Goal: Information Seeking & Learning: Learn about a topic

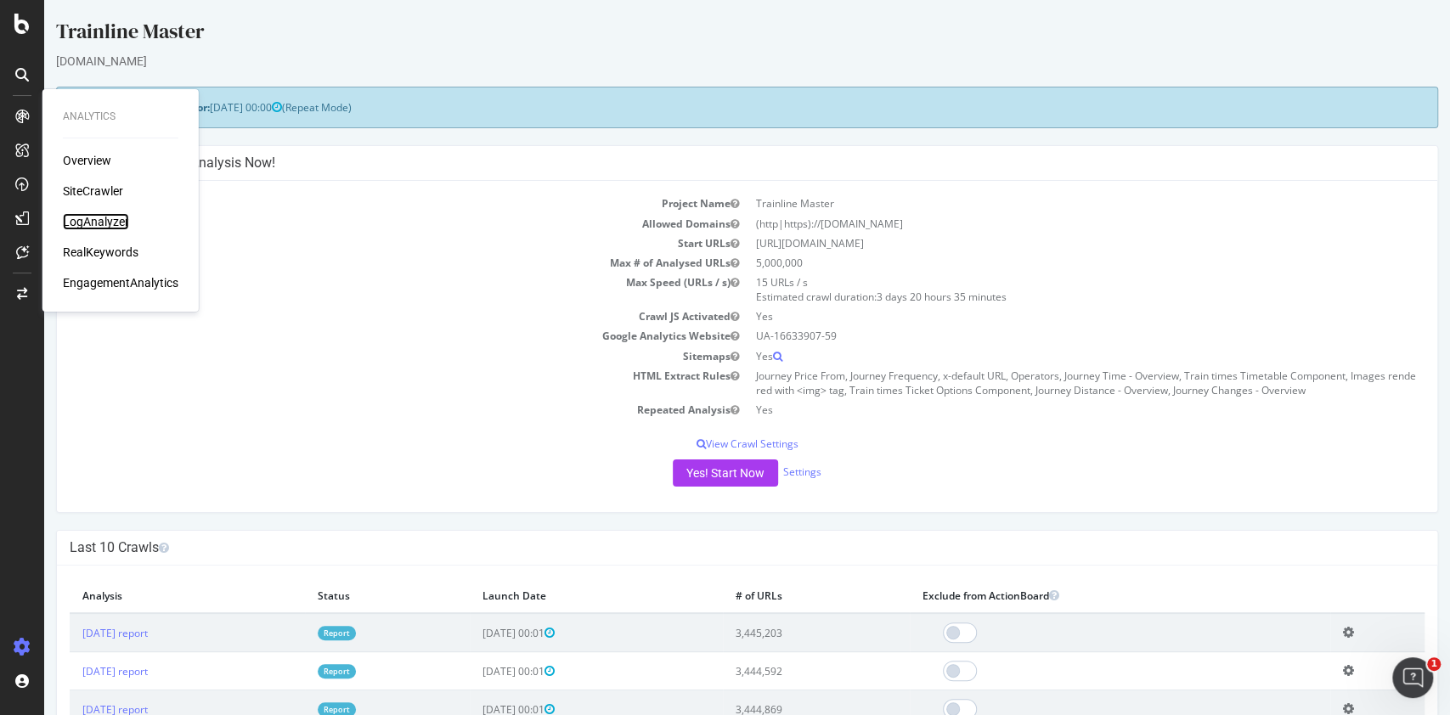
click at [103, 217] on div "LogAnalyzer" at bounding box center [96, 221] width 66 height 17
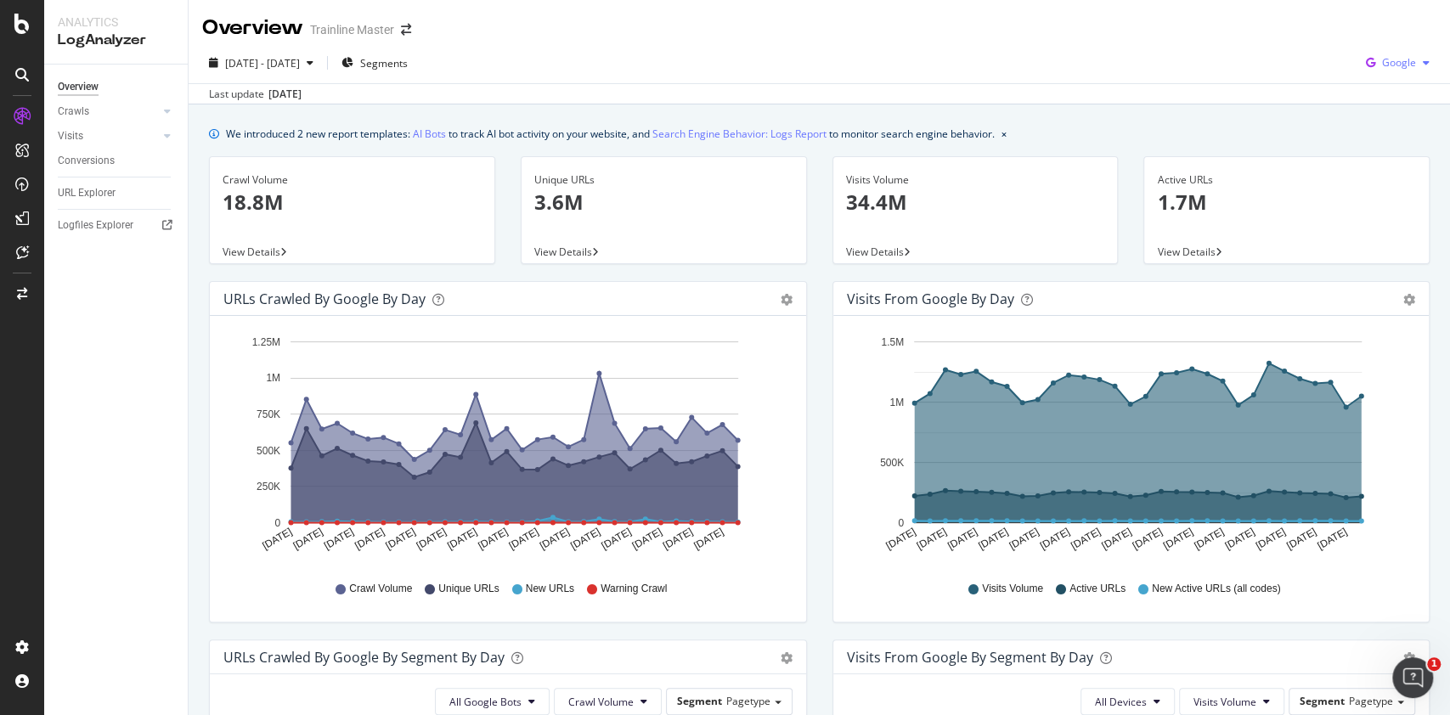
click at [1360, 65] on icon "button" at bounding box center [1370, 63] width 23 height 24
click at [1222, 59] on div "2025 Aug. 16th - Sep. 14th Segments Google" at bounding box center [819, 66] width 1261 height 34
click at [1361, 61] on icon "button" at bounding box center [1370, 63] width 23 height 24
click at [1367, 161] on span "OpenAI" at bounding box center [1394, 159] width 63 height 15
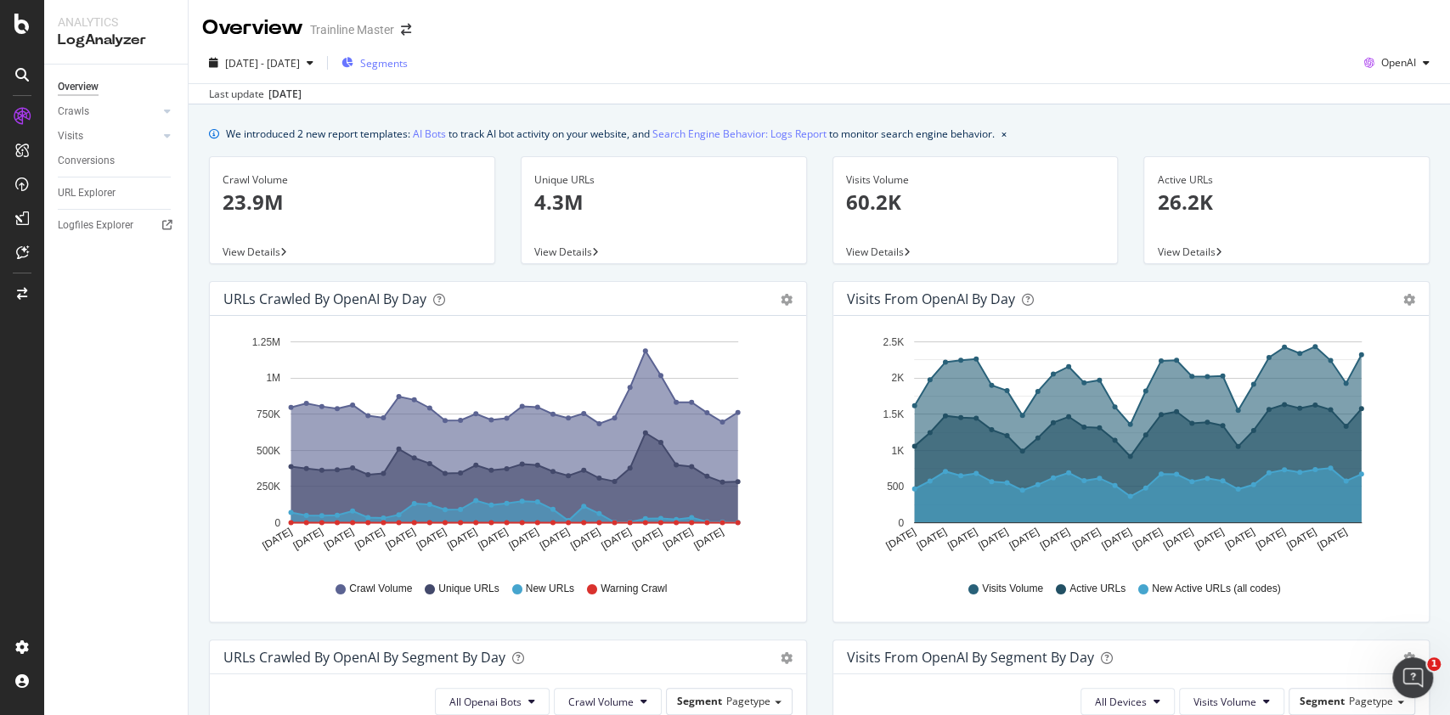
click at [408, 62] on span "Segments" at bounding box center [384, 63] width 48 height 14
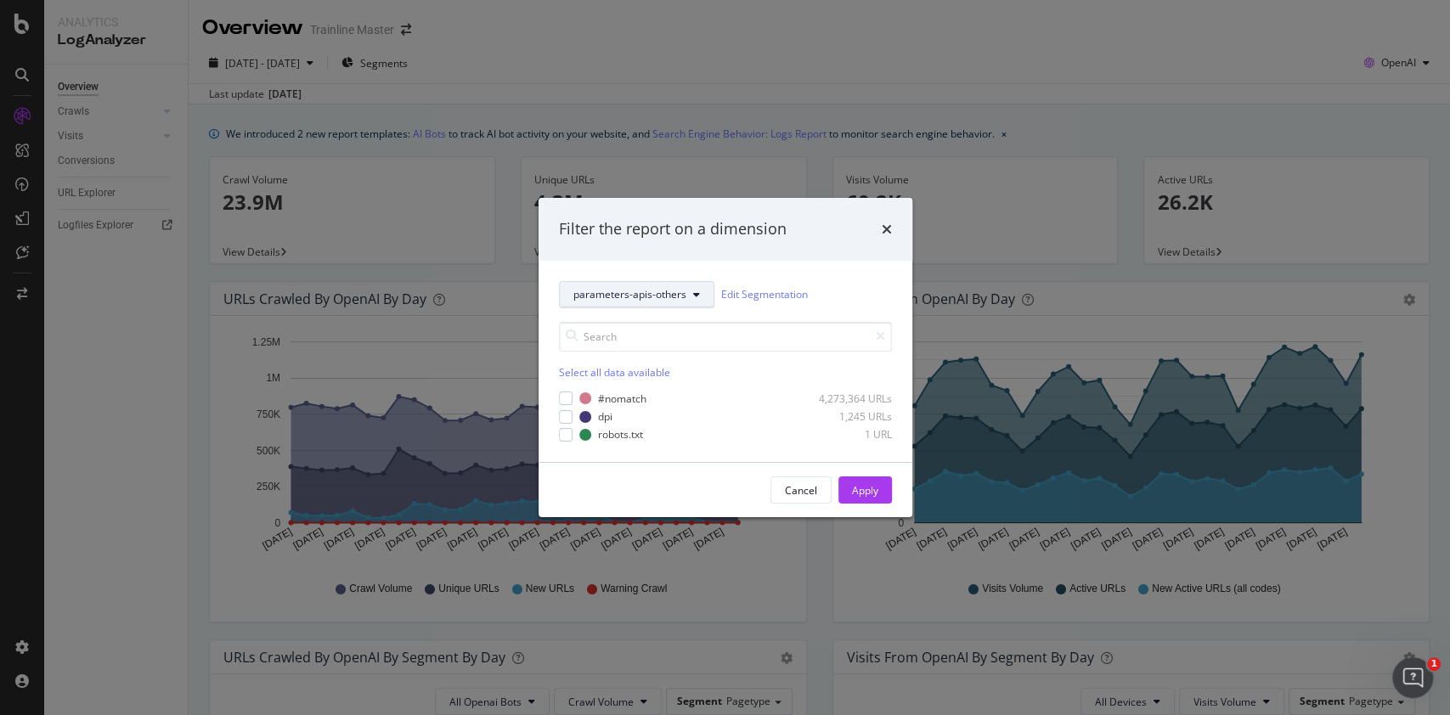
click at [624, 295] on span "parameters-apis-others" at bounding box center [629, 294] width 113 height 14
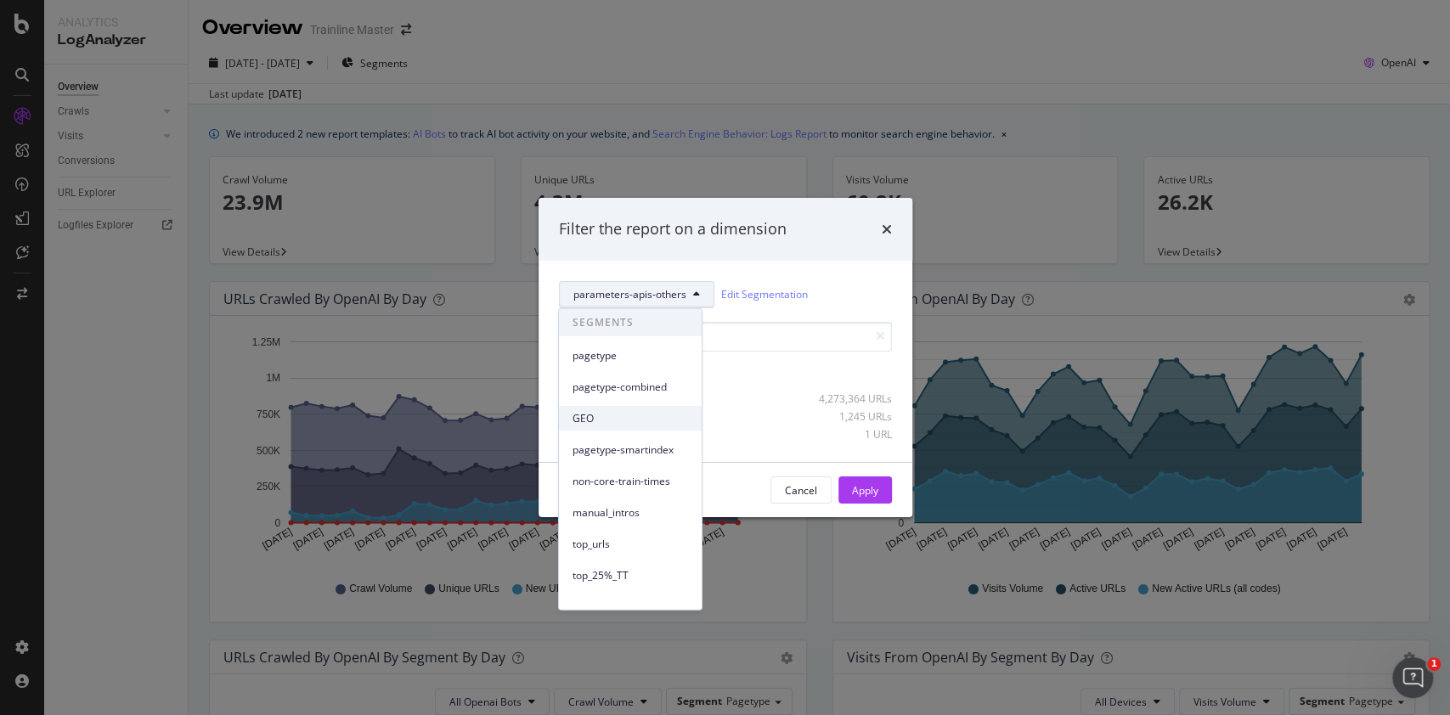
click at [628, 411] on div "GEO" at bounding box center [630, 418] width 143 height 25
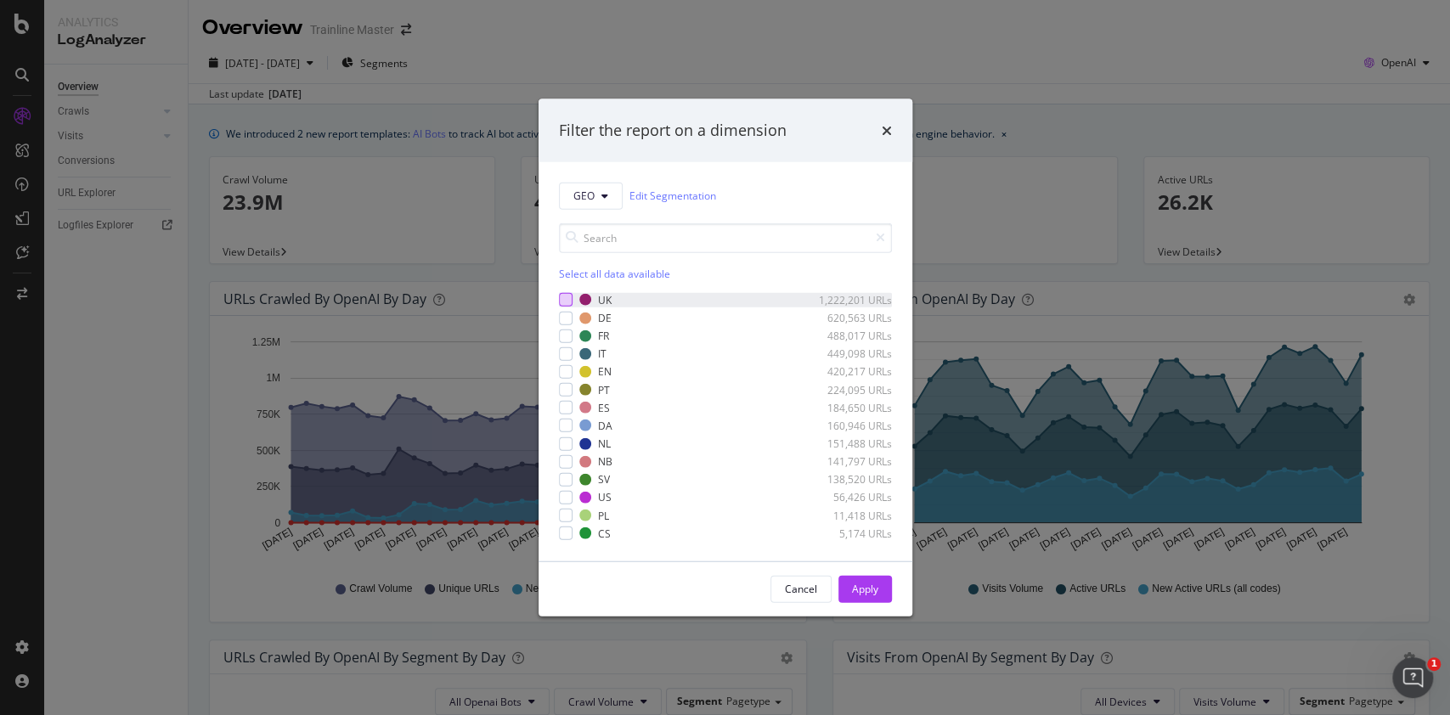
click at [563, 296] on div "modal" at bounding box center [566, 300] width 14 height 14
click at [561, 316] on div "modal" at bounding box center [566, 318] width 14 height 14
click at [566, 340] on div "modal" at bounding box center [566, 336] width 14 height 14
click at [562, 351] on div "modal" at bounding box center [566, 354] width 14 height 14
click at [561, 499] on div "modal" at bounding box center [566, 498] width 14 height 14
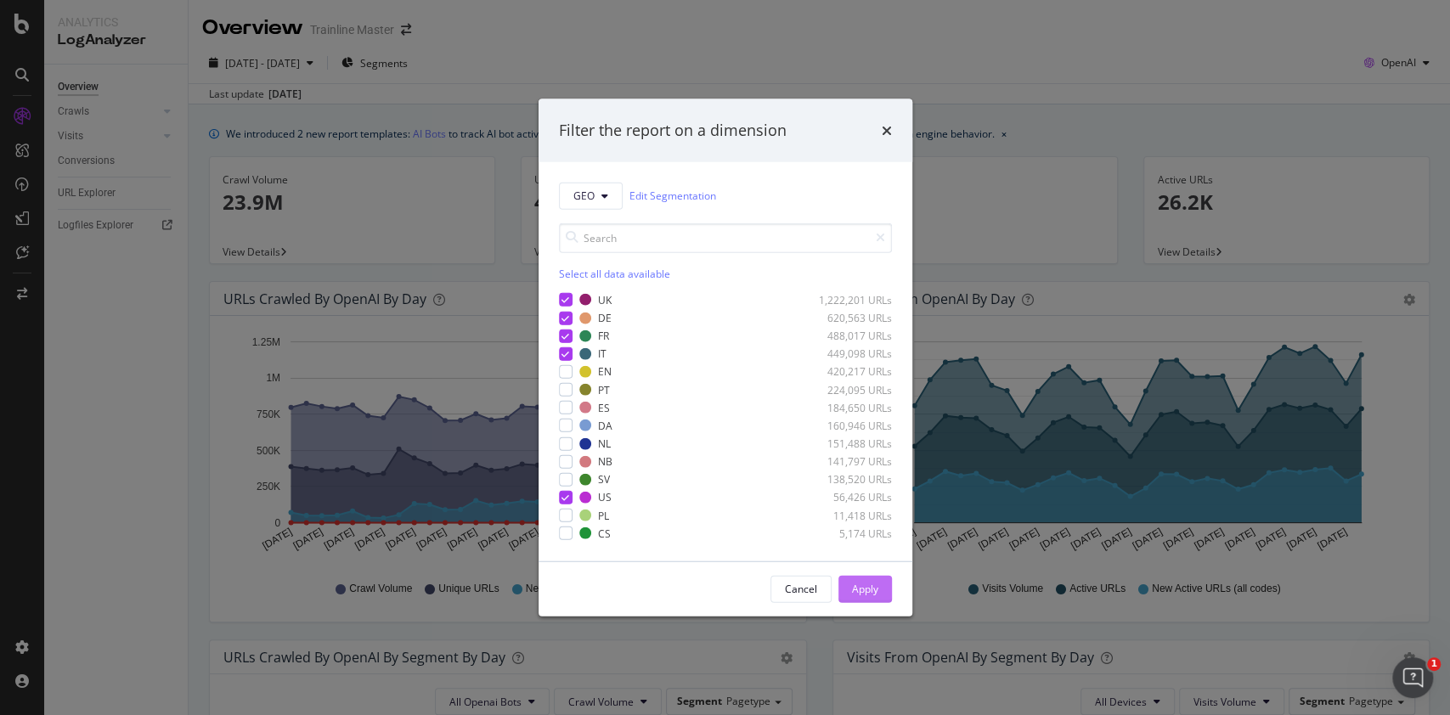
click at [866, 595] on div "Apply" at bounding box center [865, 589] width 26 height 14
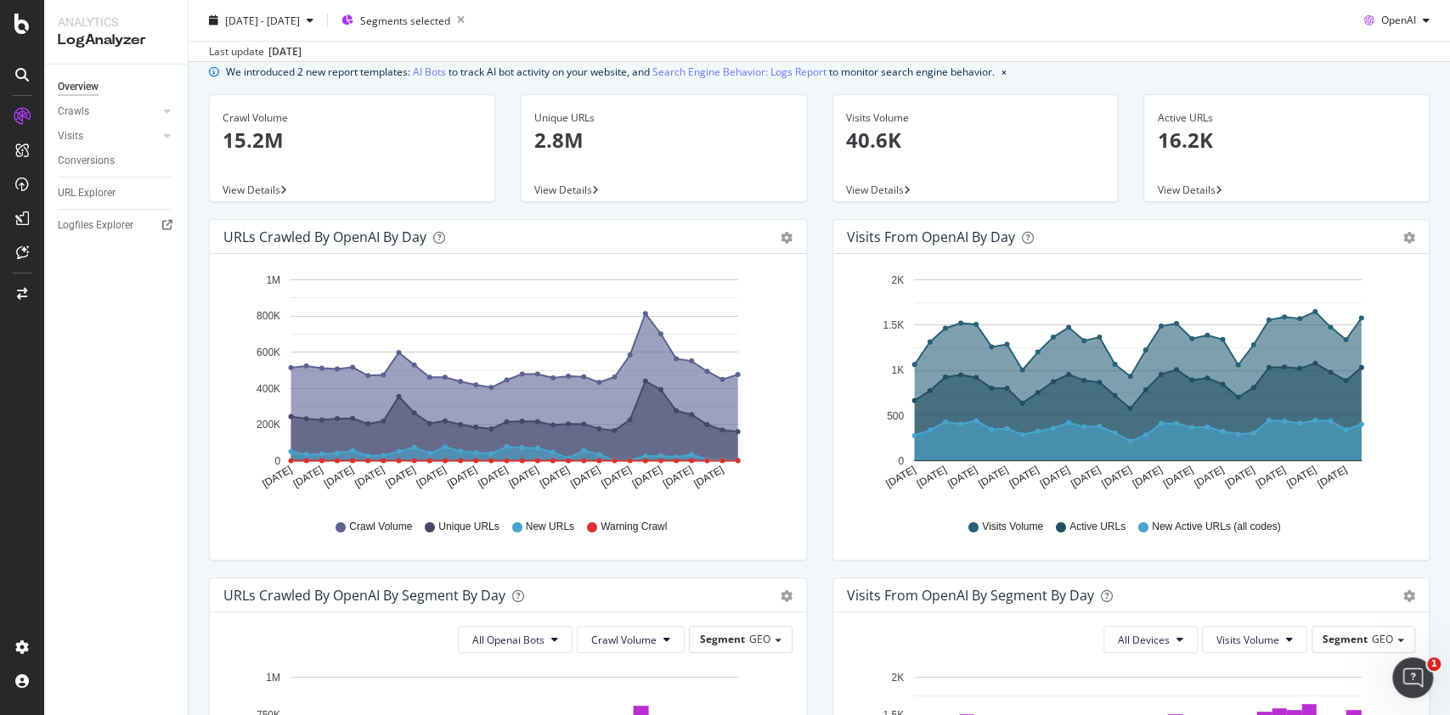
scroll to position [20, 0]
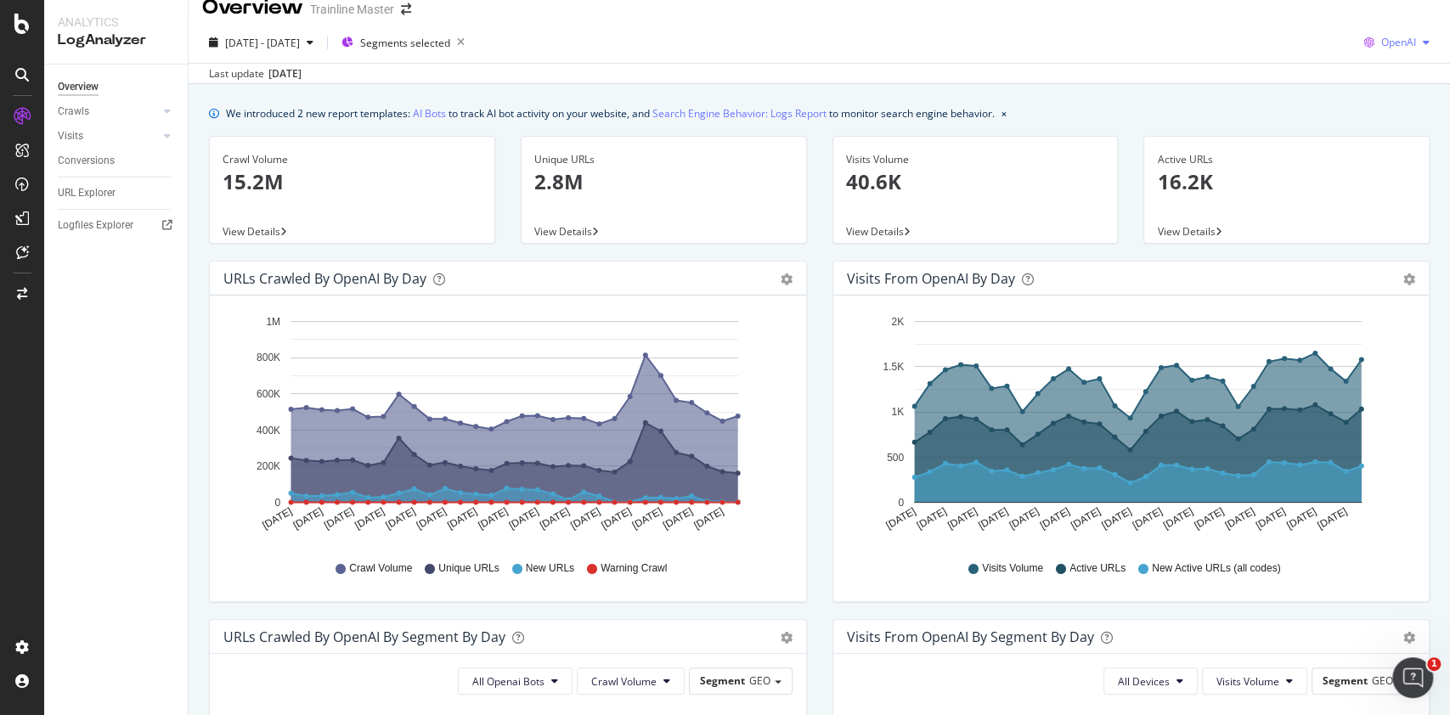
click at [1357, 43] on icon "button" at bounding box center [1369, 43] width 24 height 24
click at [1400, 85] on div "Google" at bounding box center [1379, 76] width 117 height 25
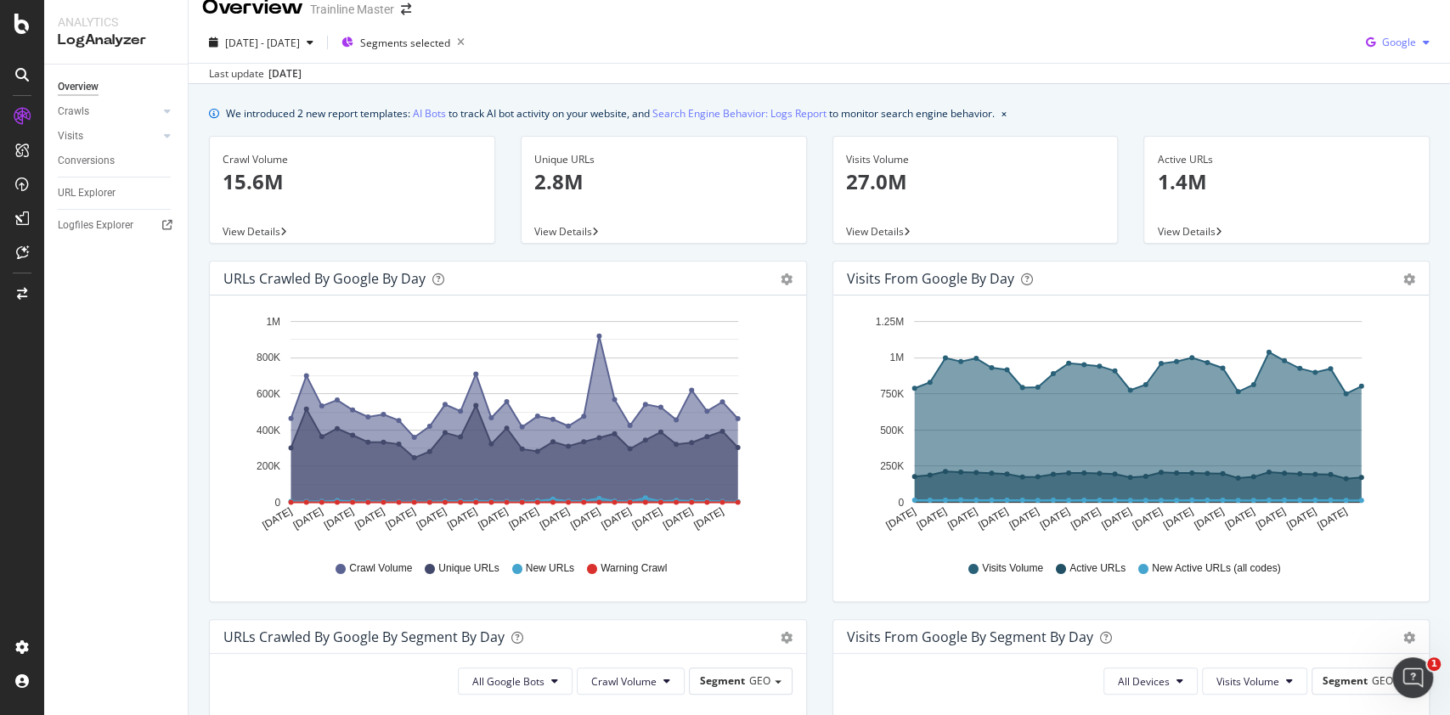
click at [1387, 43] on span "Google" at bounding box center [1399, 42] width 34 height 14
click at [1381, 101] on span "Bing" at bounding box center [1394, 106] width 63 height 15
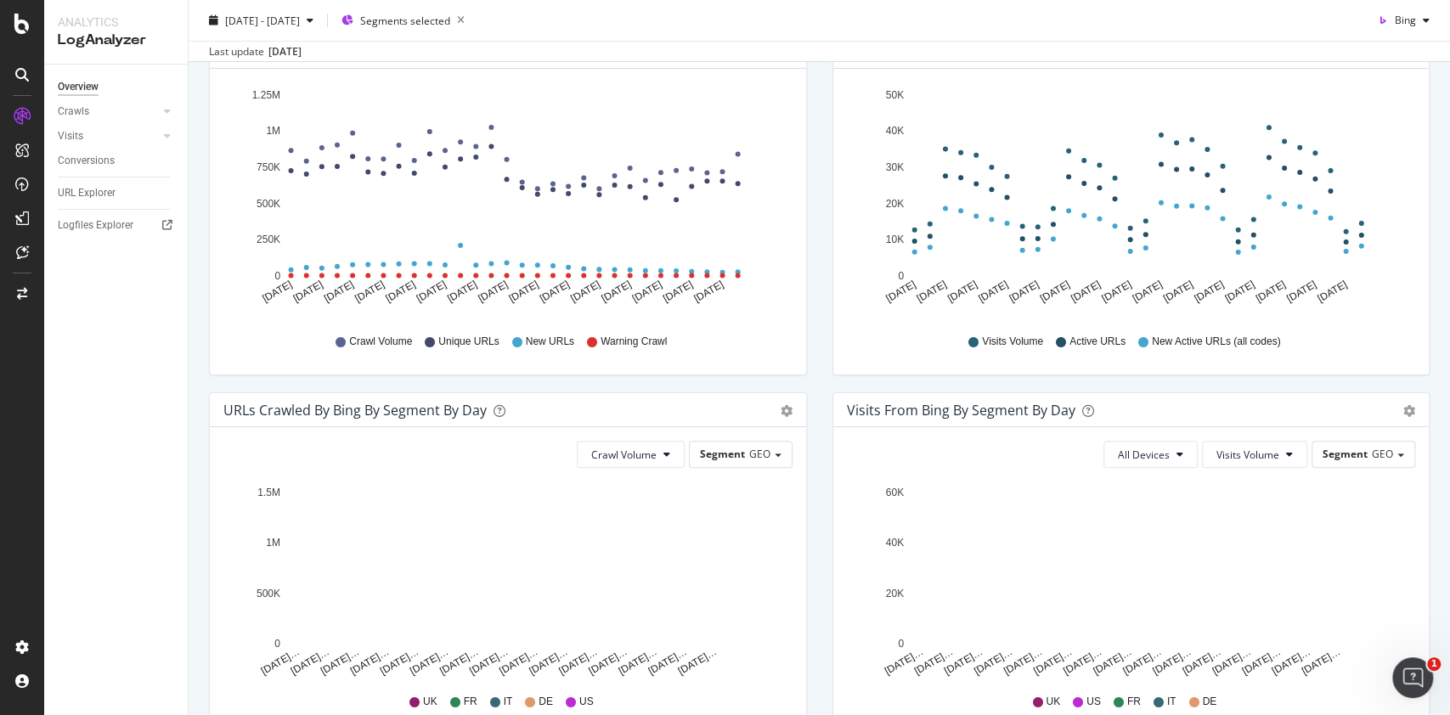
scroll to position [360, 0]
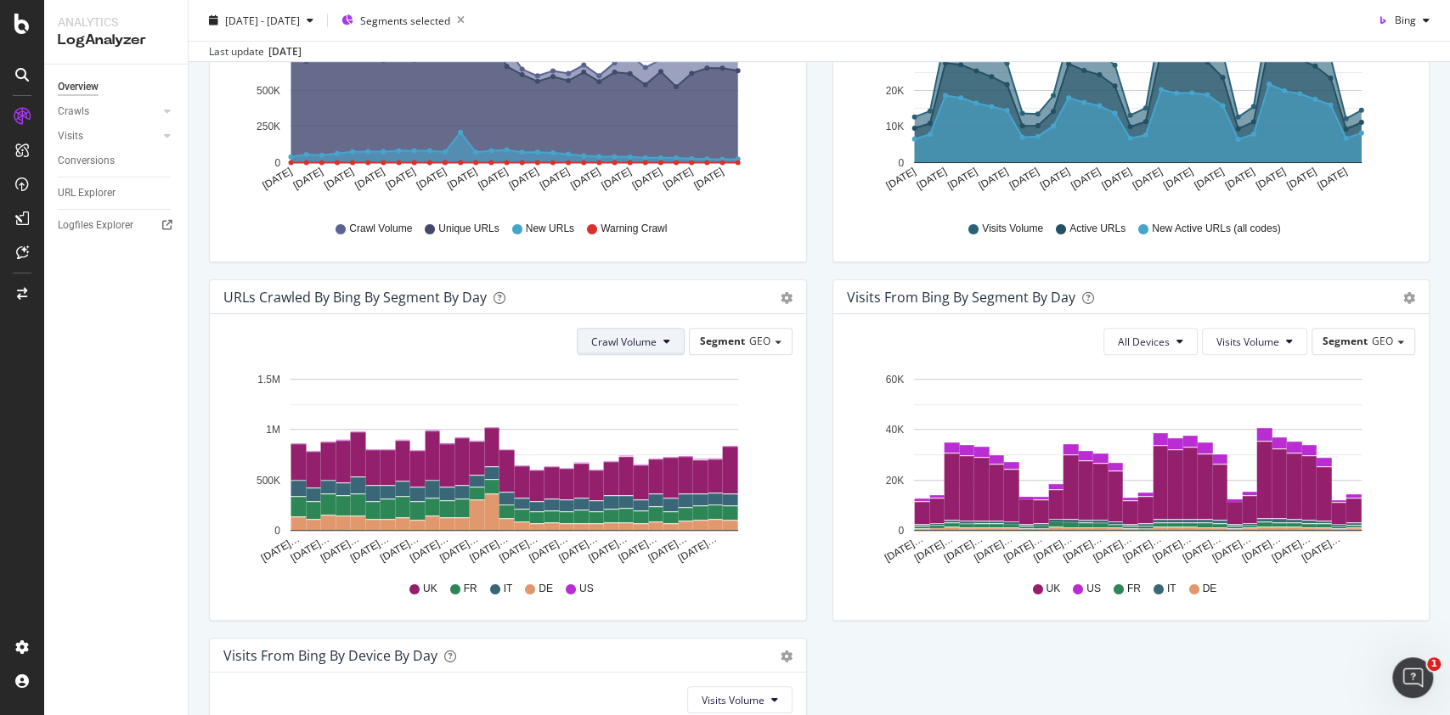
click at [654, 343] on button "Crawl Volume" at bounding box center [631, 341] width 108 height 27
click at [648, 404] on span "Unique URLs" at bounding box center [617, 405] width 67 height 15
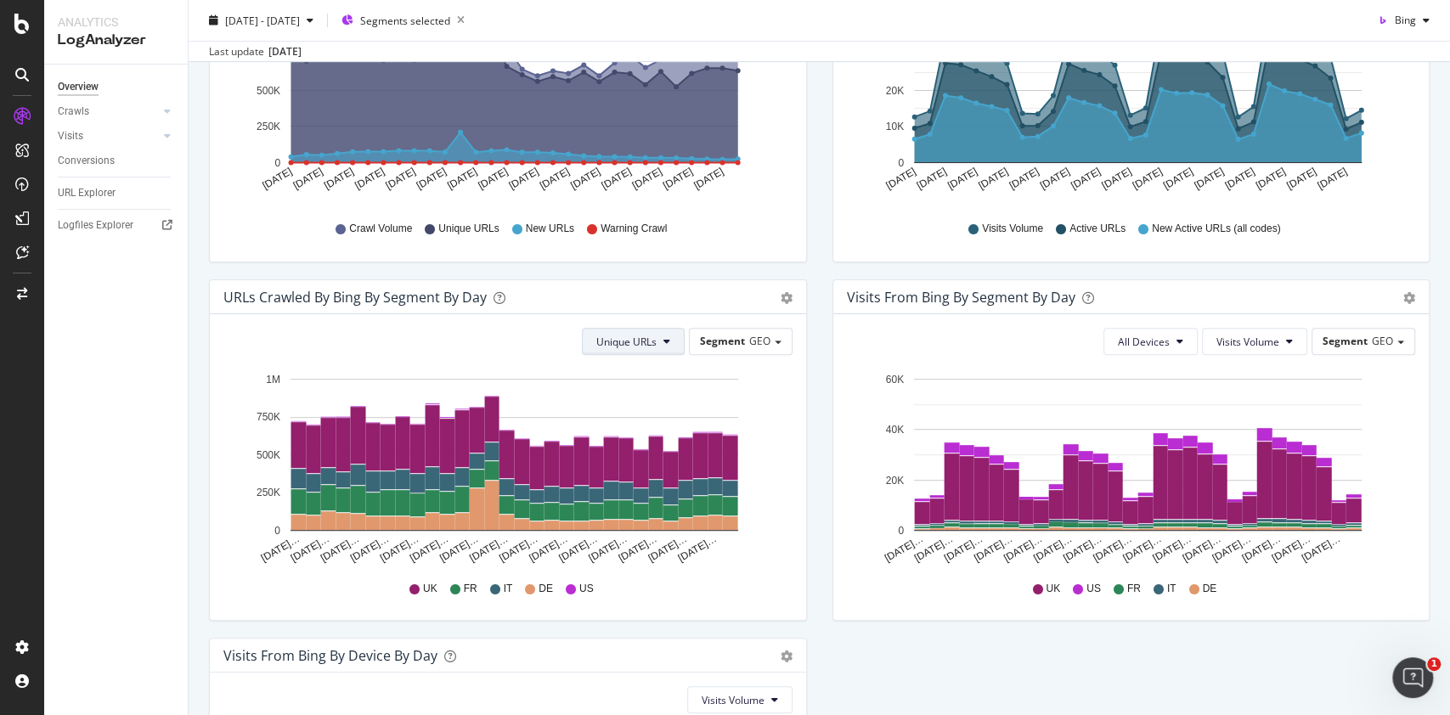
click at [642, 348] on button "Unique URLs" at bounding box center [633, 341] width 103 height 27
click at [601, 435] on span "New URLs" at bounding box center [621, 436] width 65 height 15
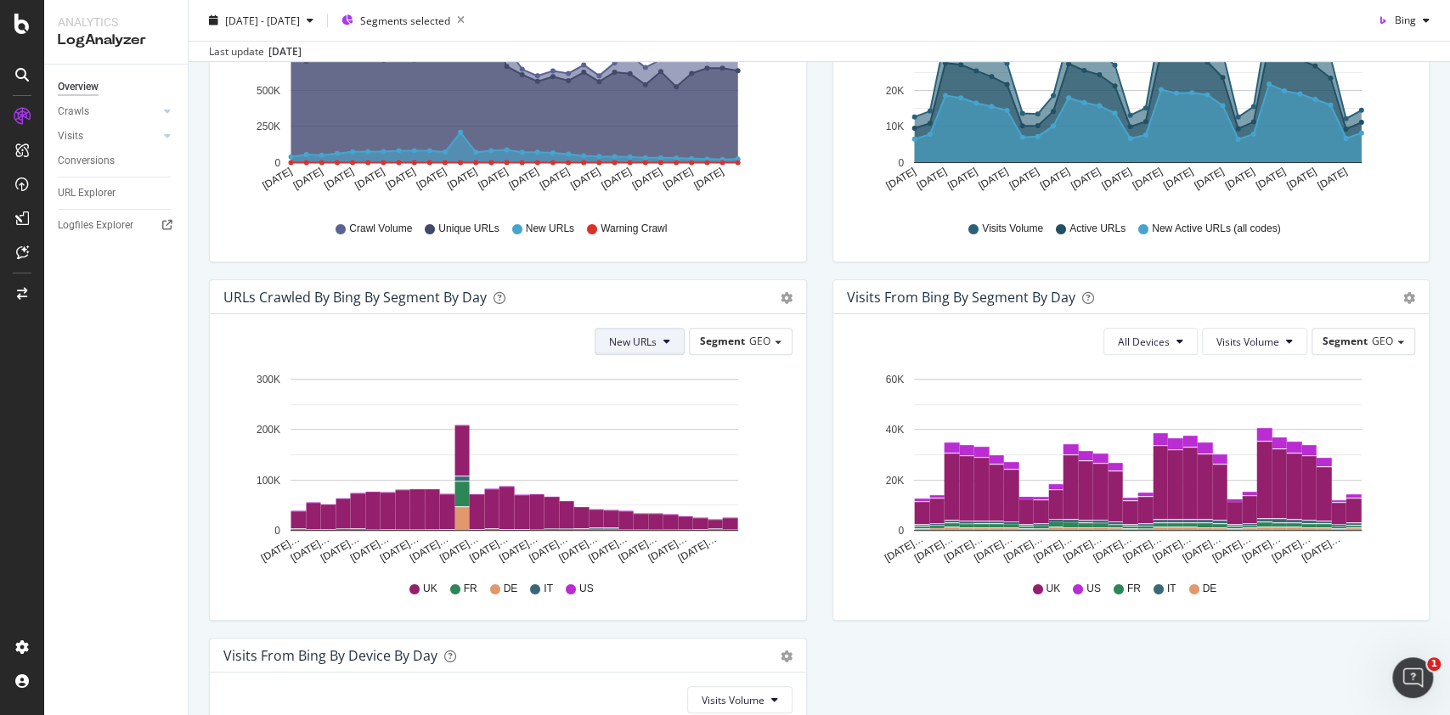
click at [640, 338] on span "New URLs" at bounding box center [633, 342] width 48 height 14
click at [638, 370] on span "Crawl Volume" at bounding box center [634, 373] width 65 height 15
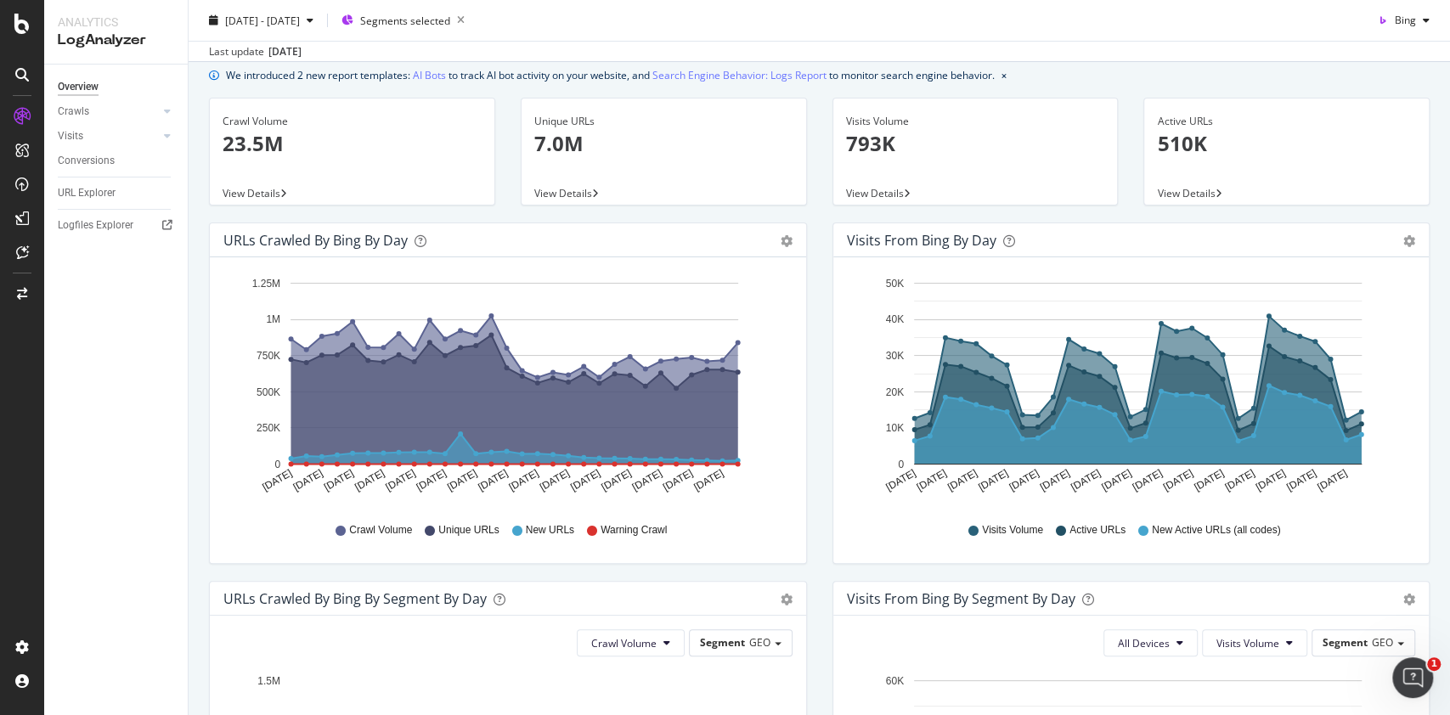
scroll to position [0, 0]
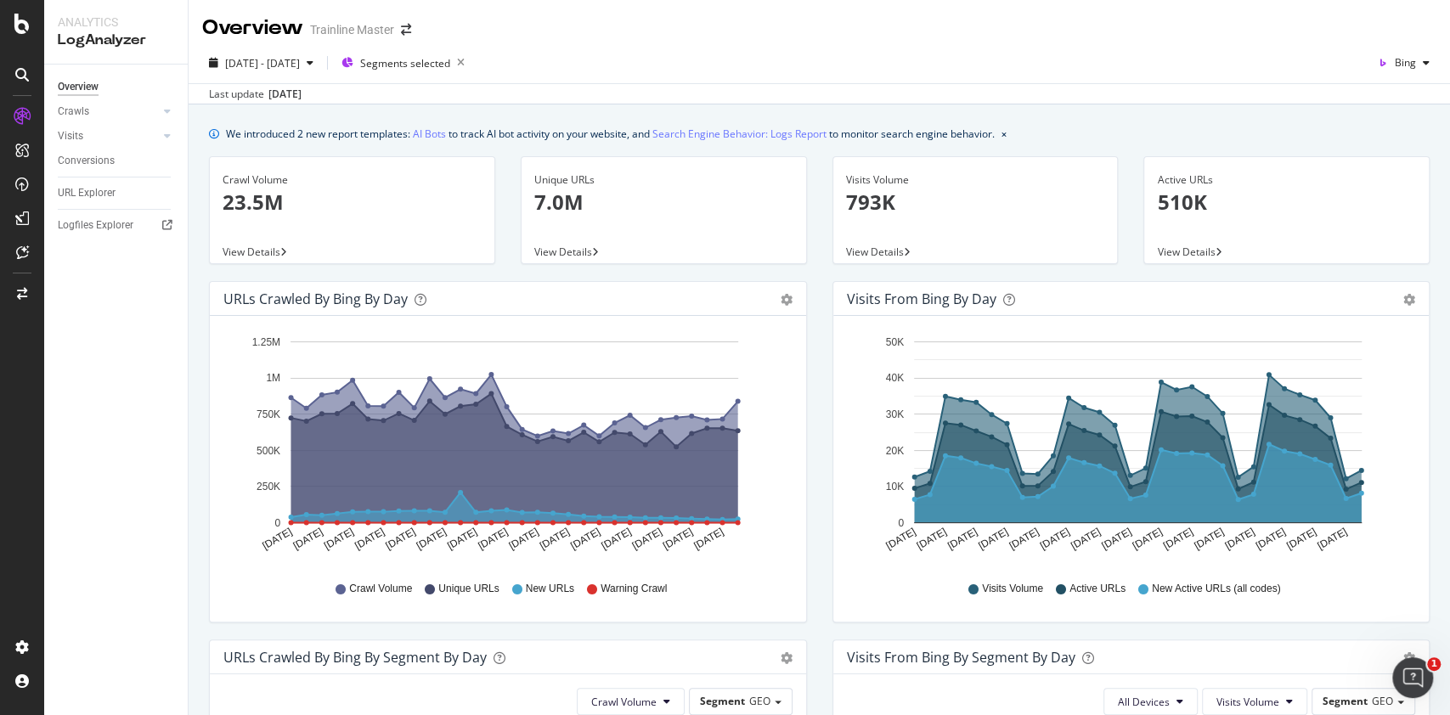
click at [781, 306] on div "Area Table" at bounding box center [787, 299] width 12 height 17
click at [781, 296] on icon "gear" at bounding box center [787, 300] width 12 height 12
click at [764, 291] on div "Area Table" at bounding box center [778, 299] width 29 height 17
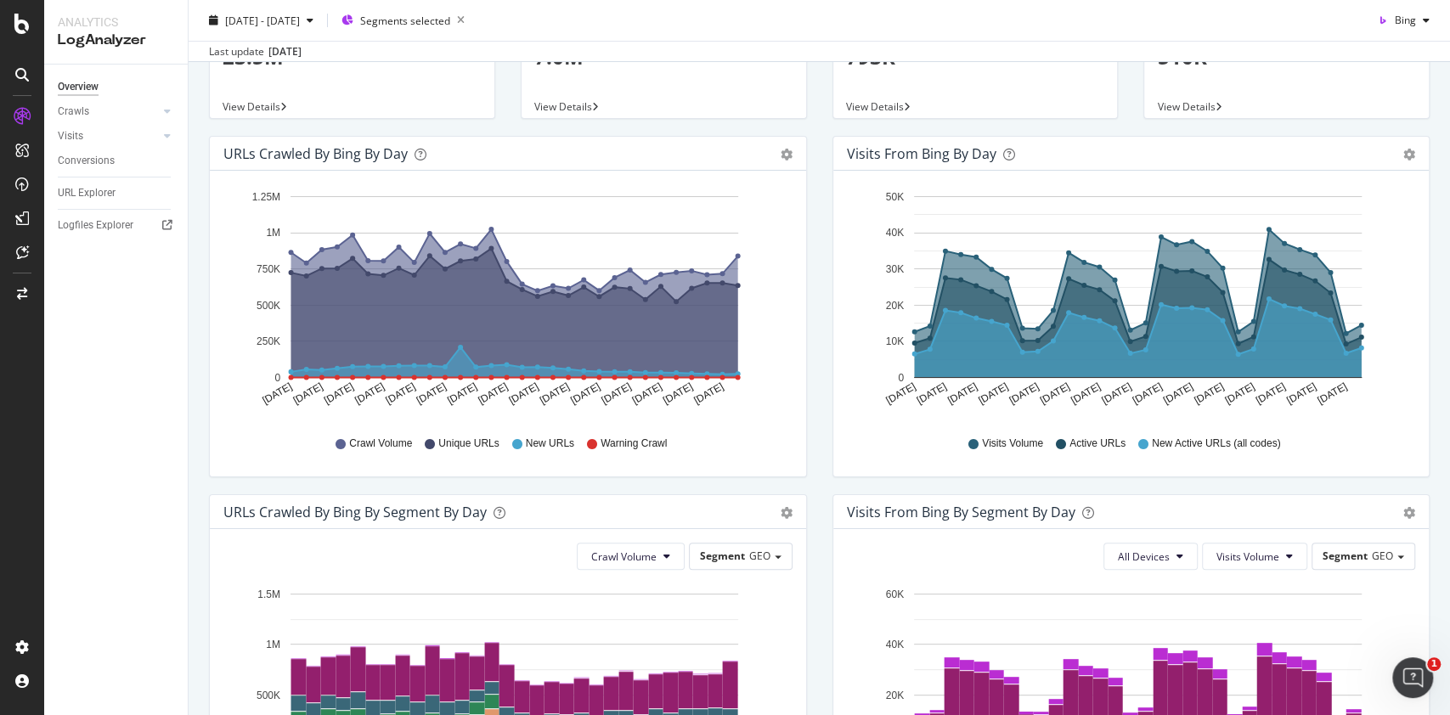
scroll to position [226, 0]
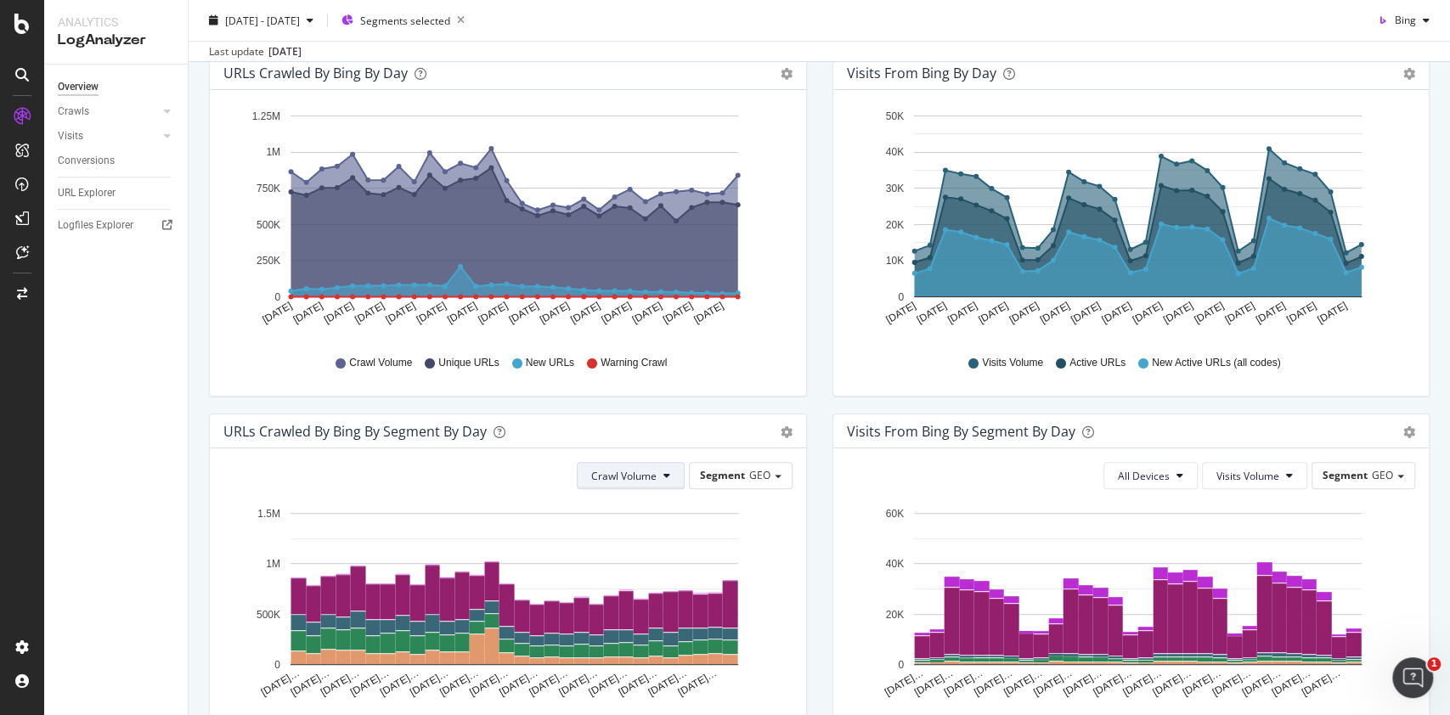
click at [646, 477] on span "Crawl Volume" at bounding box center [623, 476] width 65 height 14
click at [619, 573] on span "New URLs" at bounding box center [617, 571] width 67 height 15
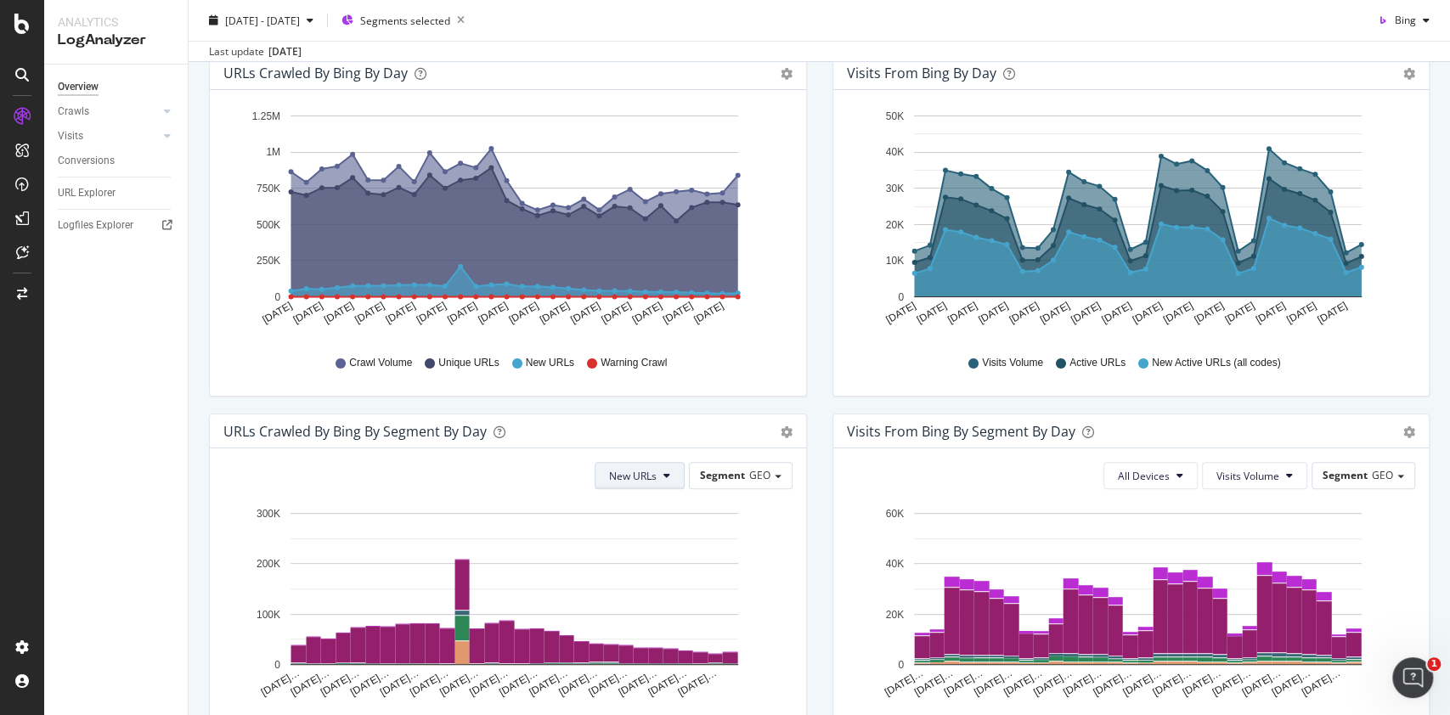
click at [621, 478] on span "New URLs" at bounding box center [633, 476] width 48 height 14
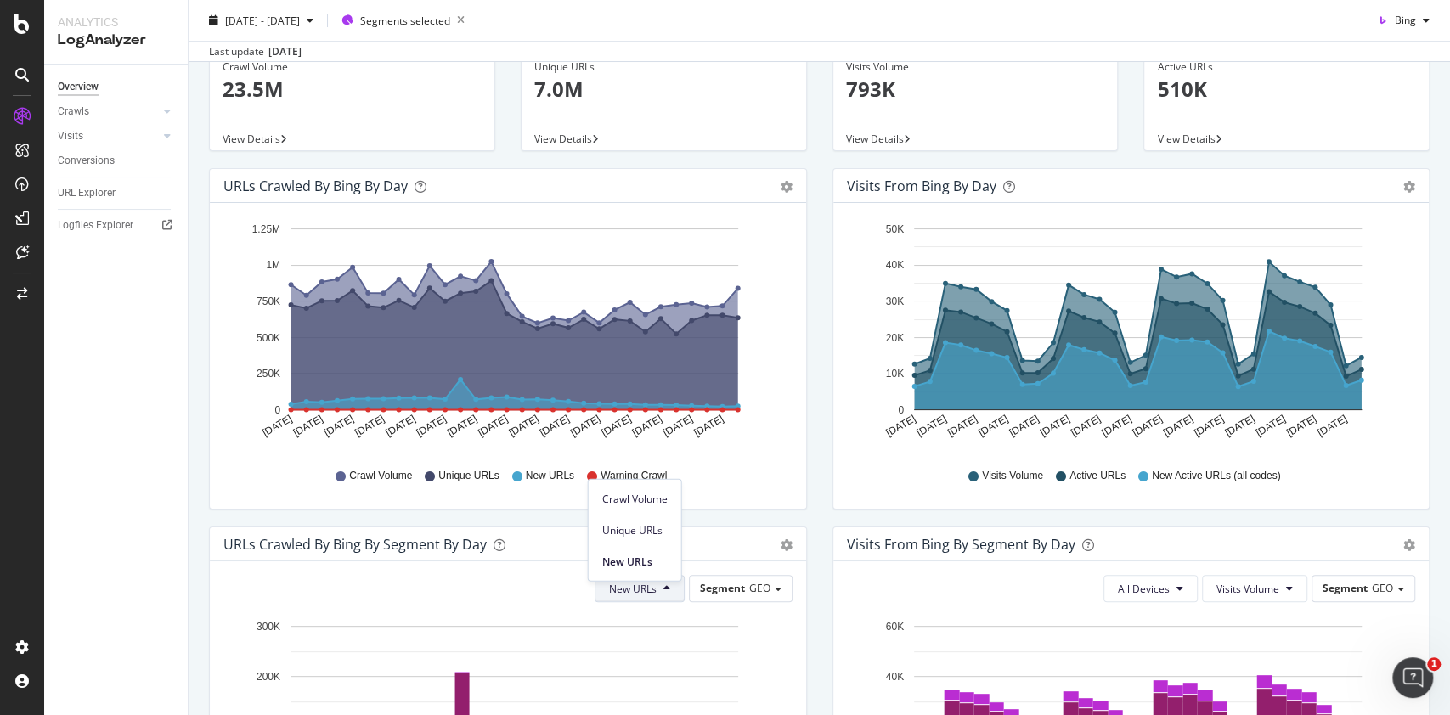
scroll to position [0, 0]
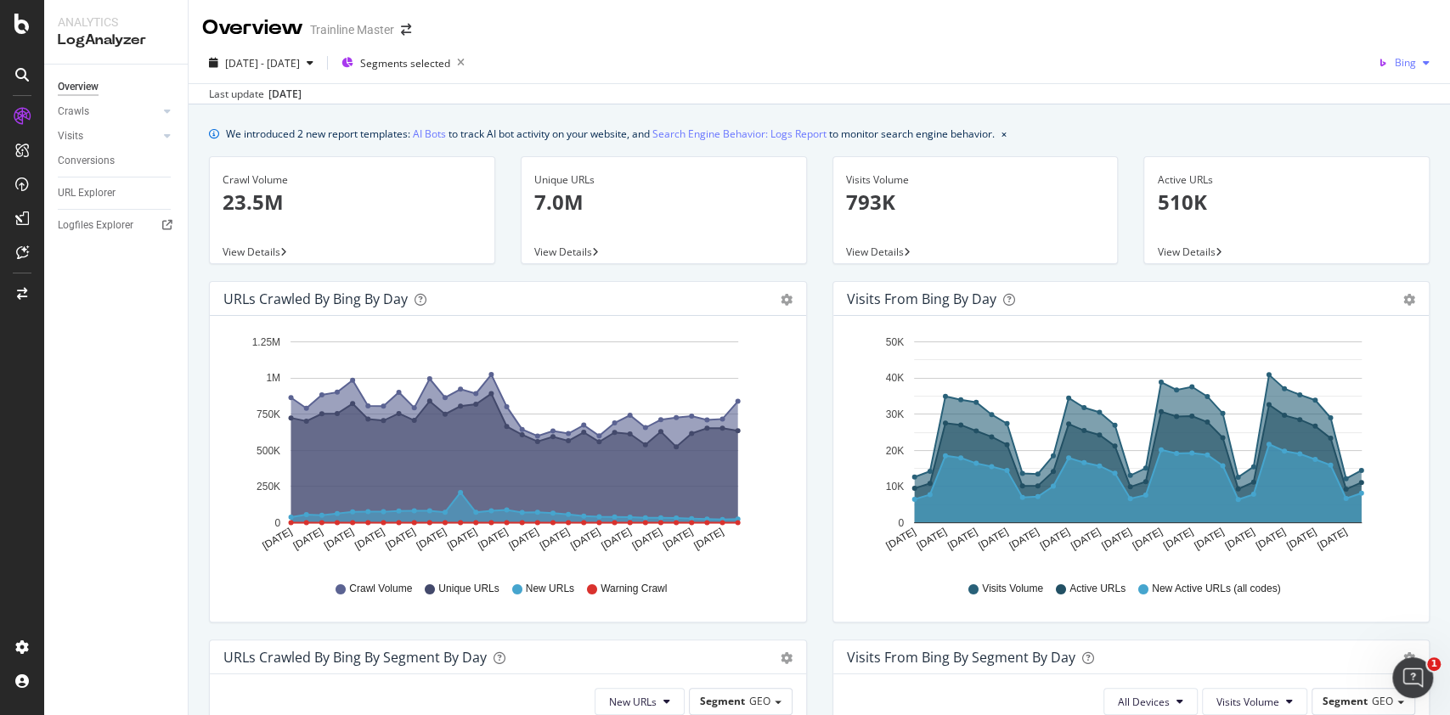
click at [1423, 59] on icon "button" at bounding box center [1426, 63] width 7 height 10
click at [1393, 157] on span "OpenAI" at bounding box center [1399, 159] width 63 height 15
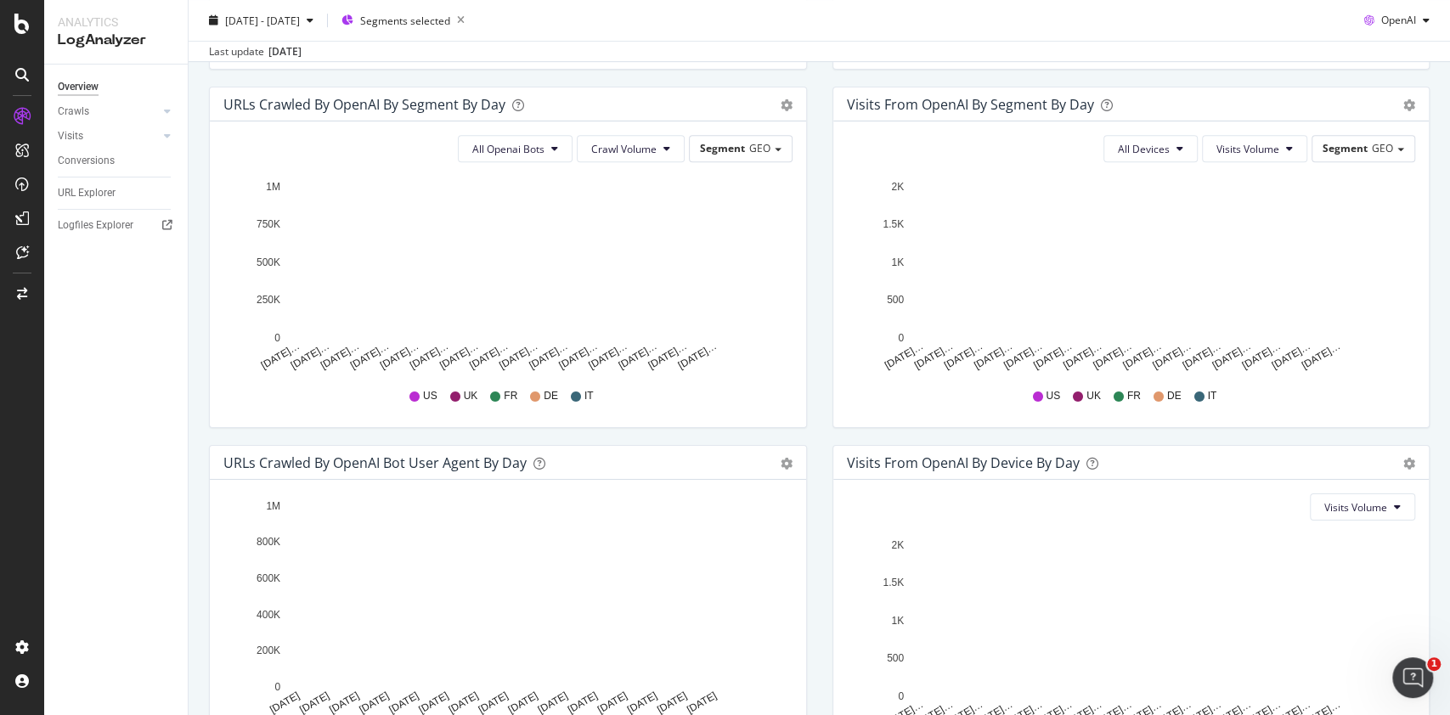
scroll to position [566, 0]
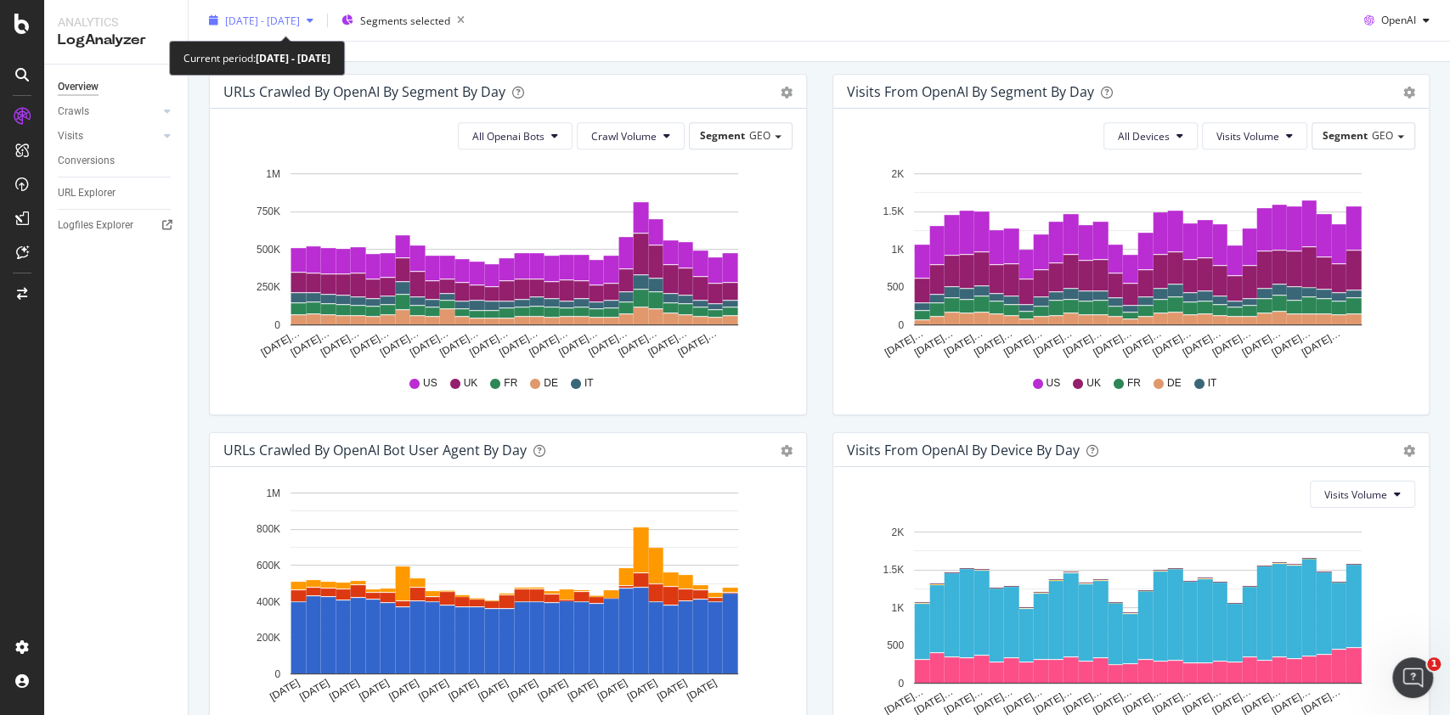
click at [300, 24] on span "2025 Aug. 16th - Sep. 14th" at bounding box center [262, 20] width 75 height 14
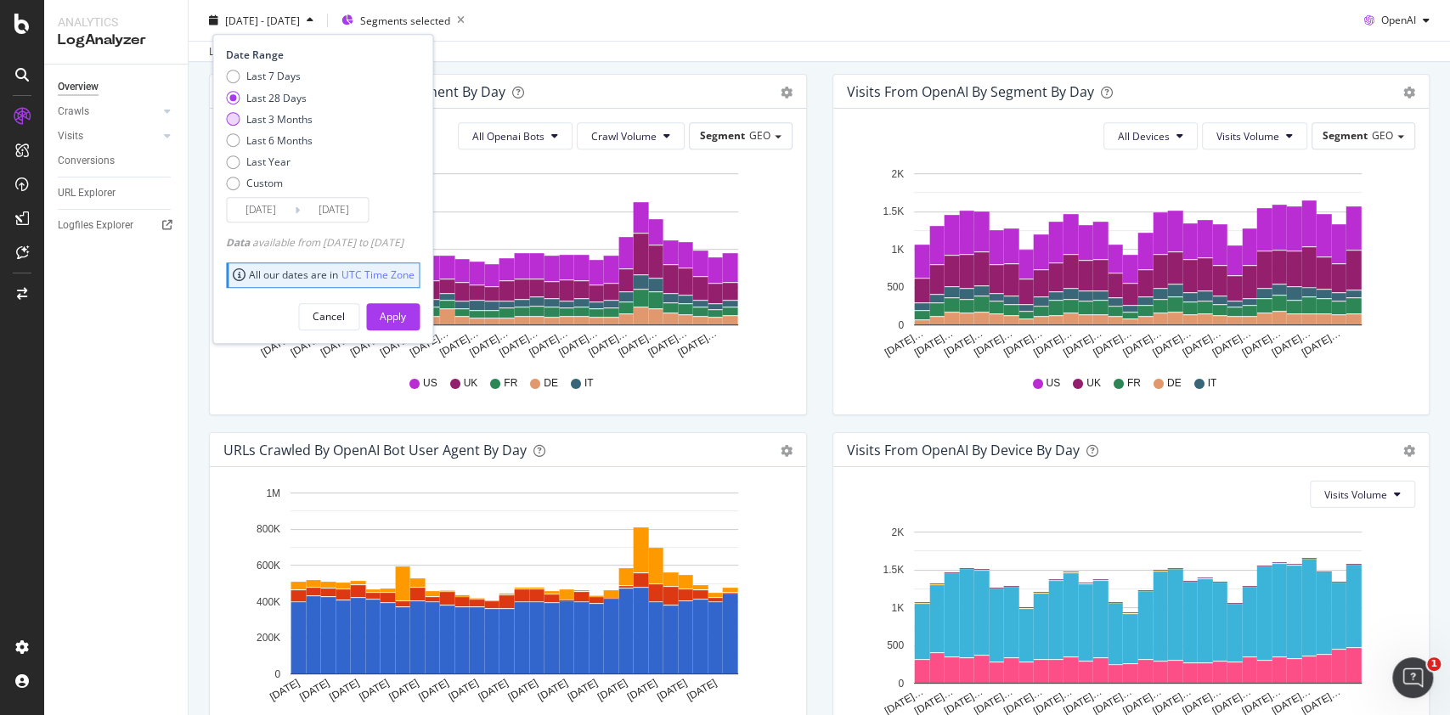
click at [302, 119] on div "Last 3 Months" at bounding box center [279, 118] width 66 height 14
type input "2025/06/15"
click at [406, 319] on div "Apply" at bounding box center [393, 316] width 26 height 14
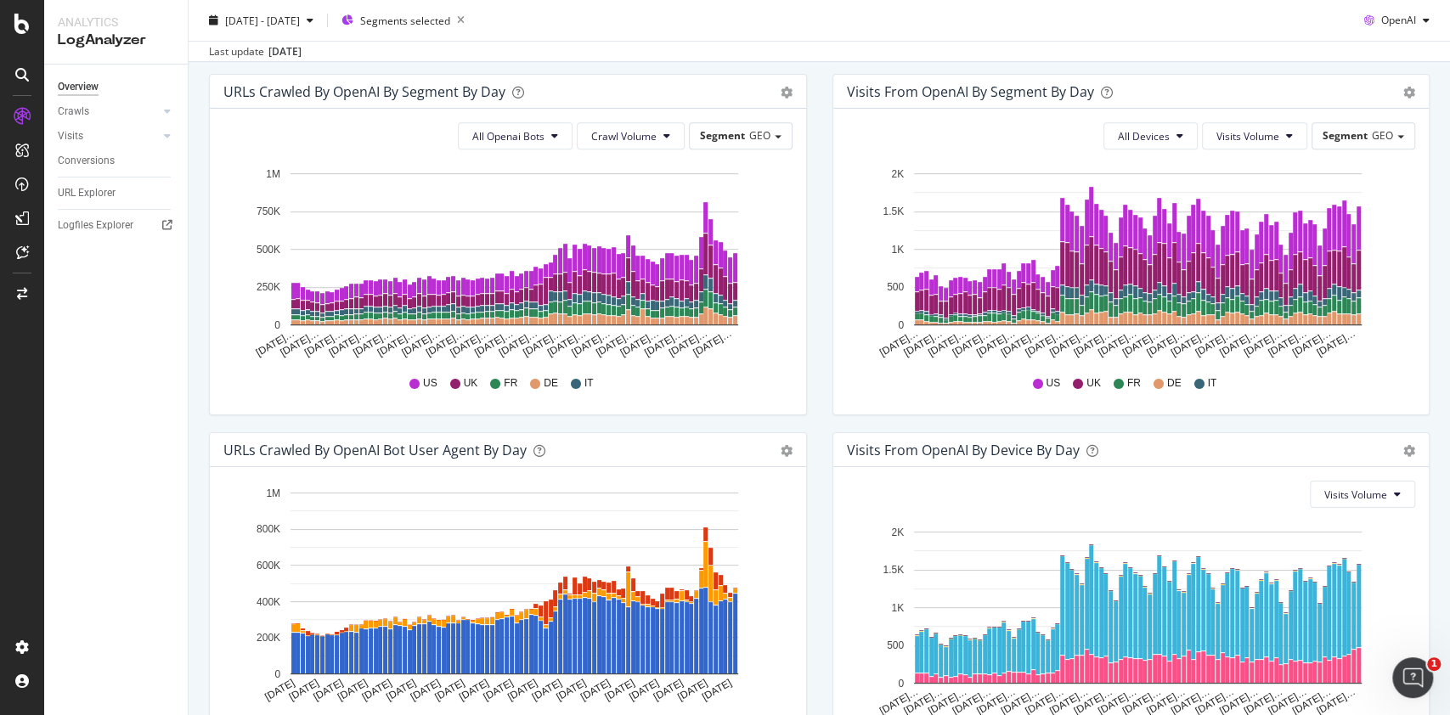
scroll to position [453, 0]
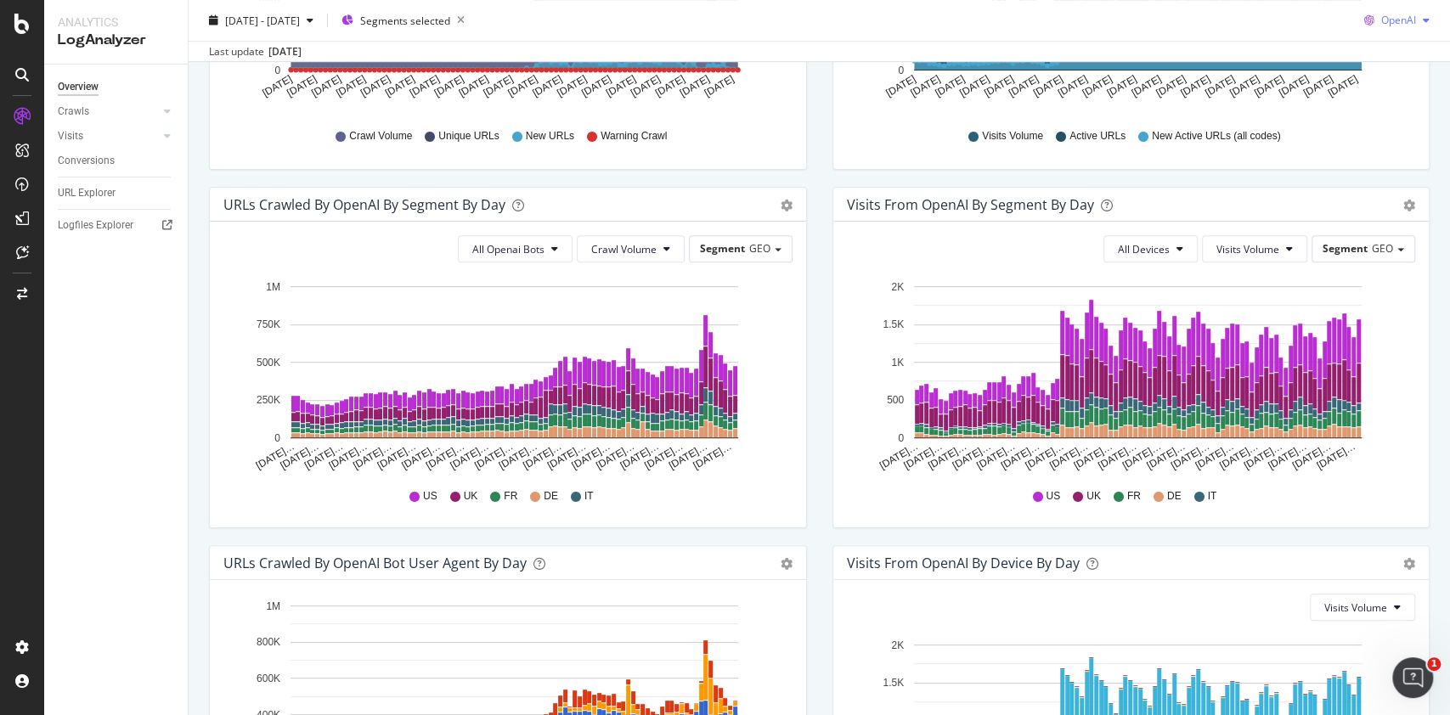
click at [1397, 23] on span "OpenAI" at bounding box center [1398, 20] width 35 height 14
click at [1381, 58] on span "Google" at bounding box center [1393, 54] width 63 height 15
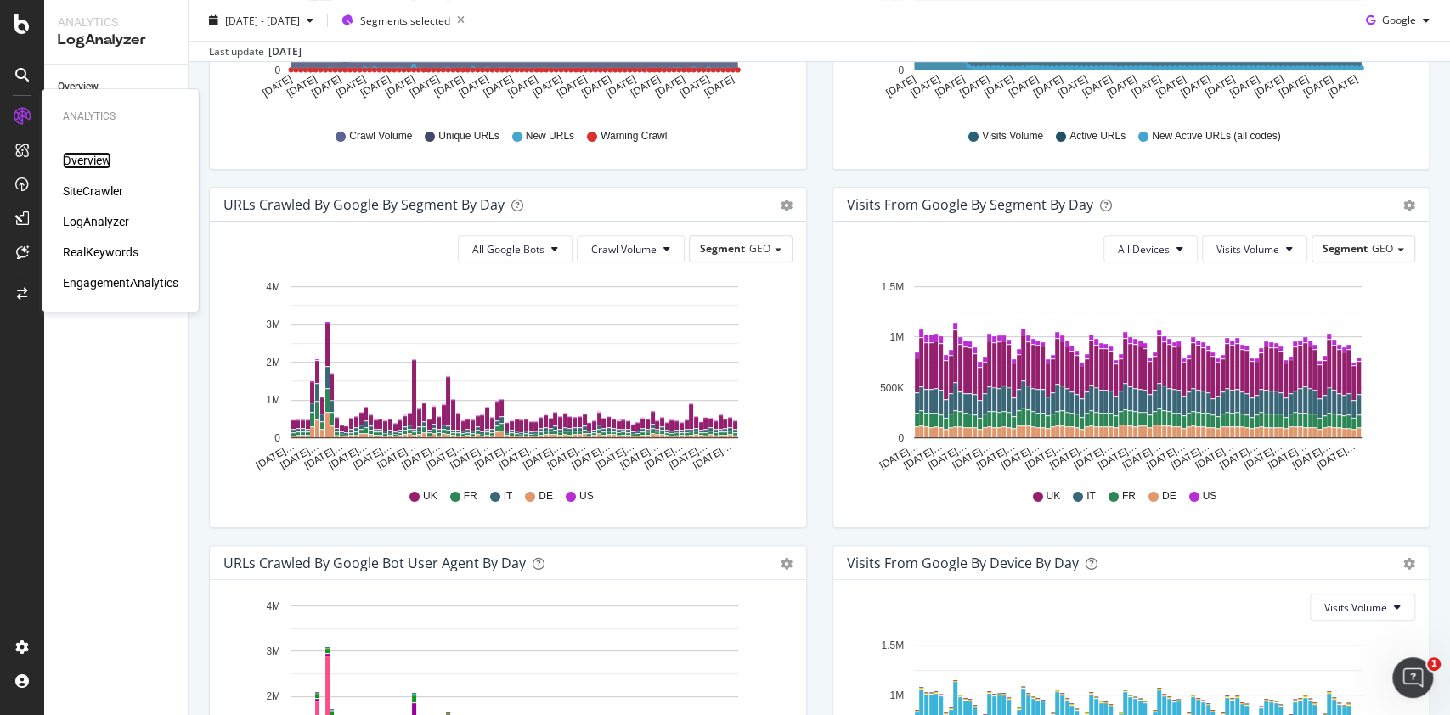
click at [83, 160] on div "Overview" at bounding box center [87, 160] width 48 height 17
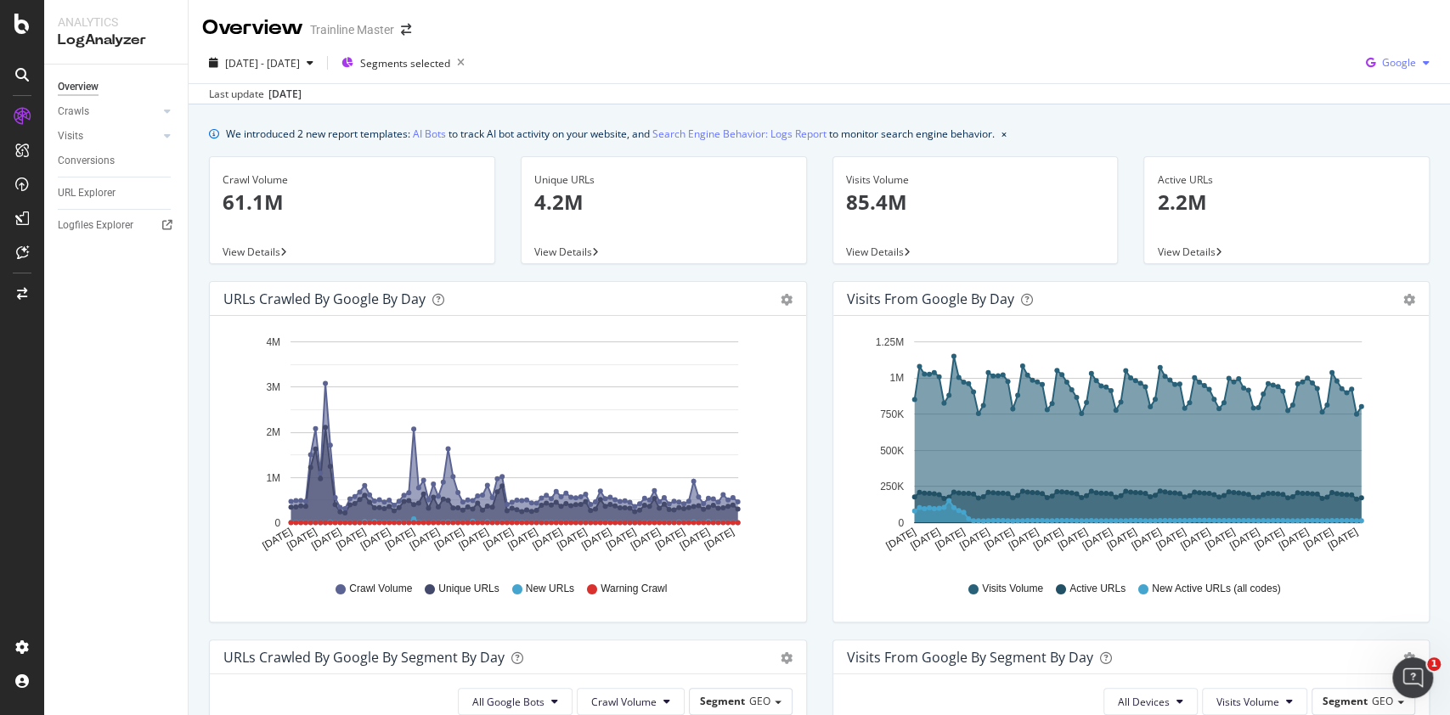
click at [1359, 60] on icon "button" at bounding box center [1370, 63] width 23 height 24
click at [1356, 152] on div "OpenAI" at bounding box center [1380, 160] width 117 height 25
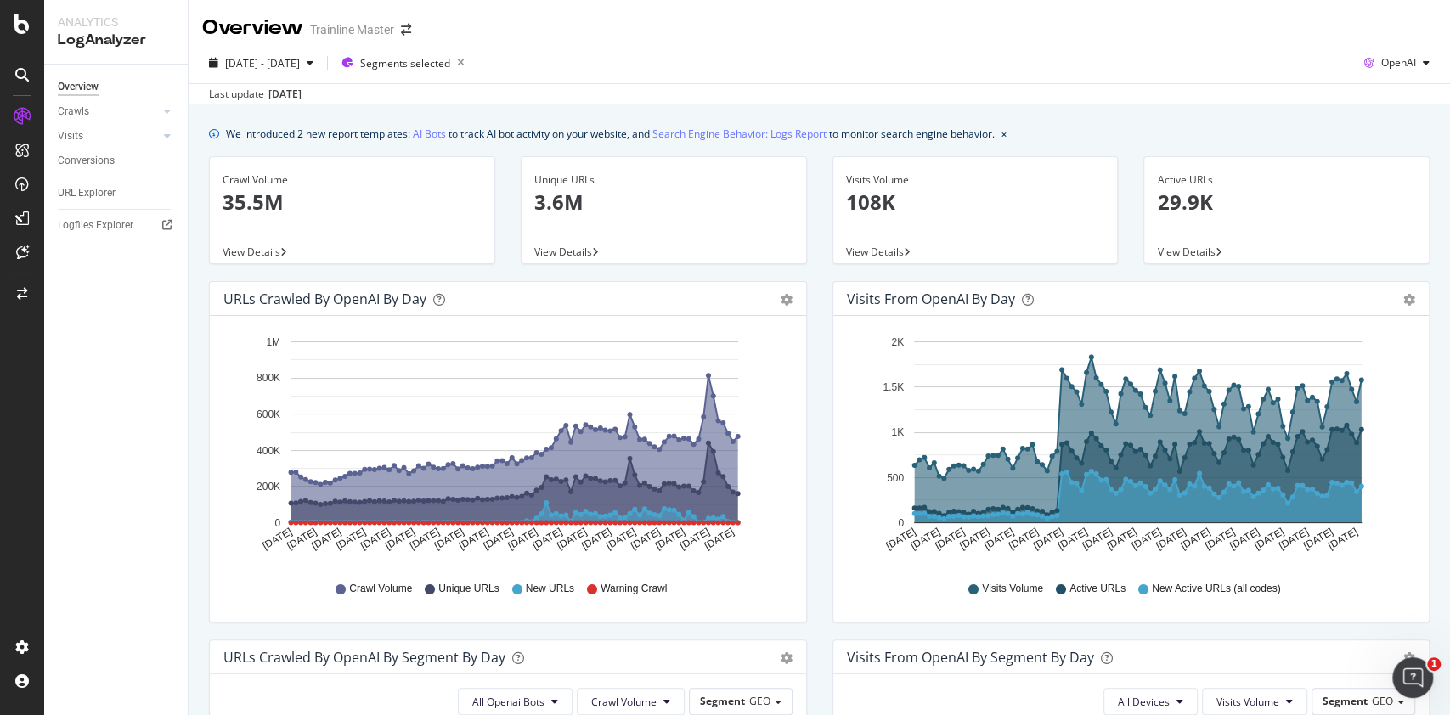
click at [1351, 44] on div "2025 Jun. 15th - Sep. 14th Segments selected OpenAI Last update Sep. 16, 2025" at bounding box center [819, 73] width 1261 height 62
click at [1359, 66] on icon "button" at bounding box center [1369, 63] width 24 height 24
click at [1366, 104] on div "Google" at bounding box center [1379, 97] width 117 height 25
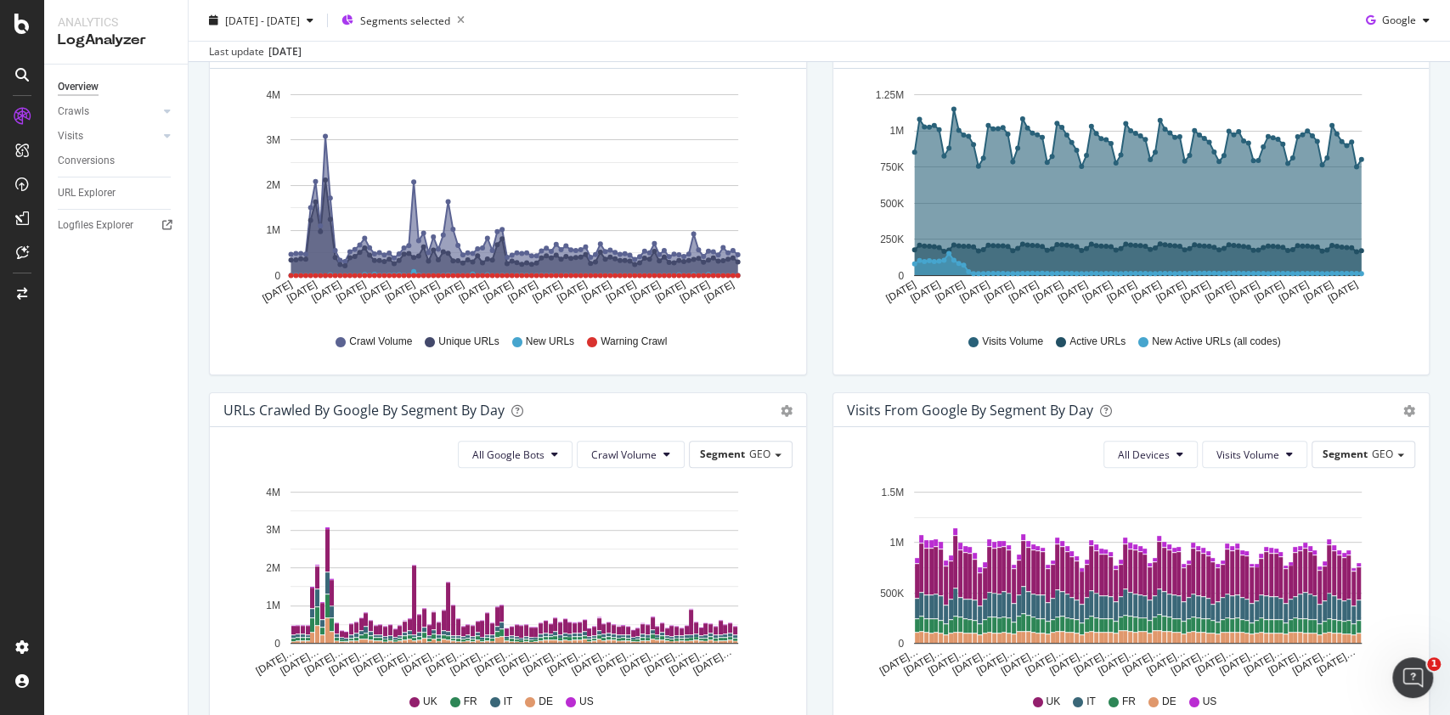
scroll to position [20, 0]
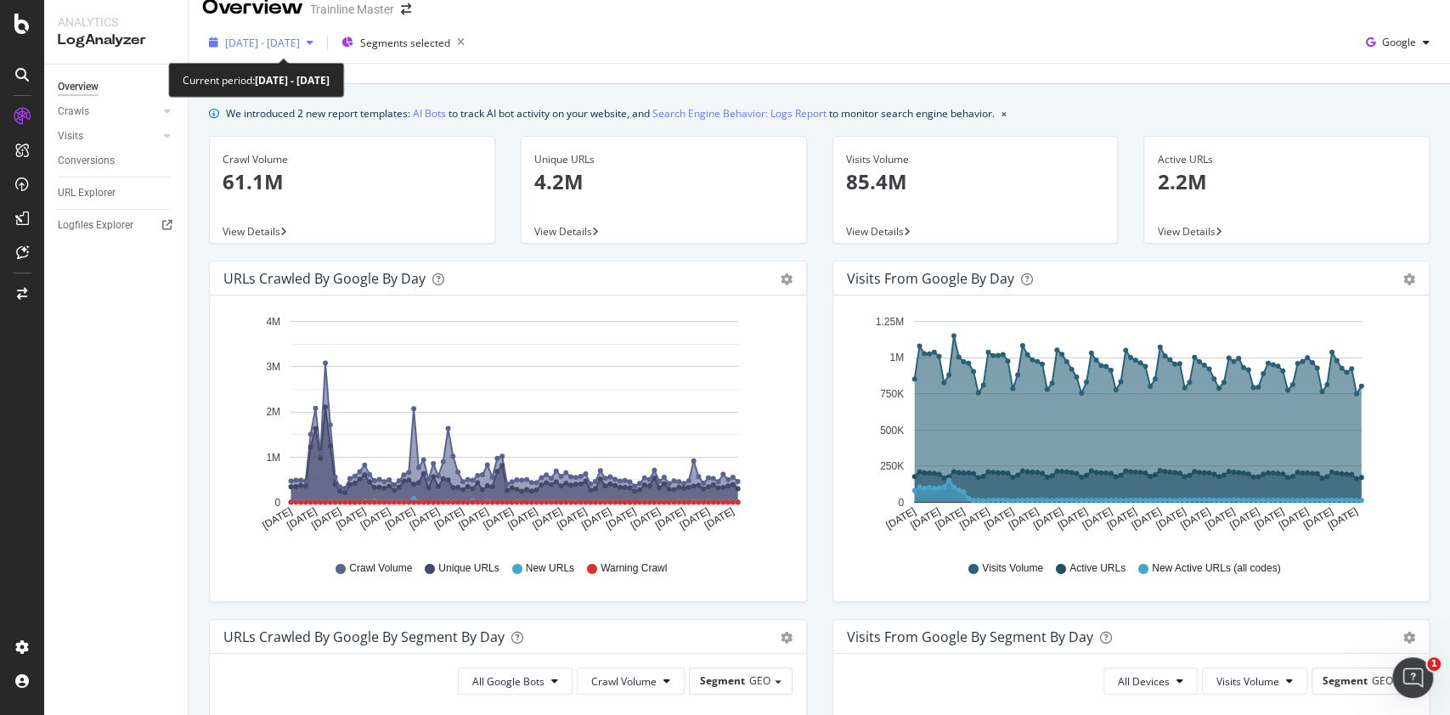
click at [300, 47] on span "2025 Jun. 15th - Sep. 14th" at bounding box center [262, 43] width 75 height 14
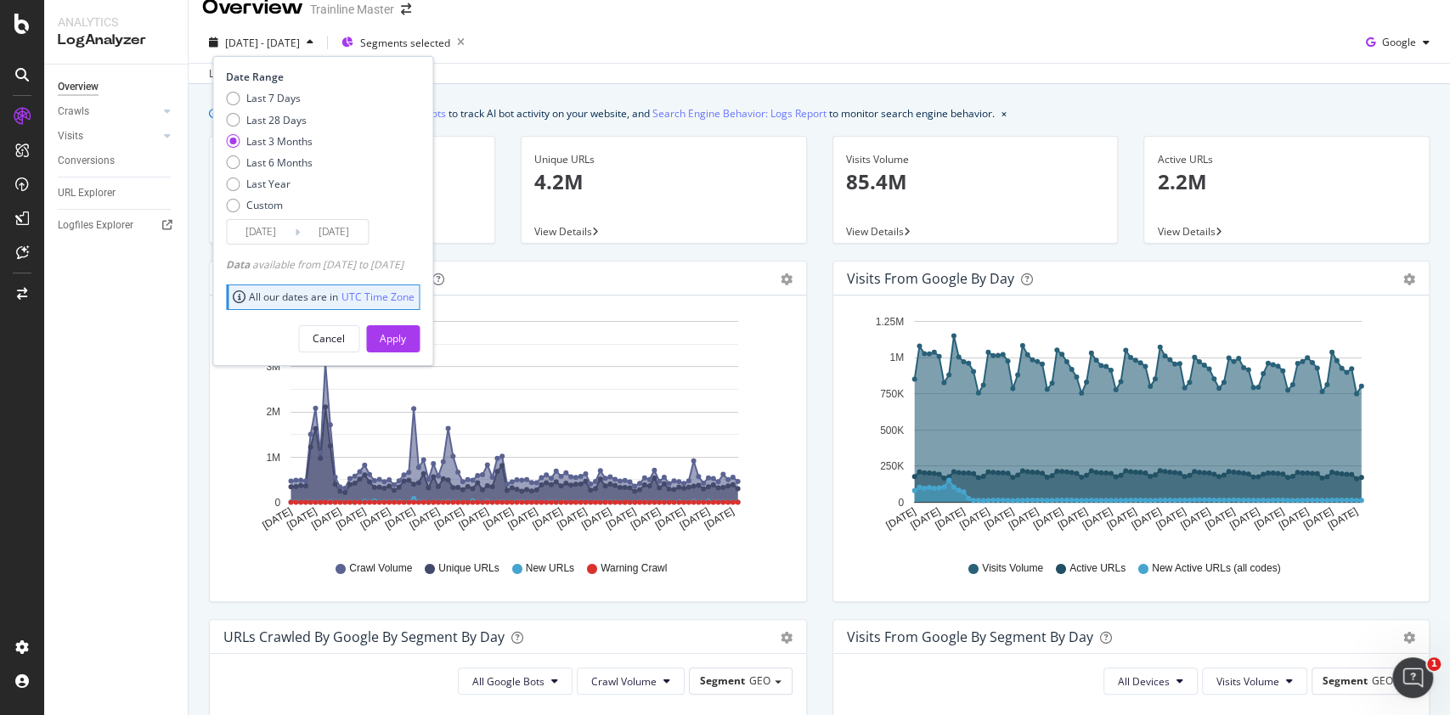
click at [313, 234] on input "2025/09/14" at bounding box center [334, 232] width 68 height 24
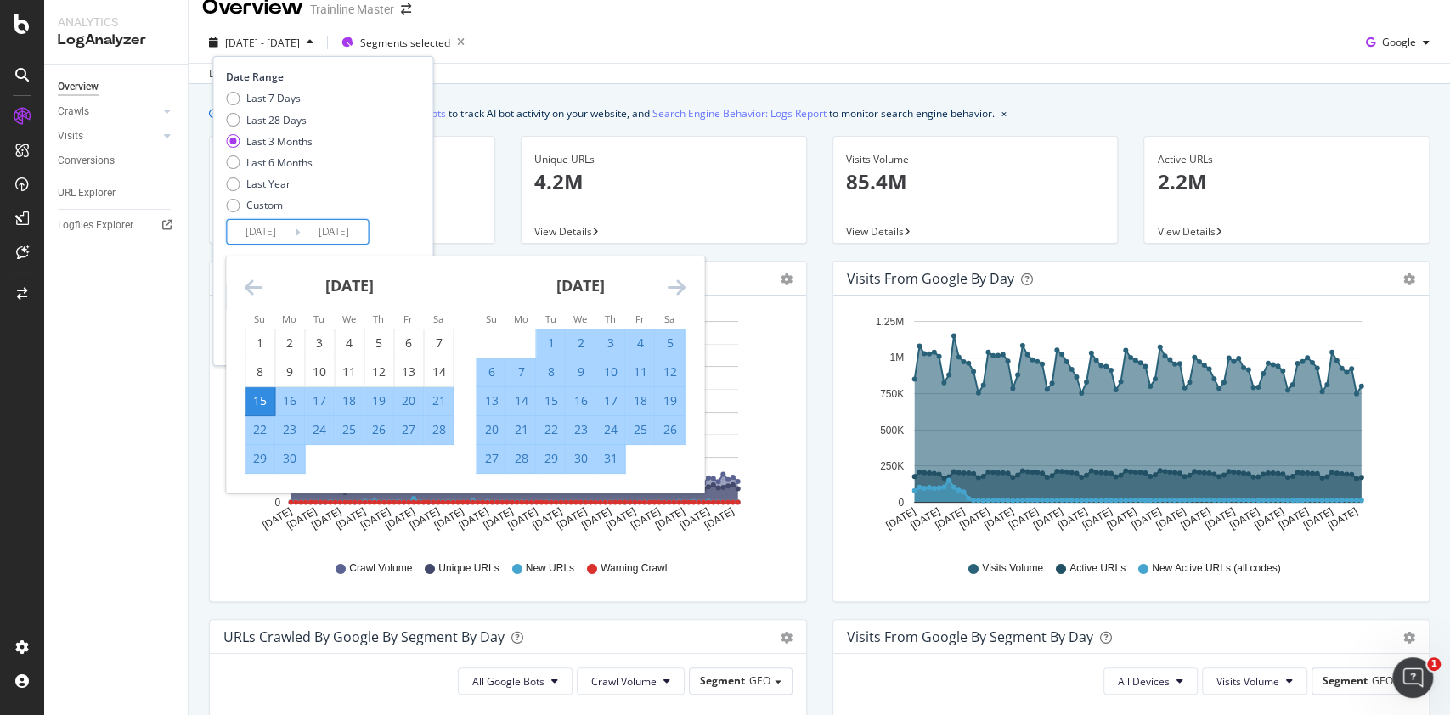
click at [551, 341] on div "1" at bounding box center [550, 343] width 29 height 17
type input "2025/07/01"
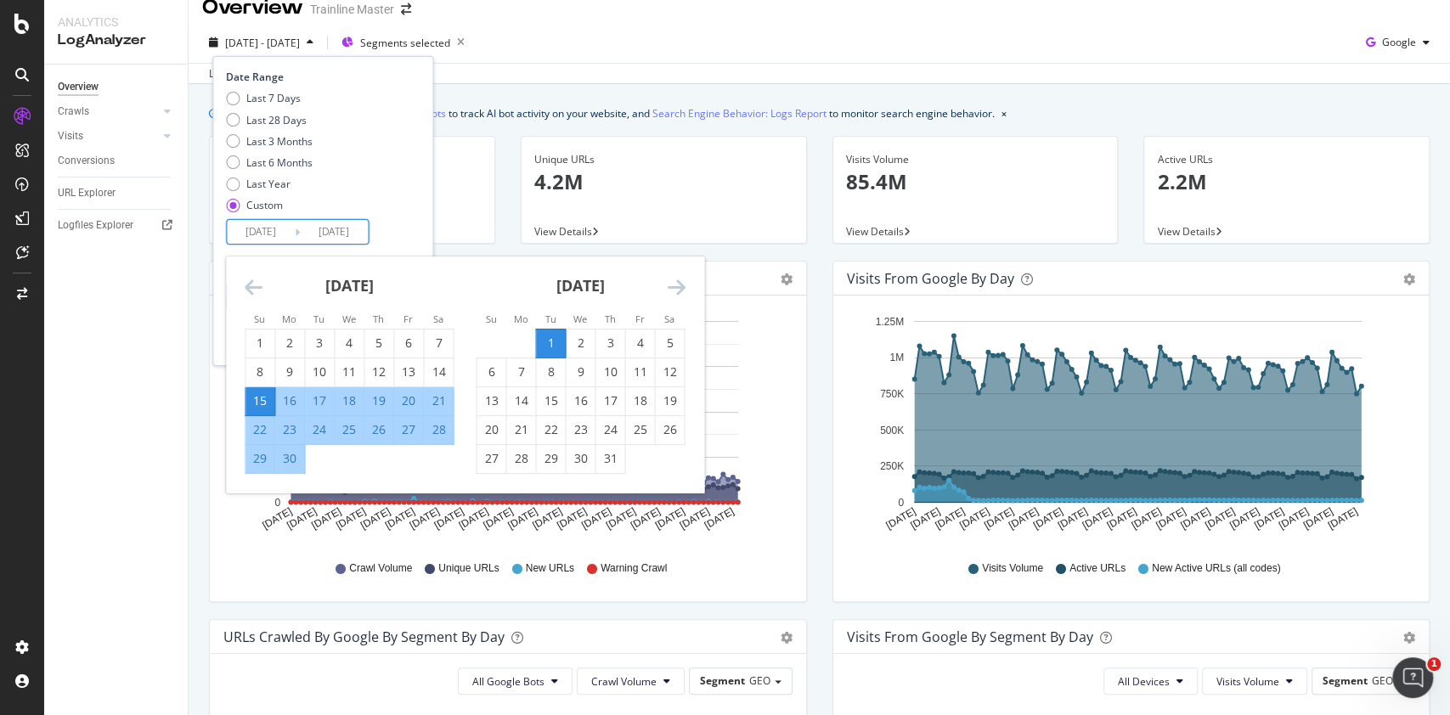
click at [319, 237] on input "2025/07/01" at bounding box center [334, 232] width 68 height 24
click at [687, 287] on div "July 2025 1 2 3 4 5 6 7 8 9 10 11 12 13 14 15 16 17 18 19 20 21 22 23 24 25 26 …" at bounding box center [580, 365] width 231 height 217
click at [677, 280] on icon "Move forward to switch to the next month." at bounding box center [676, 287] width 18 height 20
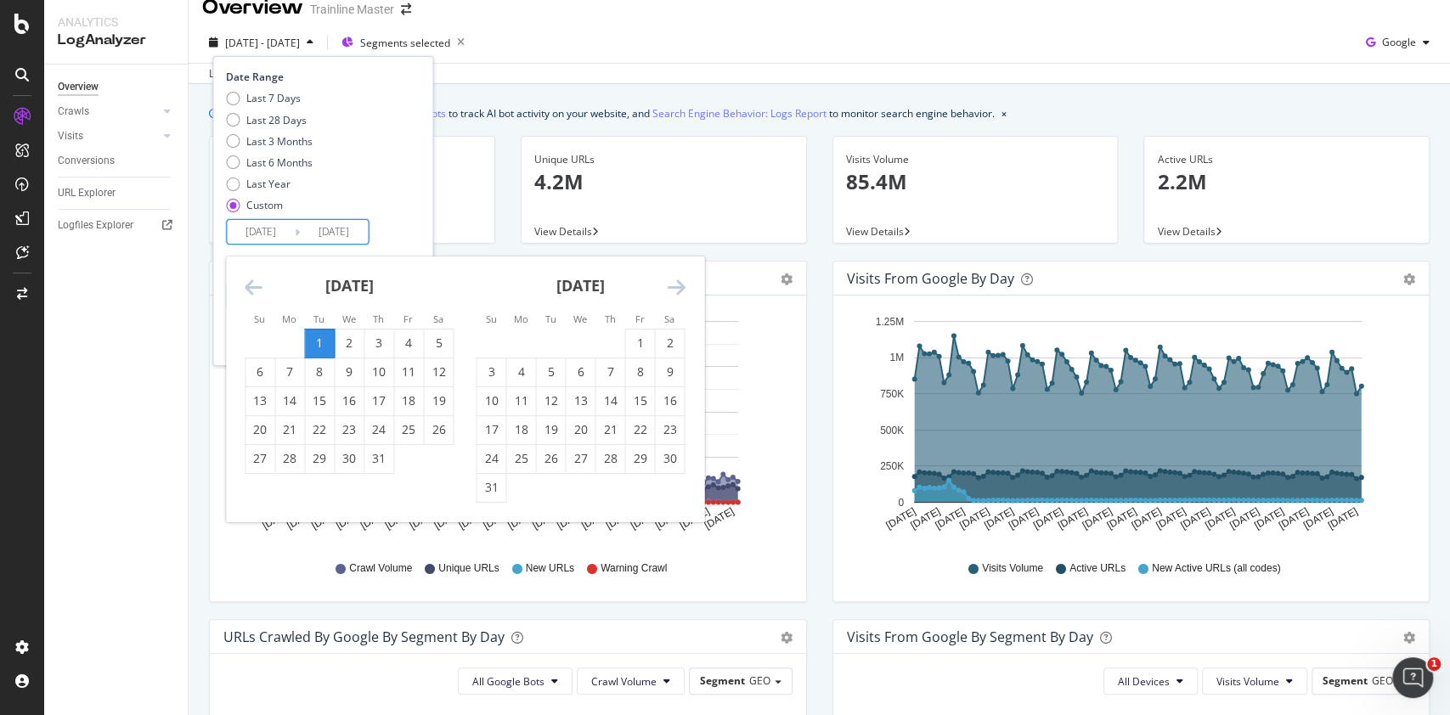
click at [678, 282] on icon "Move forward to switch to the next month." at bounding box center [676, 287] width 18 height 20
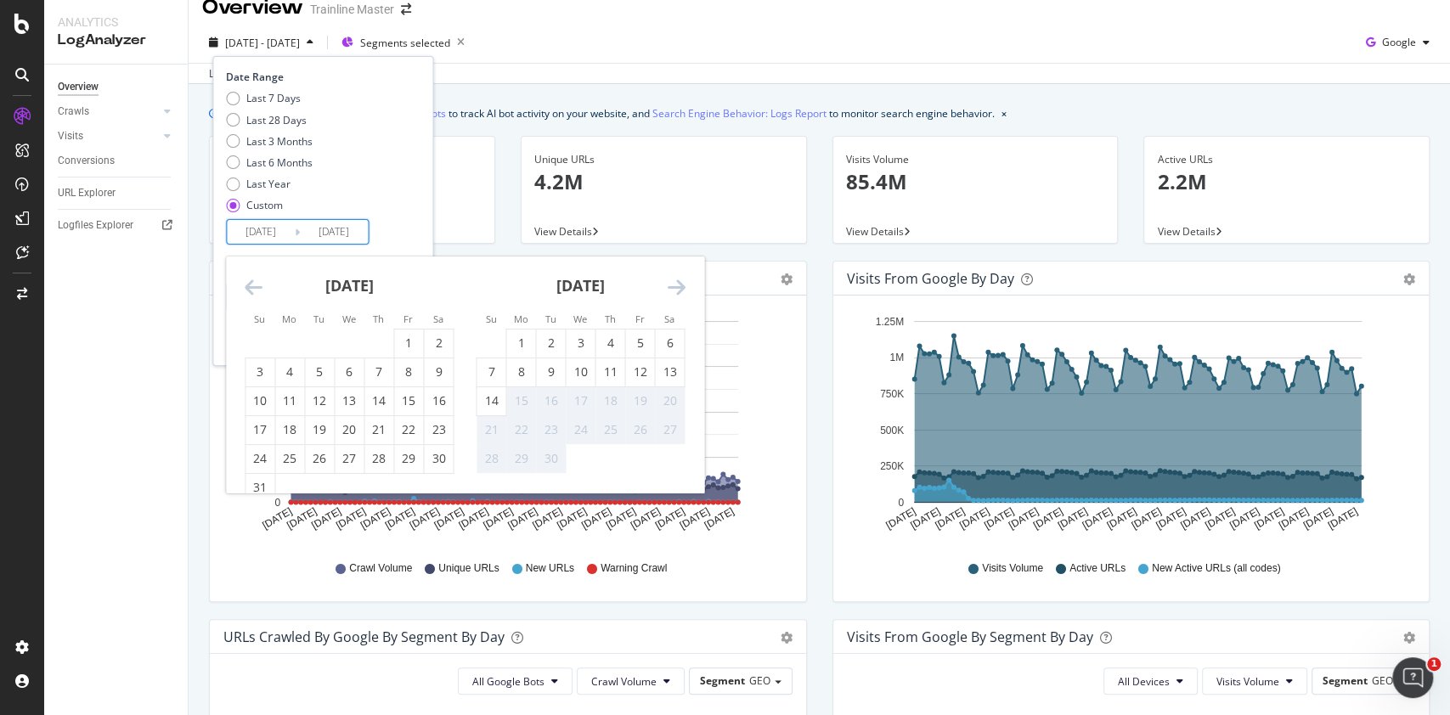
click at [255, 287] on icon "Move backward to switch to the previous month." at bounding box center [254, 287] width 18 height 20
click at [262, 284] on div "July 2025" at bounding box center [349, 293] width 209 height 72
click at [250, 286] on icon "Move backward to switch to the previous month." at bounding box center [254, 287] width 18 height 20
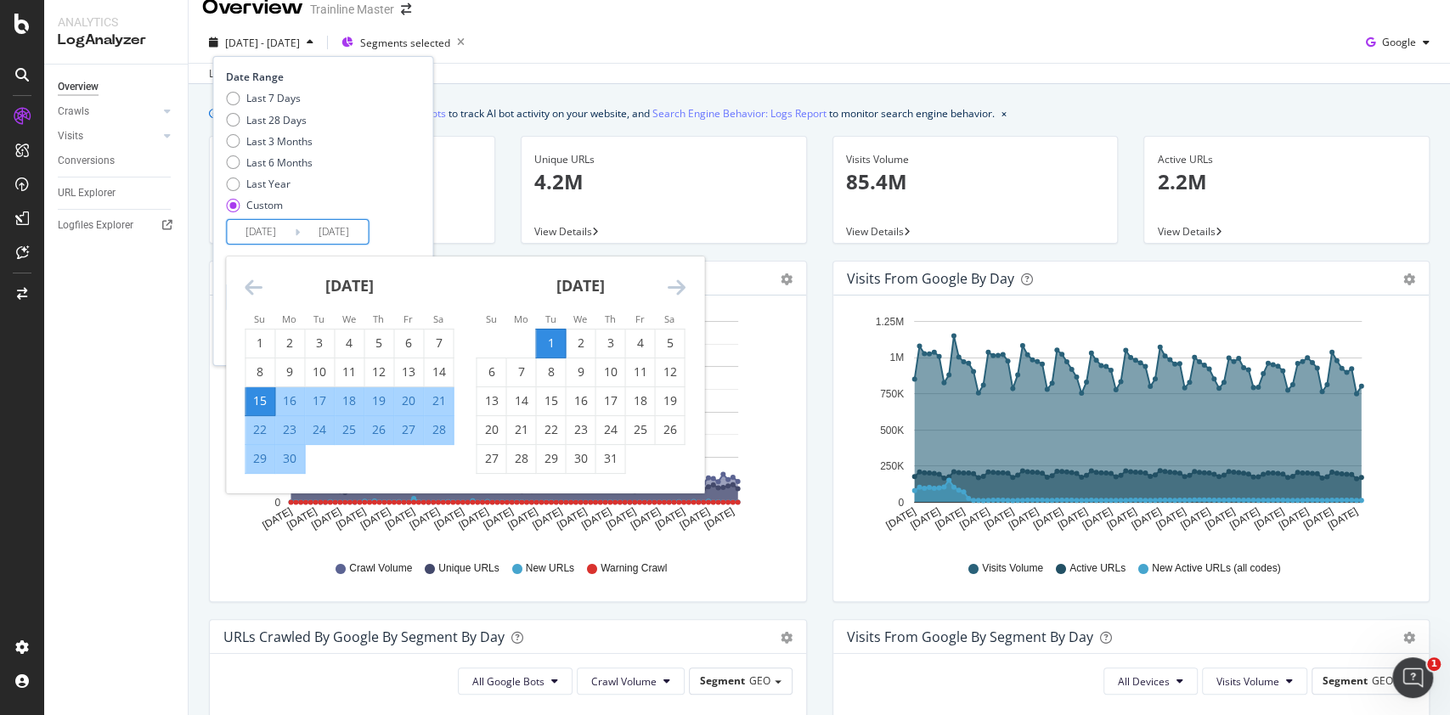
click at [415, 229] on div "Date Range Last 7 Days Last 28 Days Last 3 Months Last 6 Months Last Year Custo…" at bounding box center [320, 157] width 189 height 175
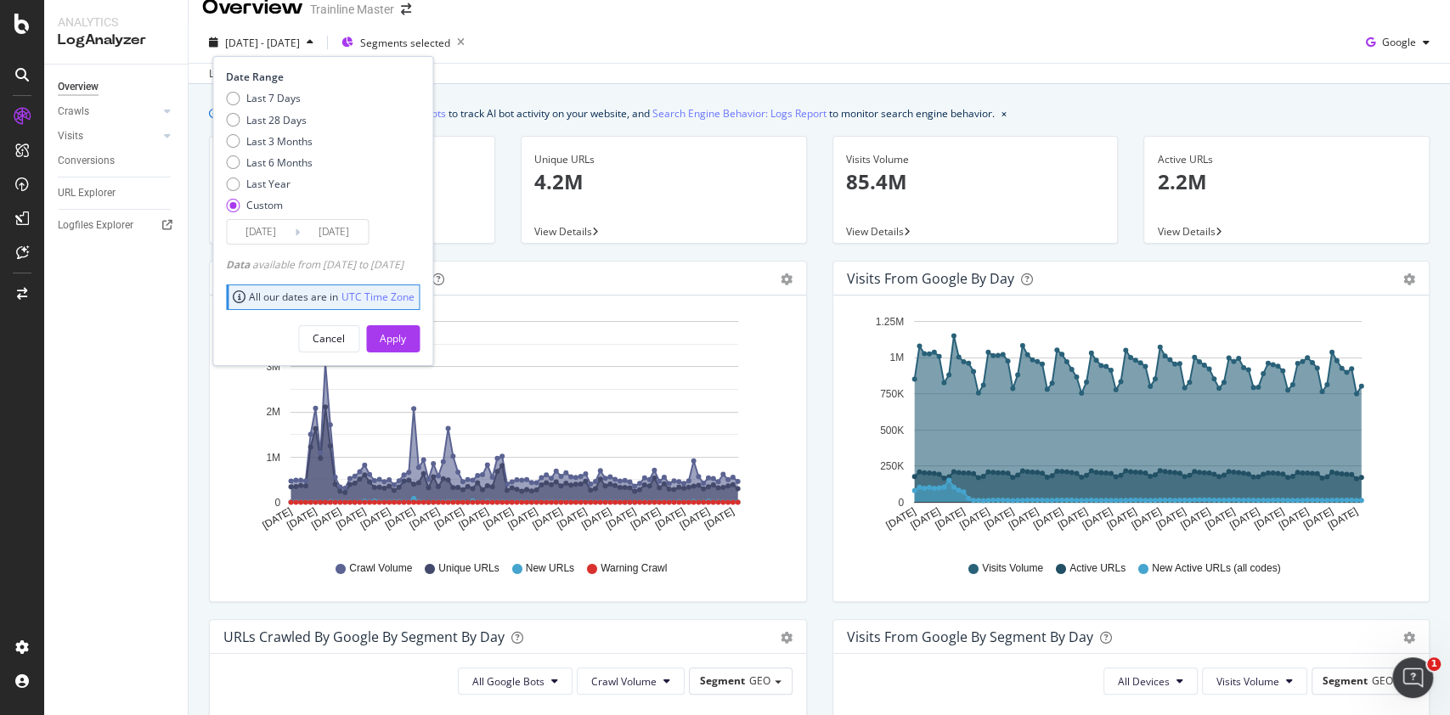
click at [181, 422] on div "Overview Crawls Daily Distribution Segments Distribution HTTP Codes Resources V…" at bounding box center [116, 390] width 144 height 651
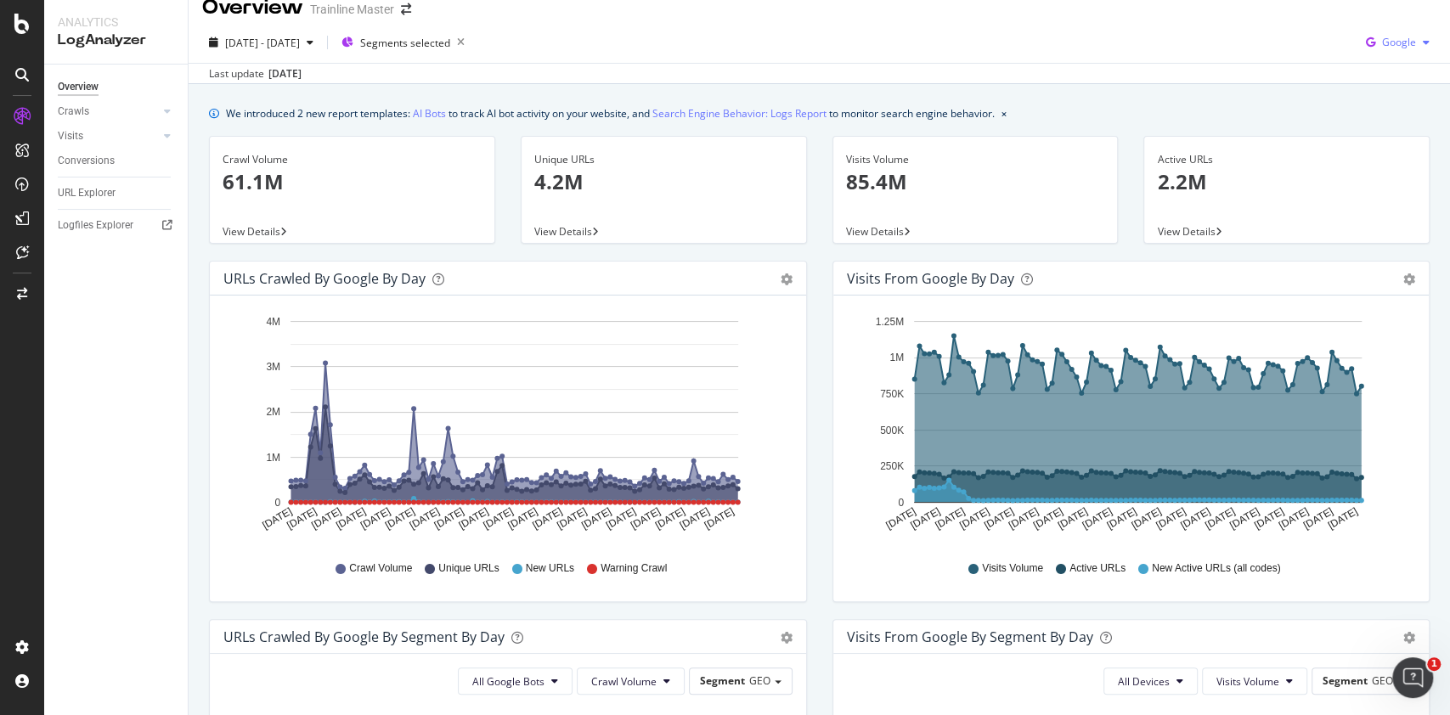
click at [1390, 41] on span "Google" at bounding box center [1399, 42] width 34 height 14
click at [1389, 134] on span "OpenAI" at bounding box center [1394, 138] width 63 height 15
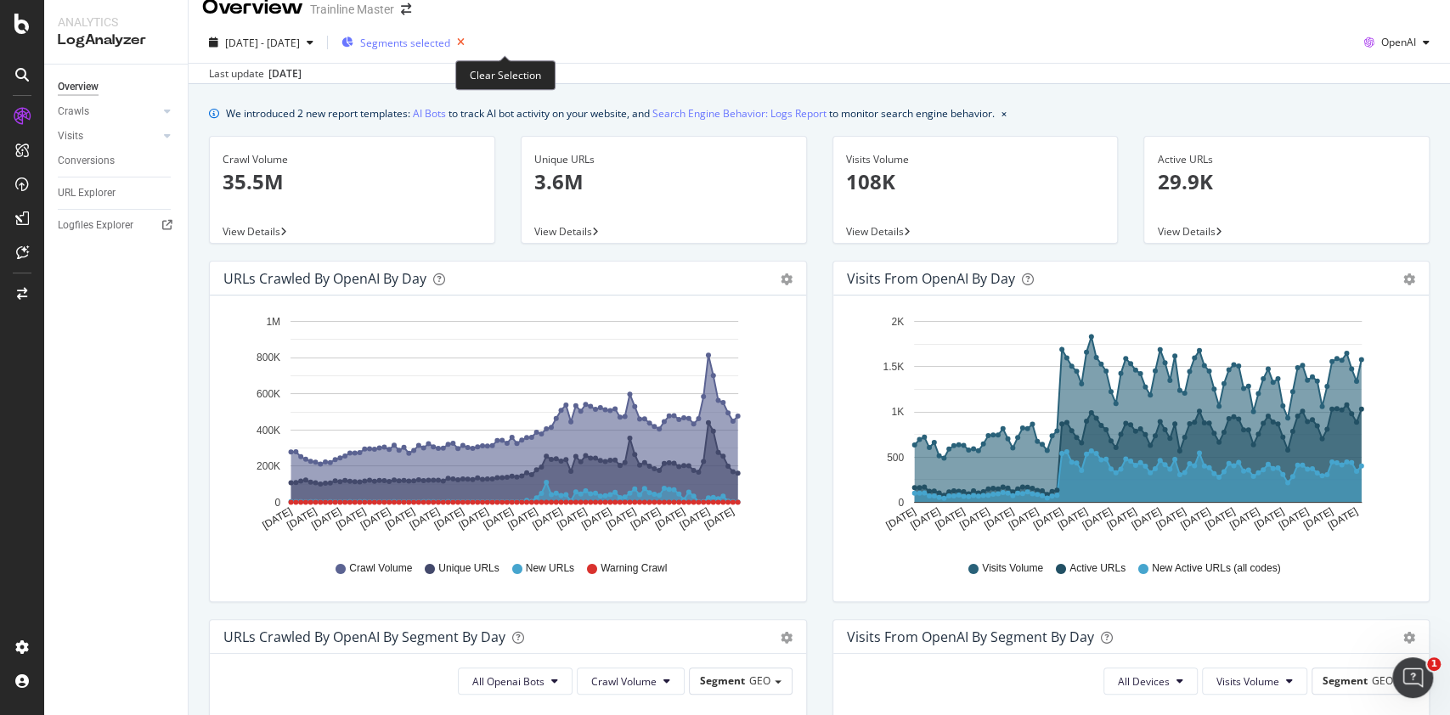
click at [471, 32] on icon "button" at bounding box center [460, 43] width 21 height 24
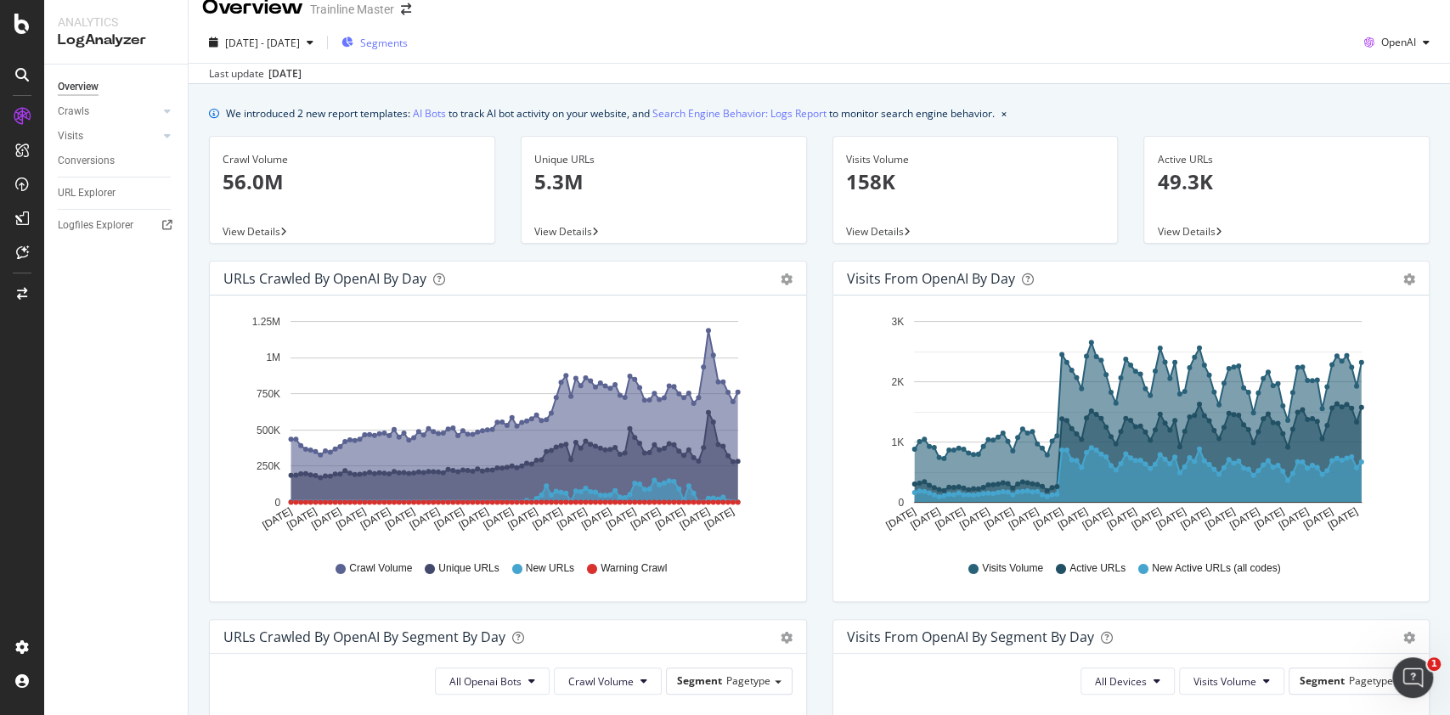
click at [408, 39] on span "Segments" at bounding box center [384, 43] width 48 height 14
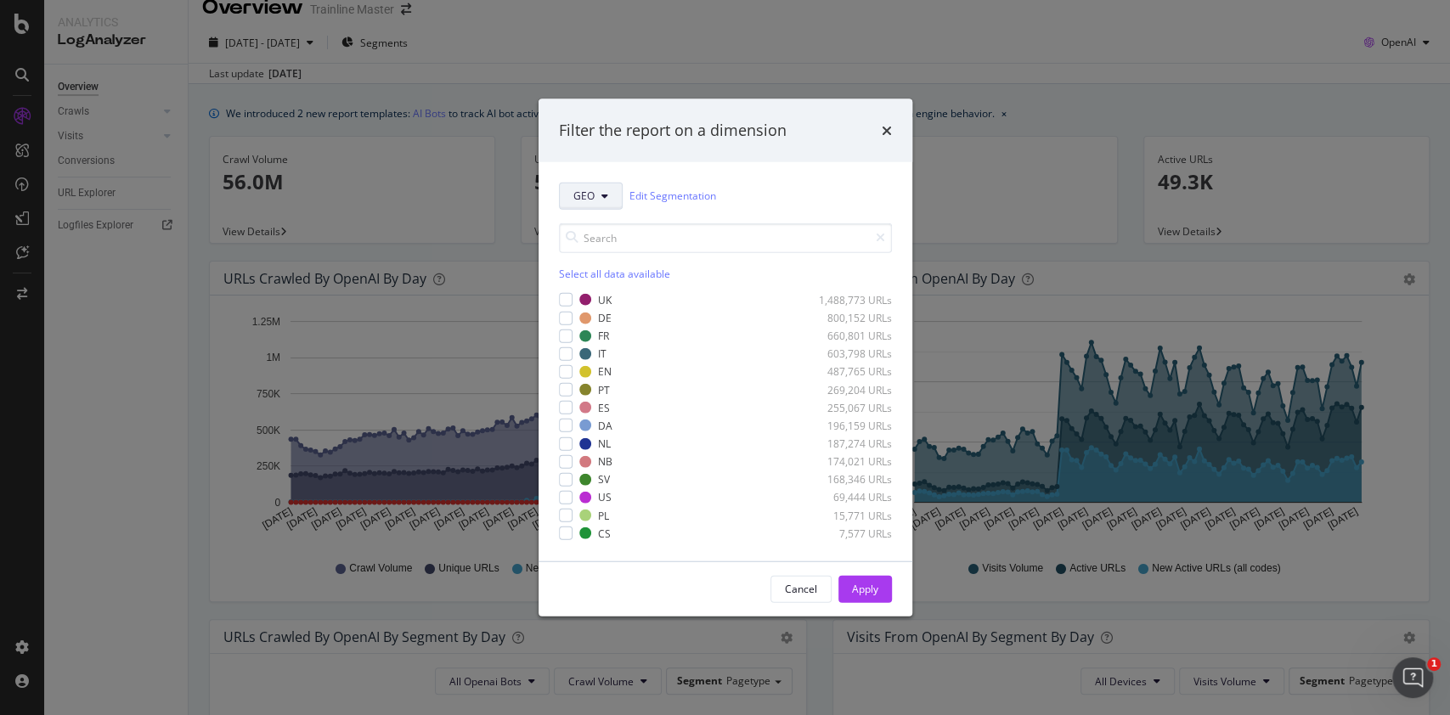
click at [584, 189] on span "GEO" at bounding box center [583, 196] width 21 height 14
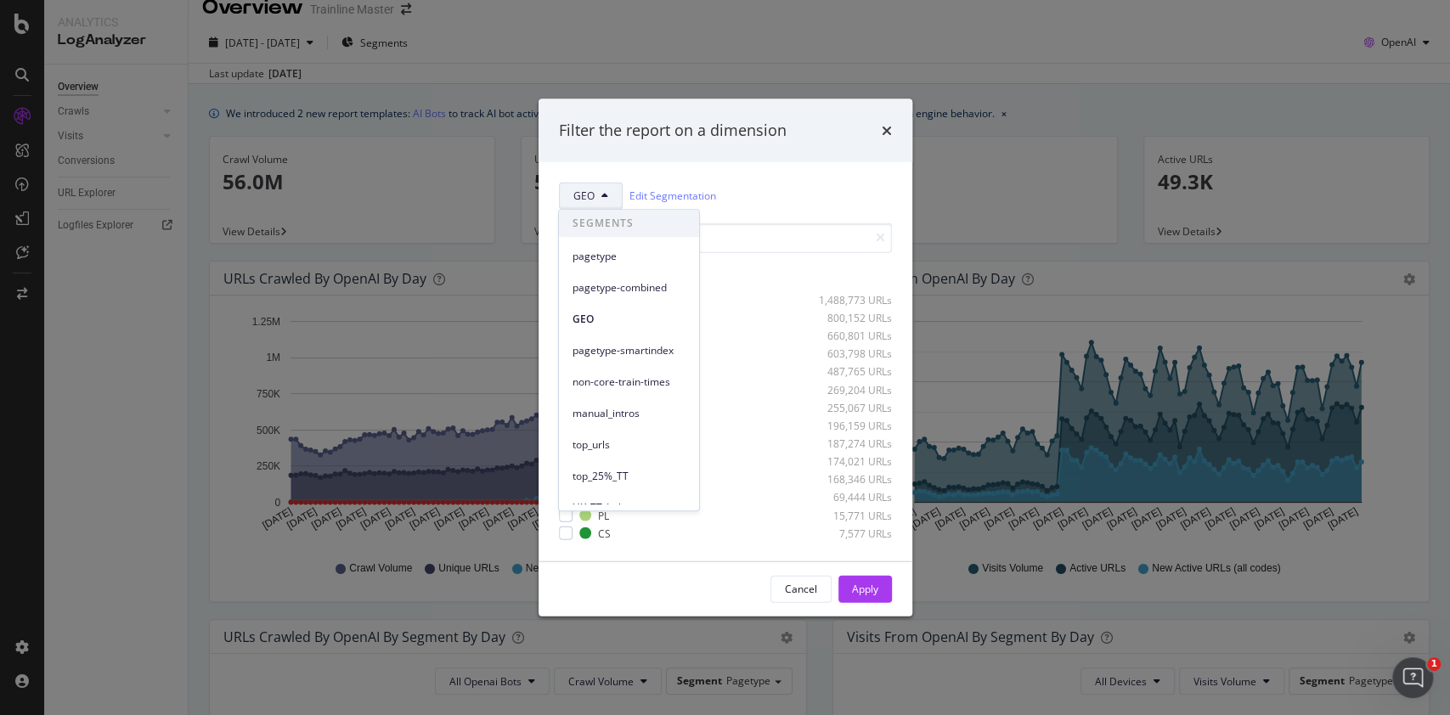
click at [810, 45] on div "Filter the report on a dimension GEO Edit Segmentation Select all data availabl…" at bounding box center [725, 357] width 1450 height 715
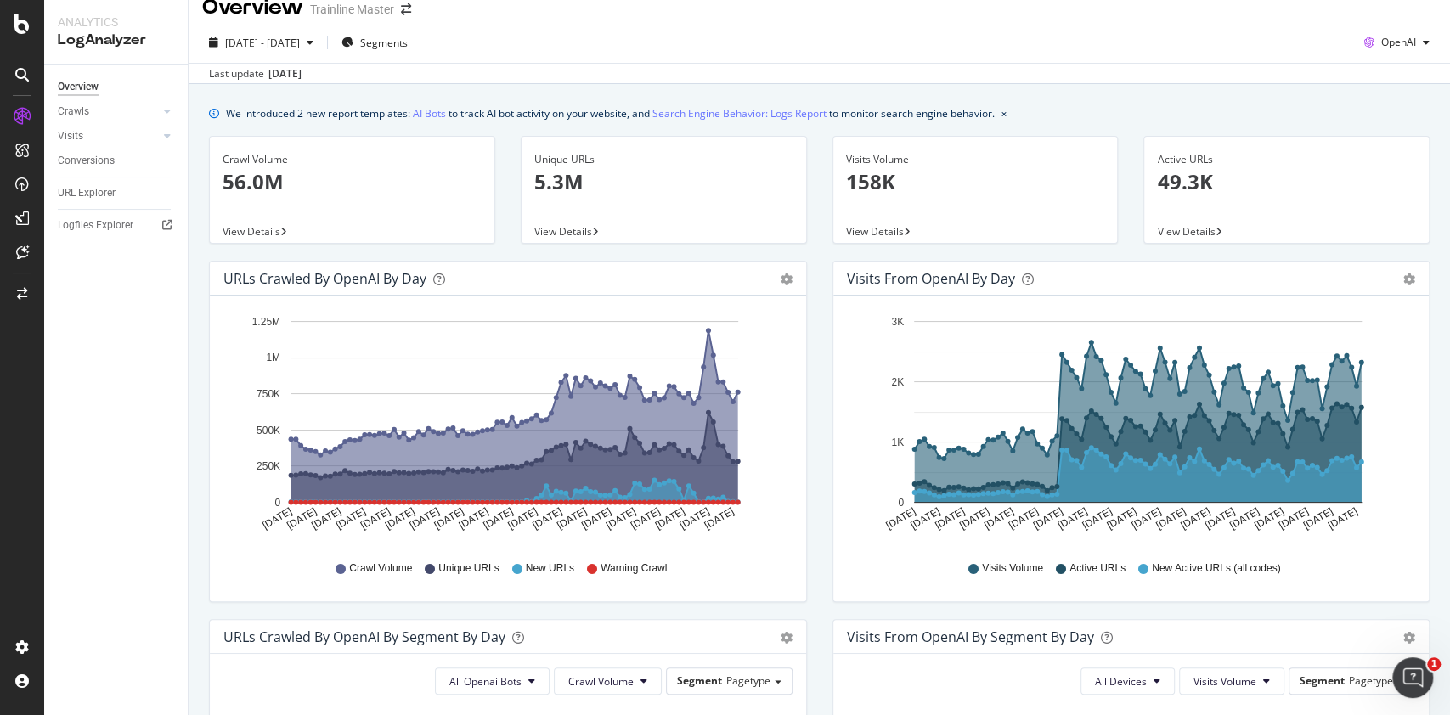
scroll to position [474, 0]
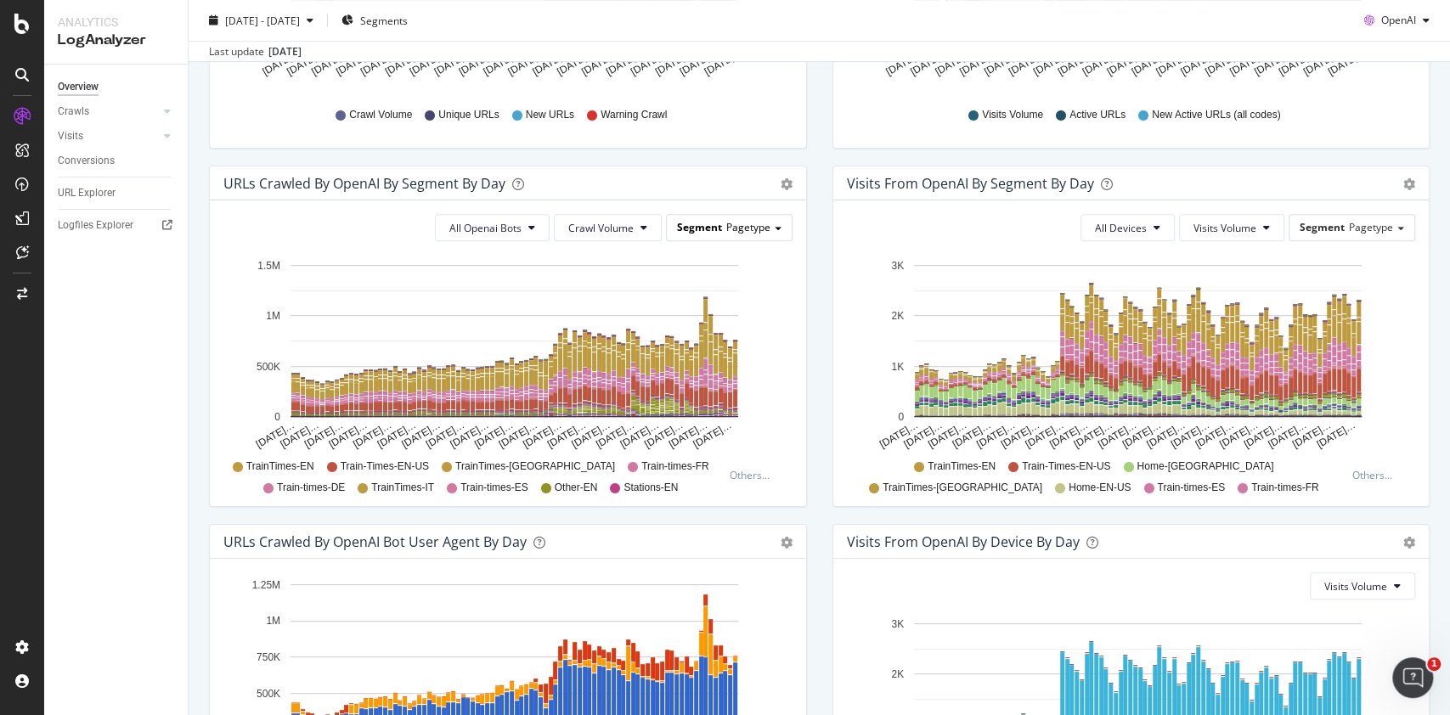
click at [760, 231] on span "Pagetype" at bounding box center [748, 227] width 44 height 14
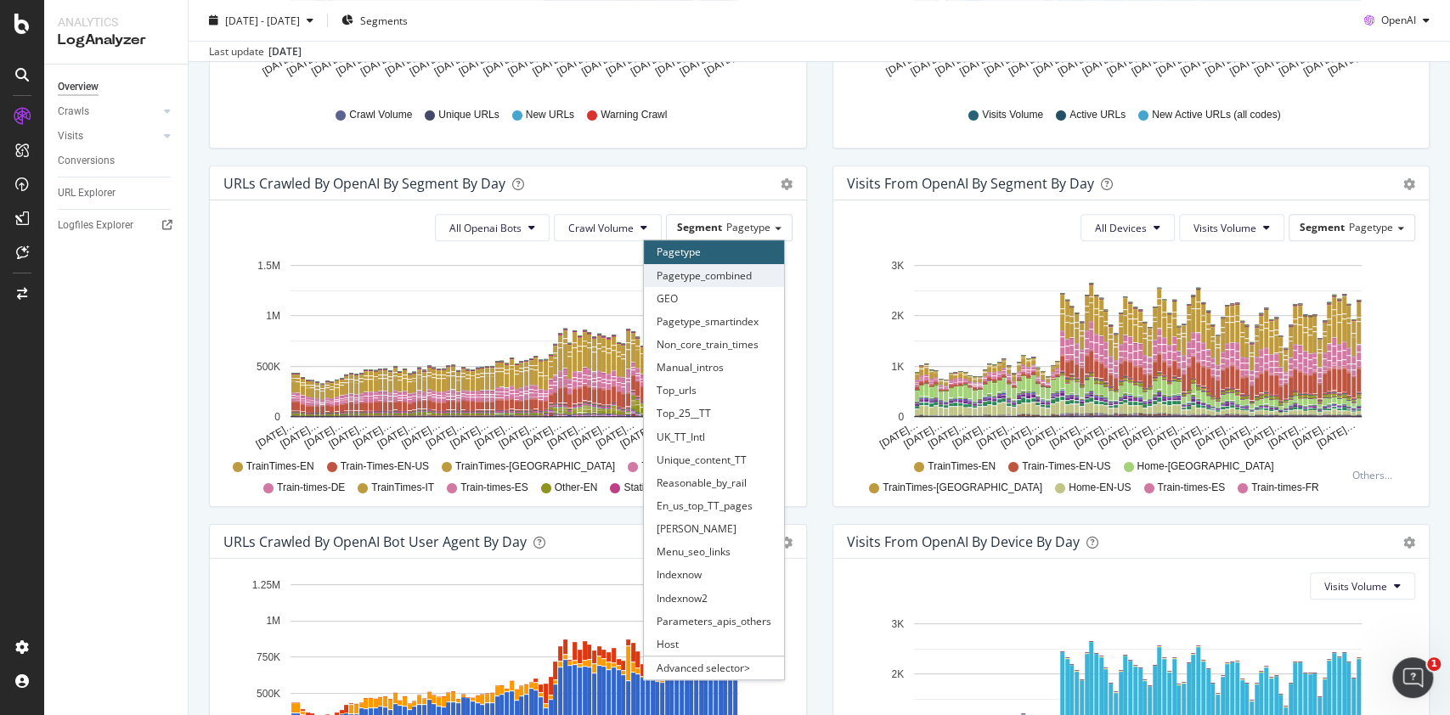
click at [744, 283] on div "Pagetype_combined" at bounding box center [714, 275] width 140 height 23
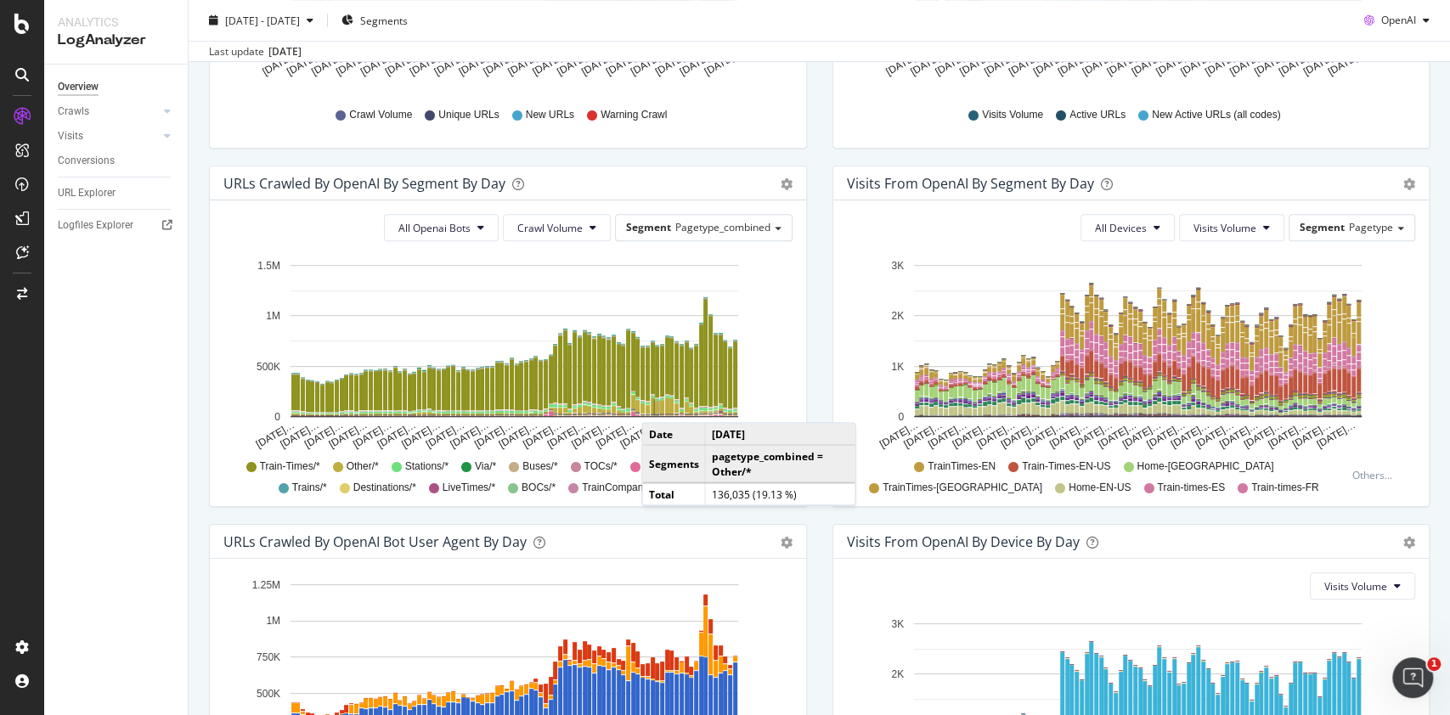
click at [658, 405] on rect "A chart." at bounding box center [657, 407] width 4 height 13
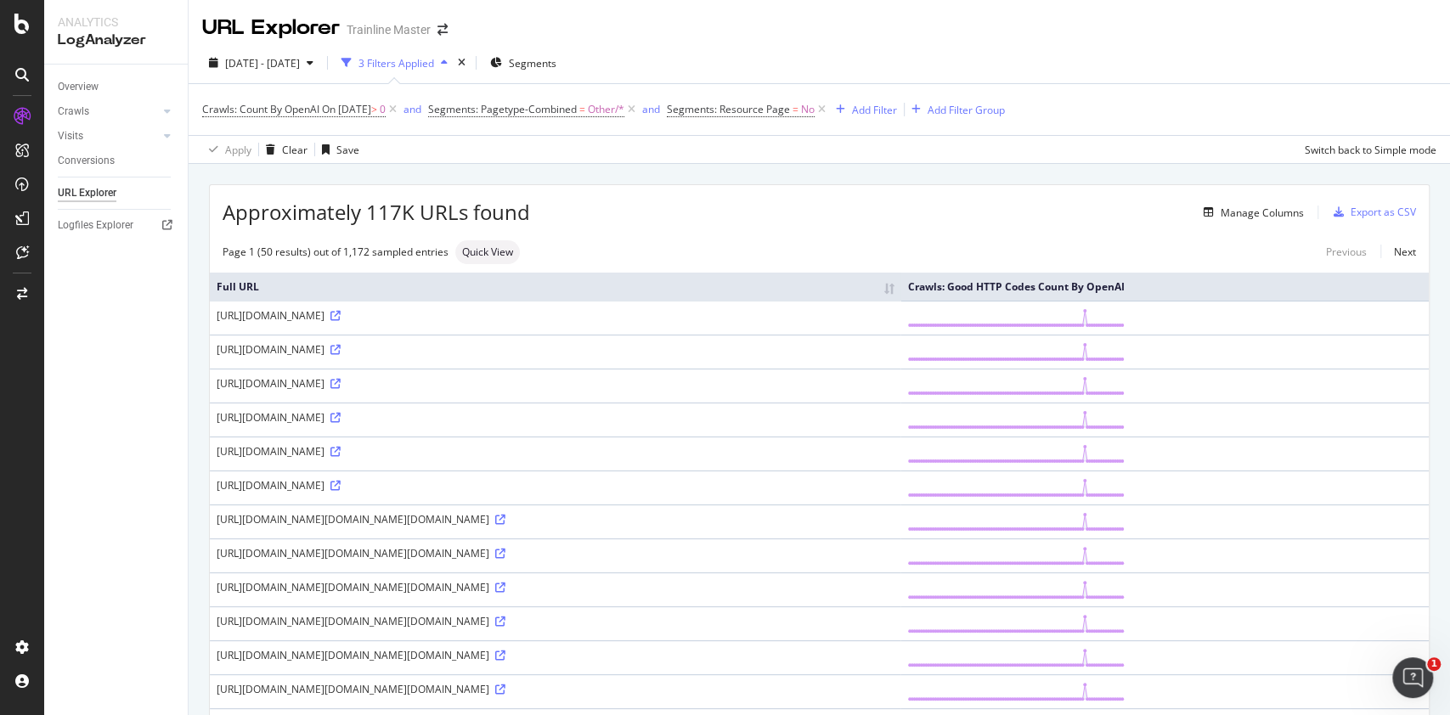
drag, startPoint x: 411, startPoint y: 365, endPoint x: 432, endPoint y: 396, distance: 36.8
click at [432, 357] on div "https://www.thetrainline.com/Live/departures/castle-cary?msockid=09056979056064…" at bounding box center [555, 349] width 677 height 14
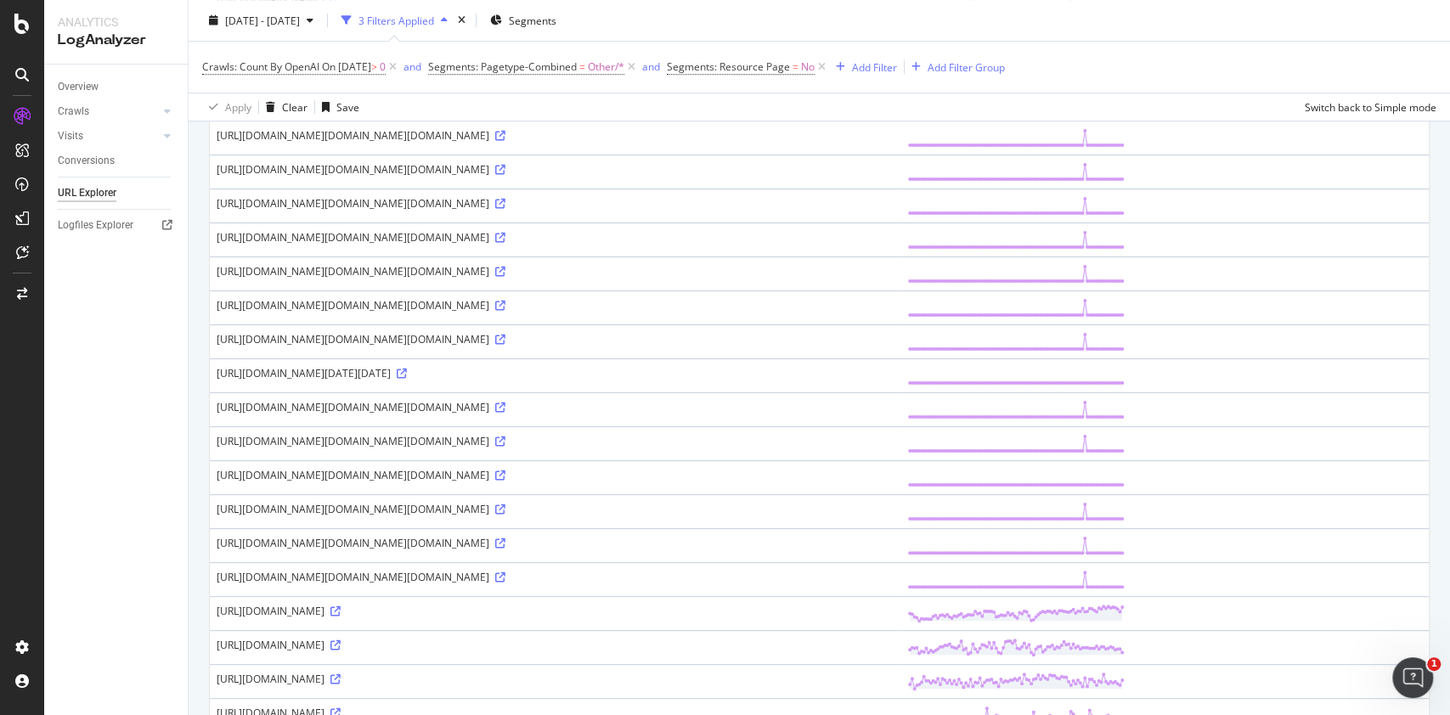
scroll to position [1019, 0]
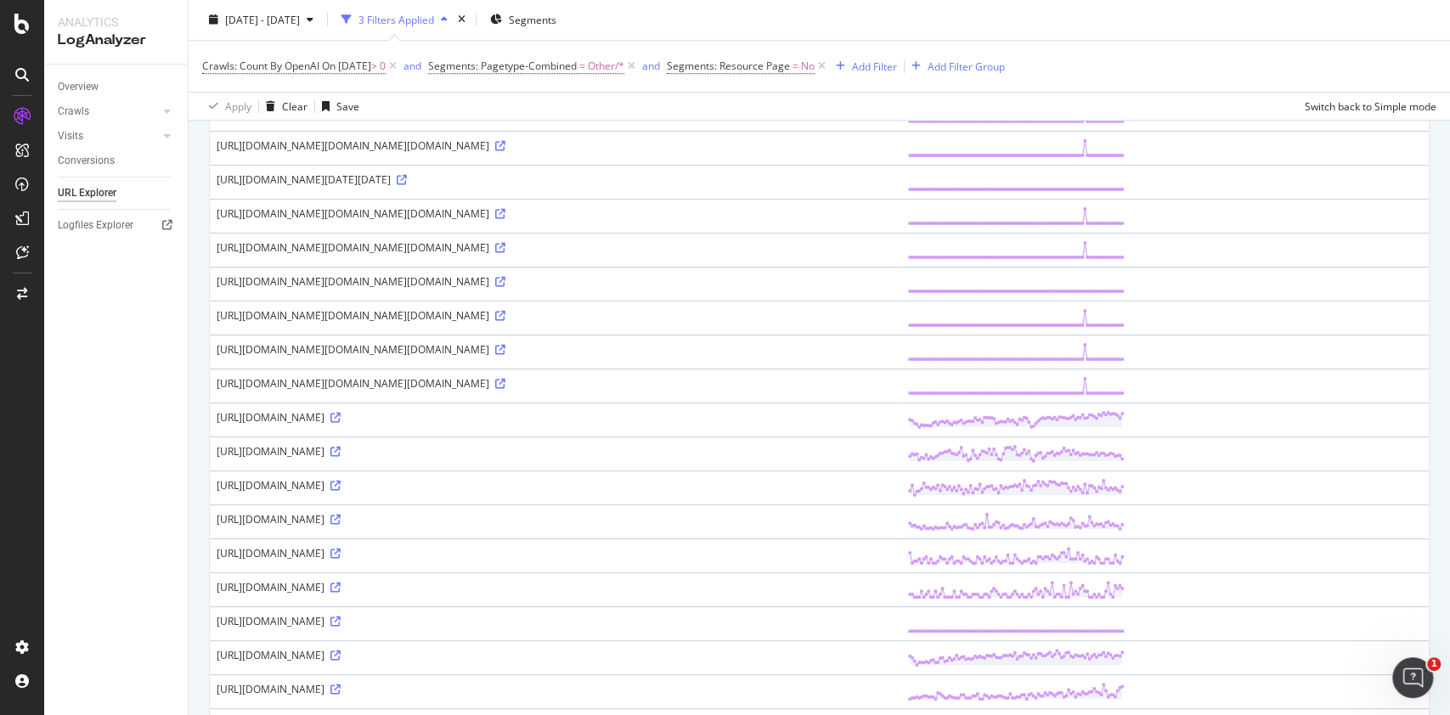
drag, startPoint x: 349, startPoint y: 246, endPoint x: 591, endPoint y: 248, distance: 242.1
drag, startPoint x: 488, startPoint y: 275, endPoint x: 494, endPoint y: 354, distance: 79.2
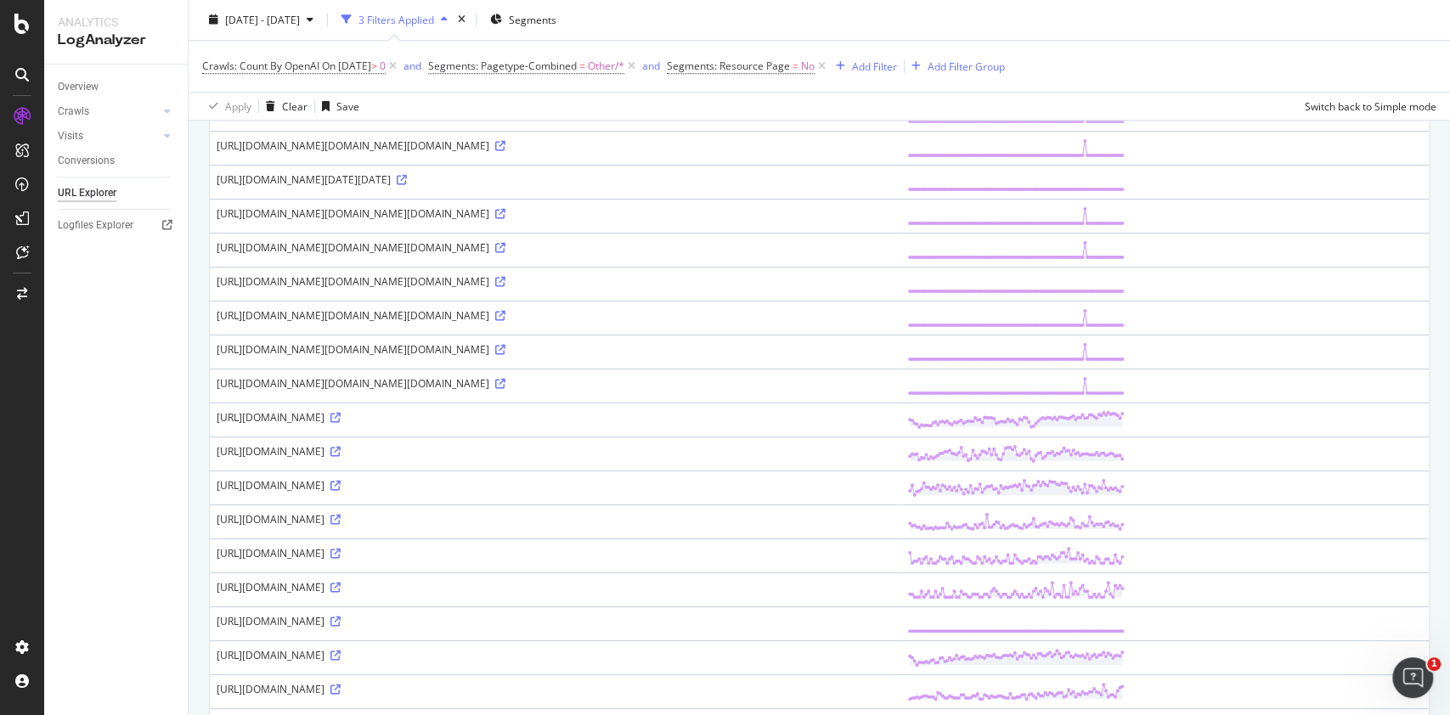
click at [493, 352] on tbody "https://www.thetrainline.com/Live/departures/castle-cary?msockid=09056979056064…" at bounding box center [819, 130] width 1219 height 1699
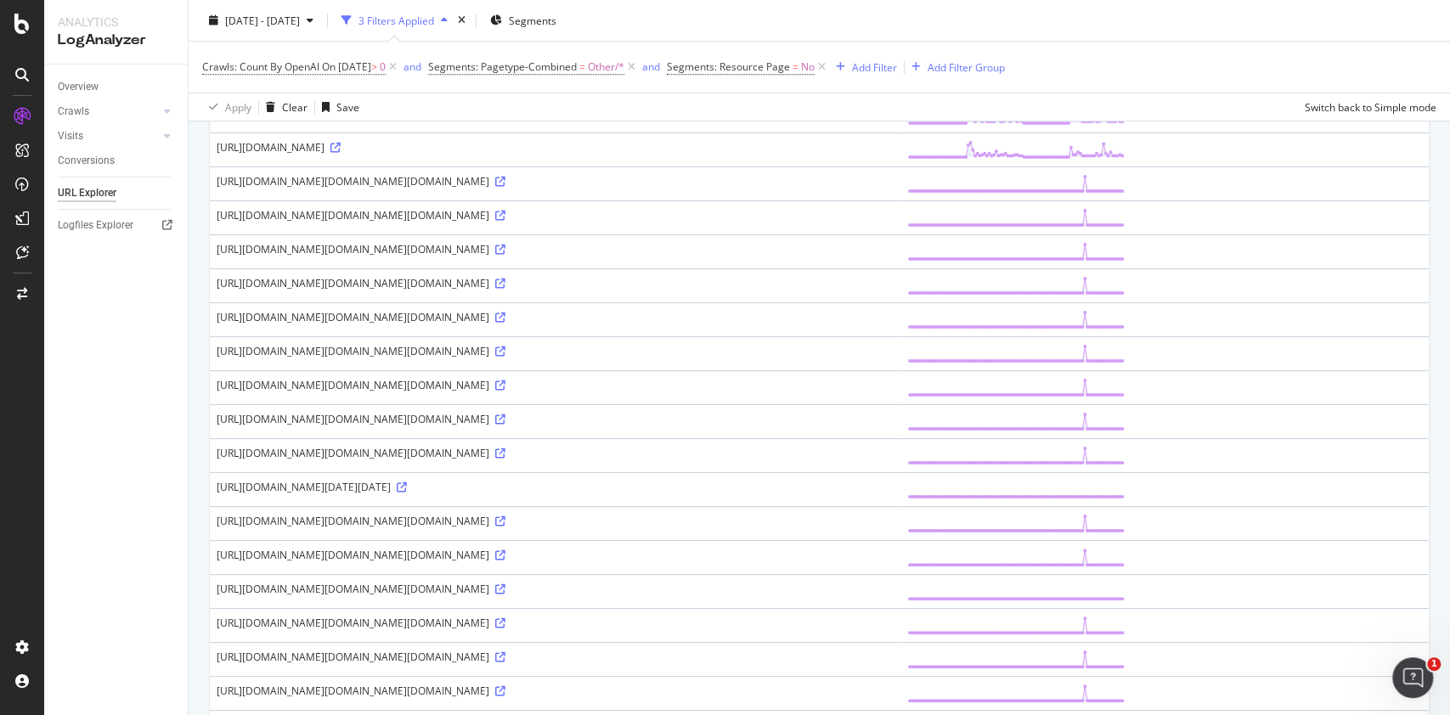
scroll to position [566, 0]
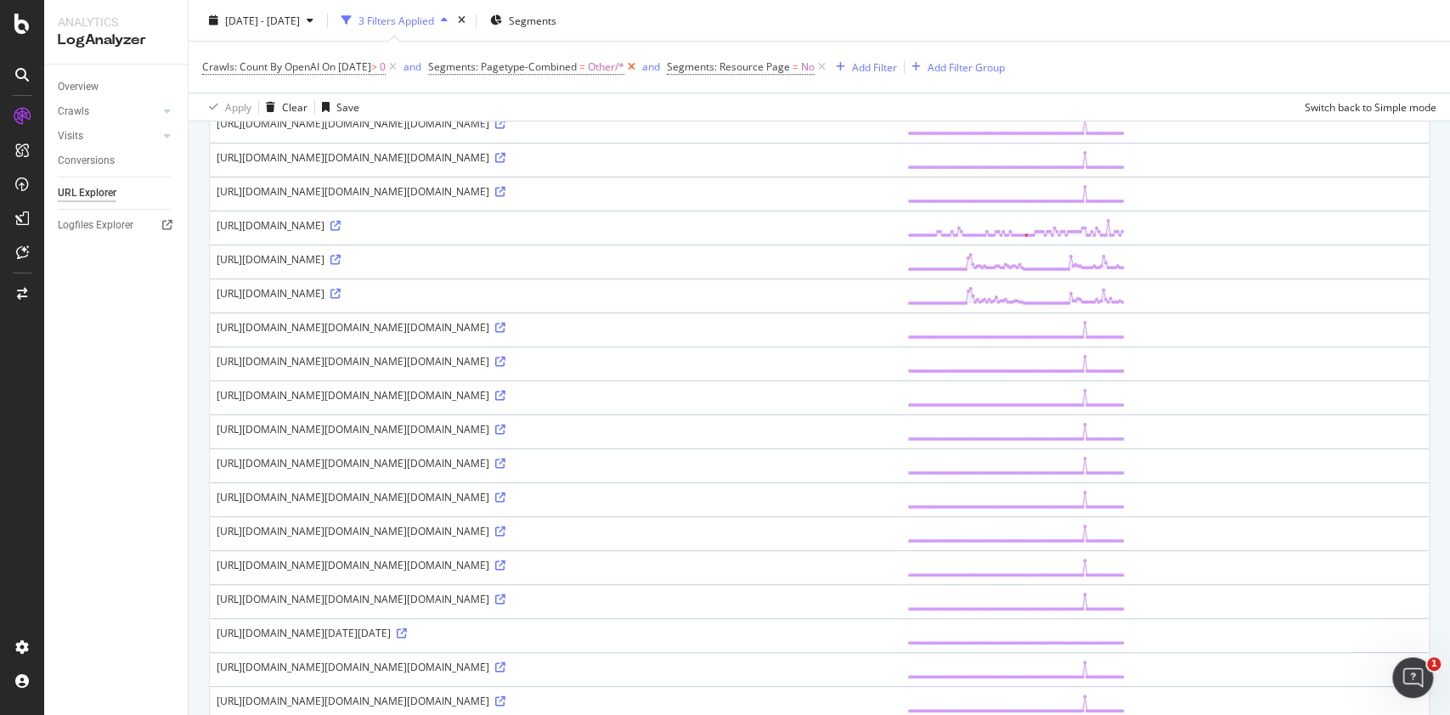
click at [639, 71] on icon at bounding box center [631, 67] width 14 height 17
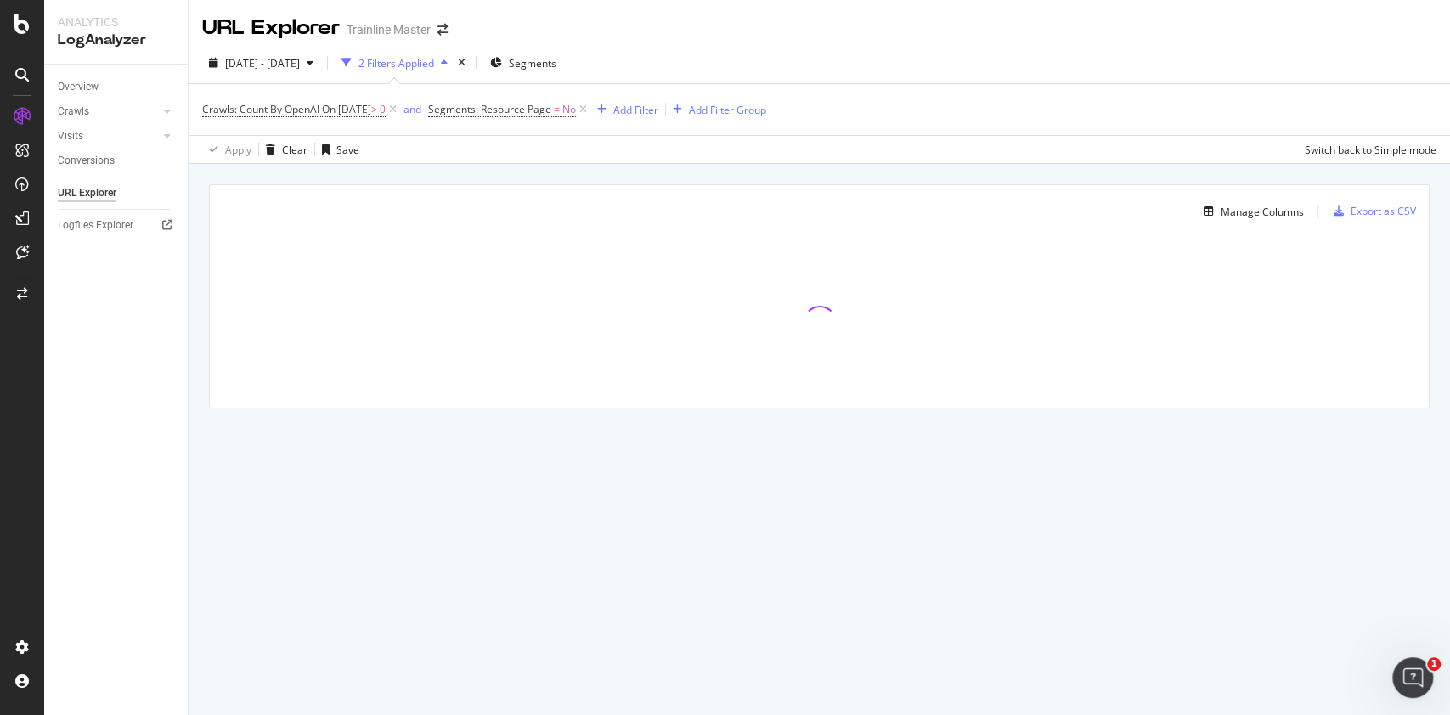
click at [649, 106] on div "Add Filter" at bounding box center [635, 110] width 45 height 14
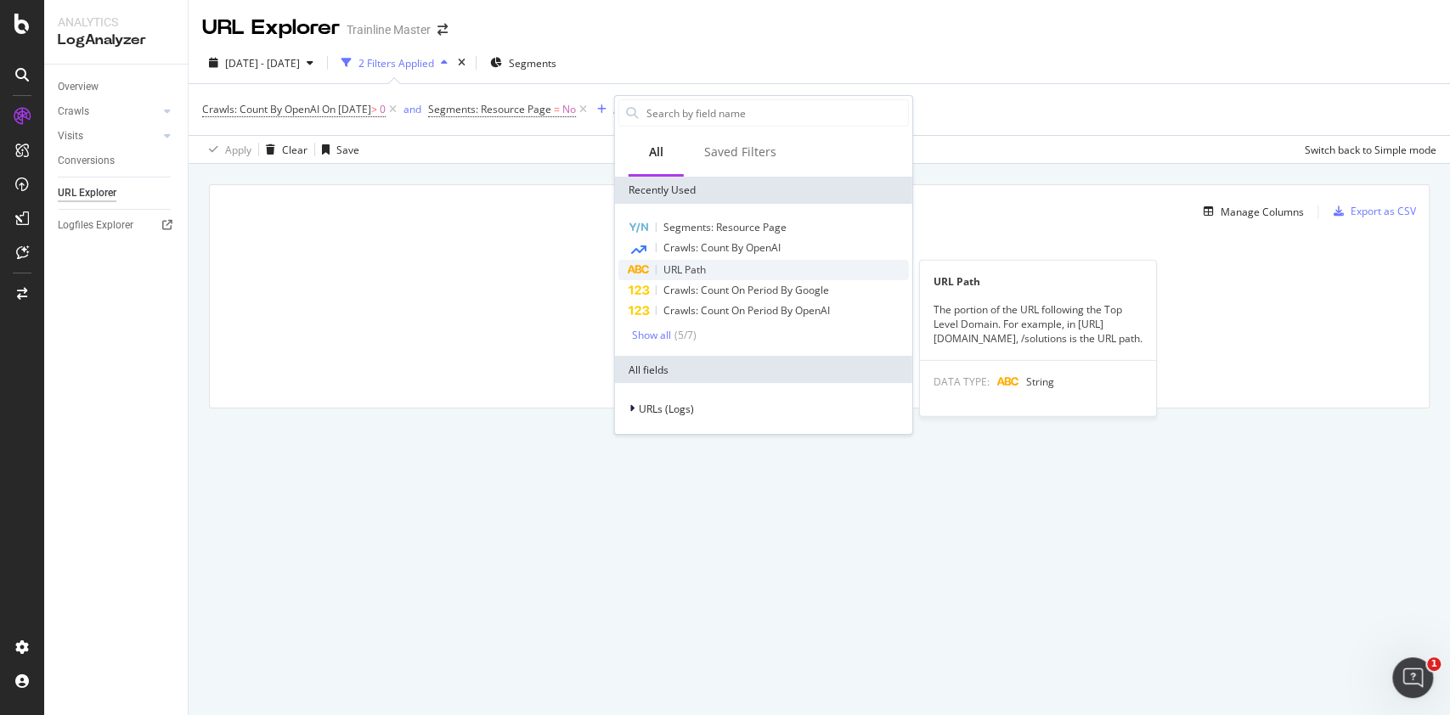
click at [787, 274] on div "URL Path" at bounding box center [763, 270] width 291 height 20
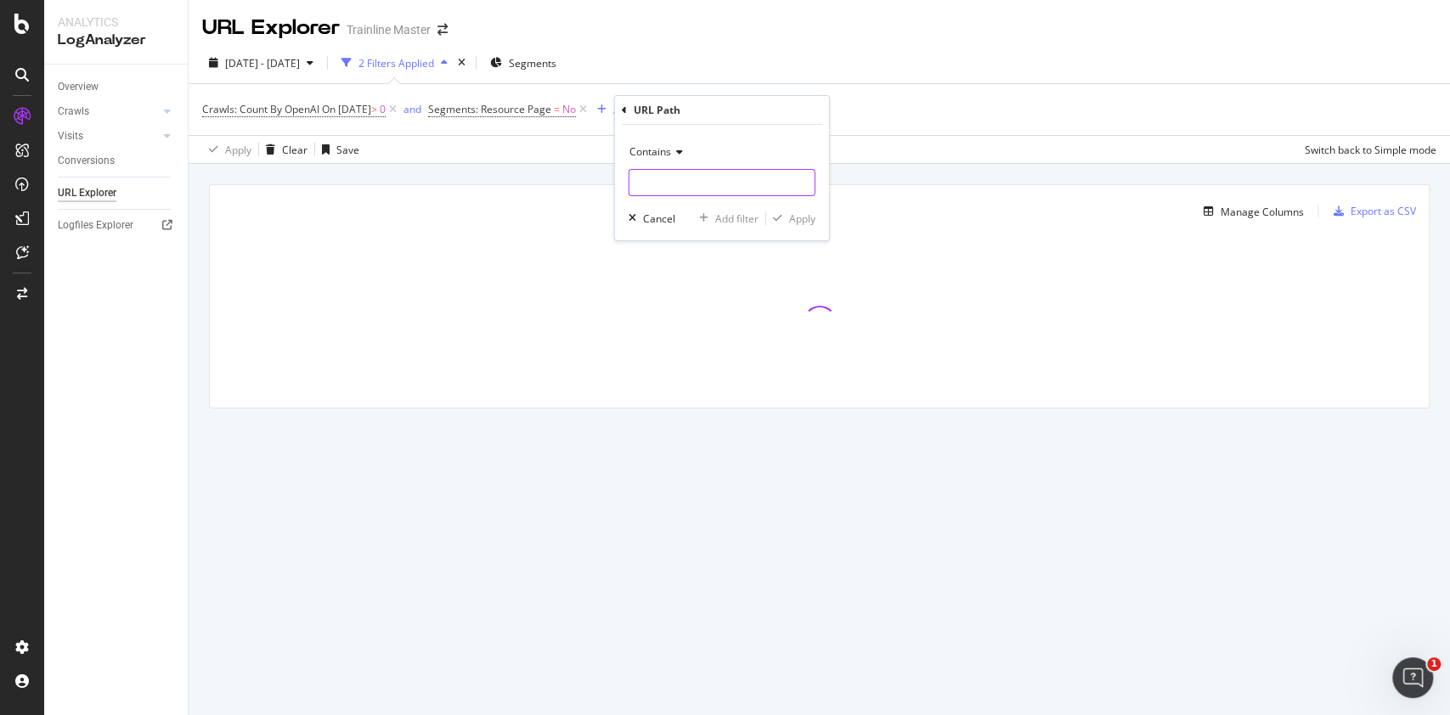
click at [659, 194] on input "text" at bounding box center [721, 182] width 185 height 27
type input "txt"
click at [791, 200] on div "Contains txt Cancel Add filter Apply" at bounding box center [722, 183] width 214 height 116
click at [800, 215] on div "Apply" at bounding box center [802, 219] width 26 height 14
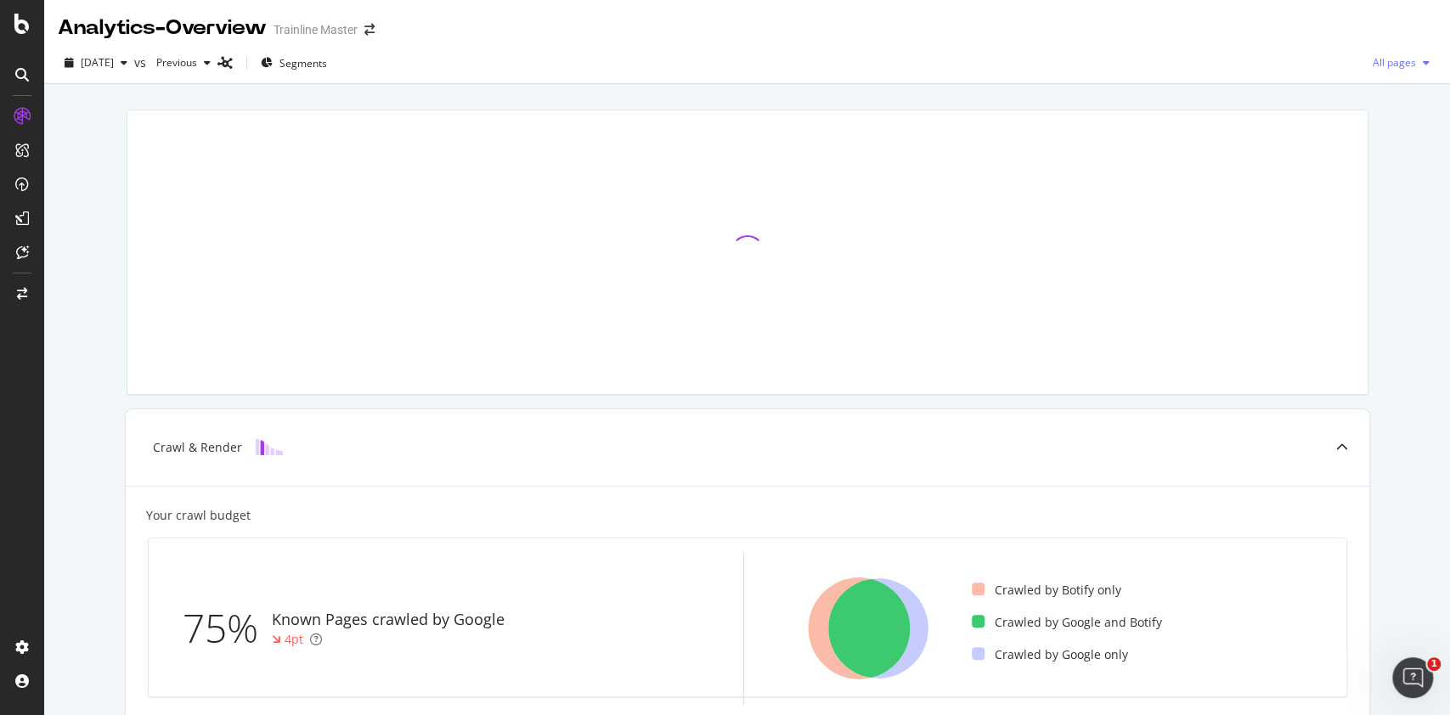
click at [1393, 65] on span "All pages" at bounding box center [1391, 62] width 50 height 14
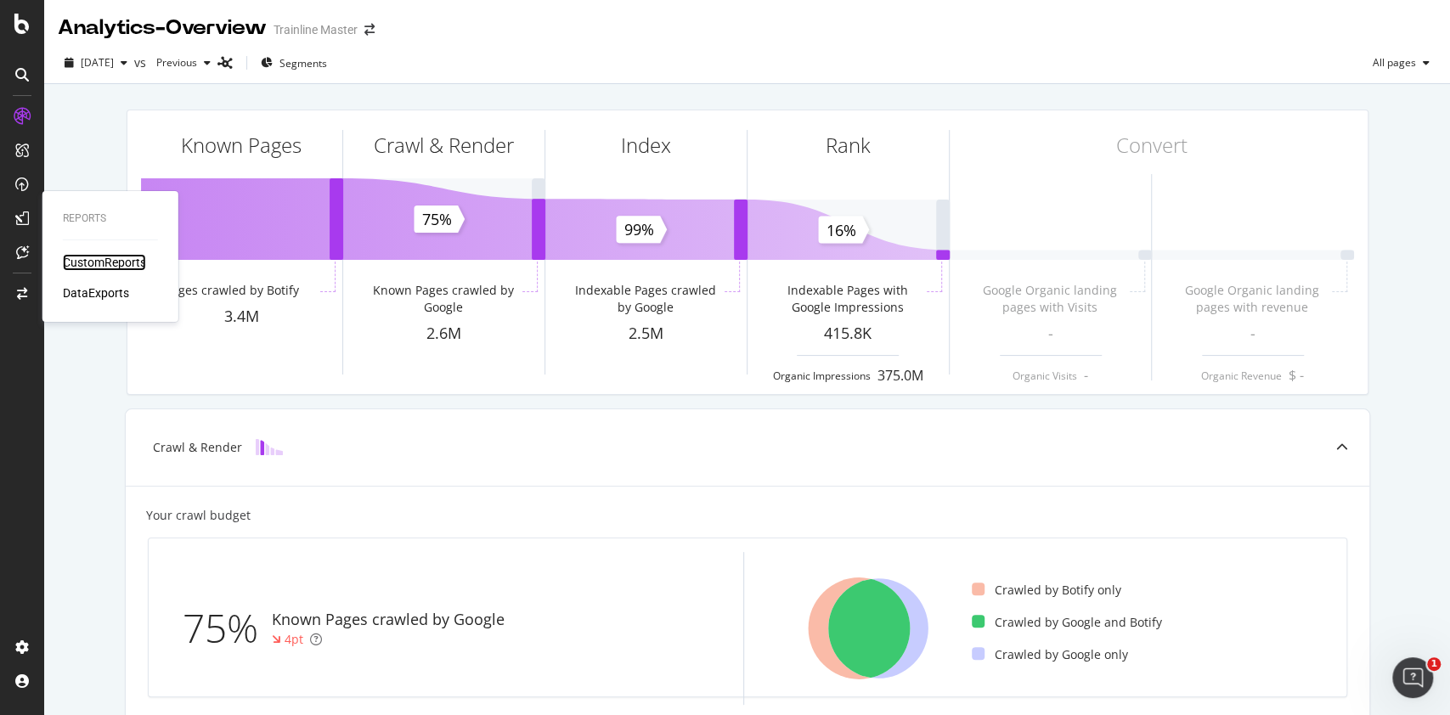
click at [96, 265] on div "CustomReports" at bounding box center [104, 262] width 83 height 17
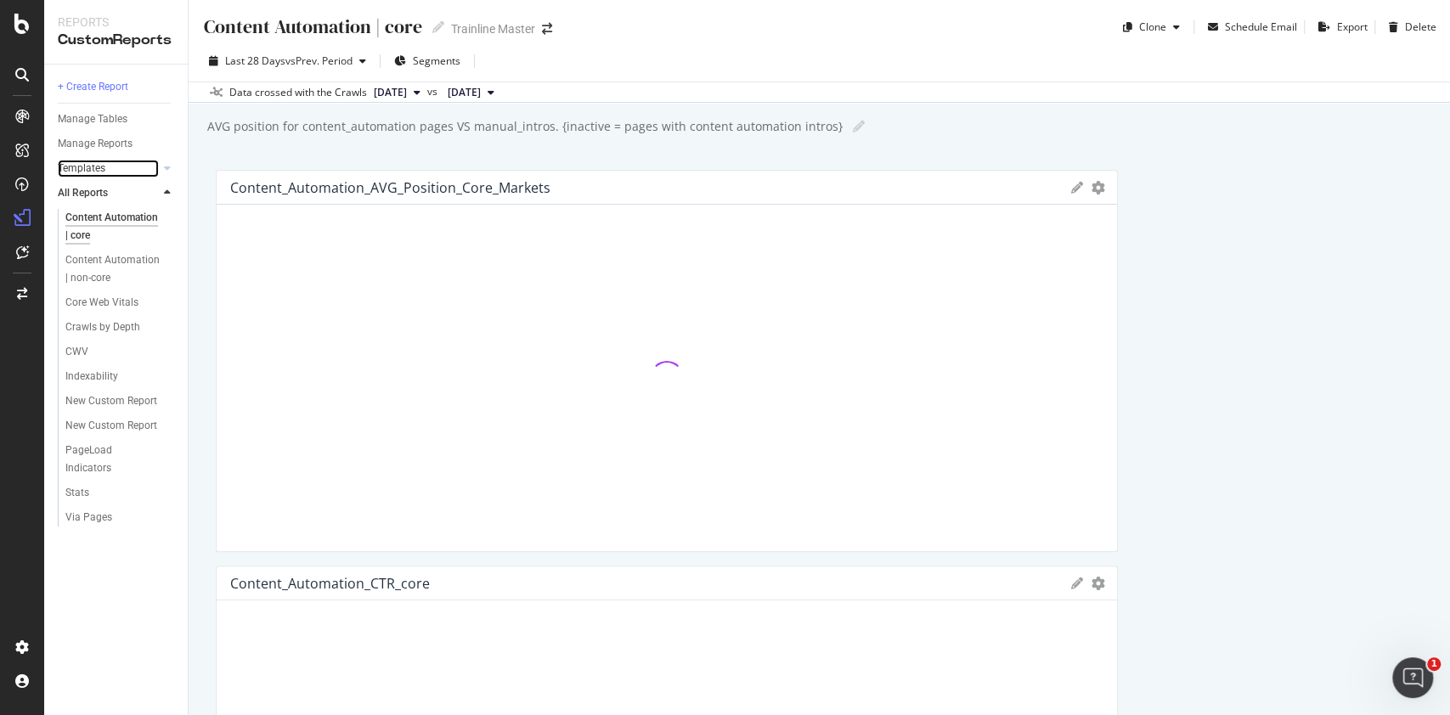
click at [109, 172] on link "Templates" at bounding box center [108, 169] width 101 height 18
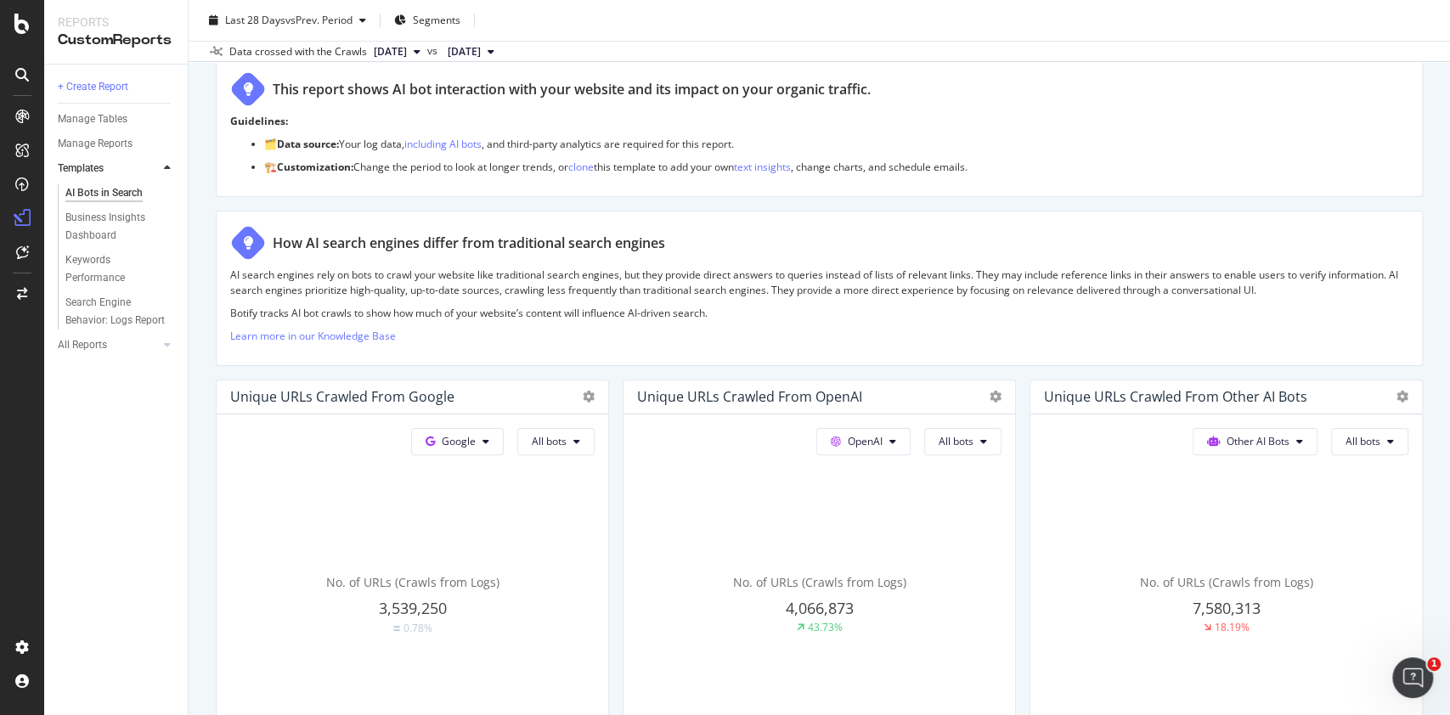
scroll to position [226, 0]
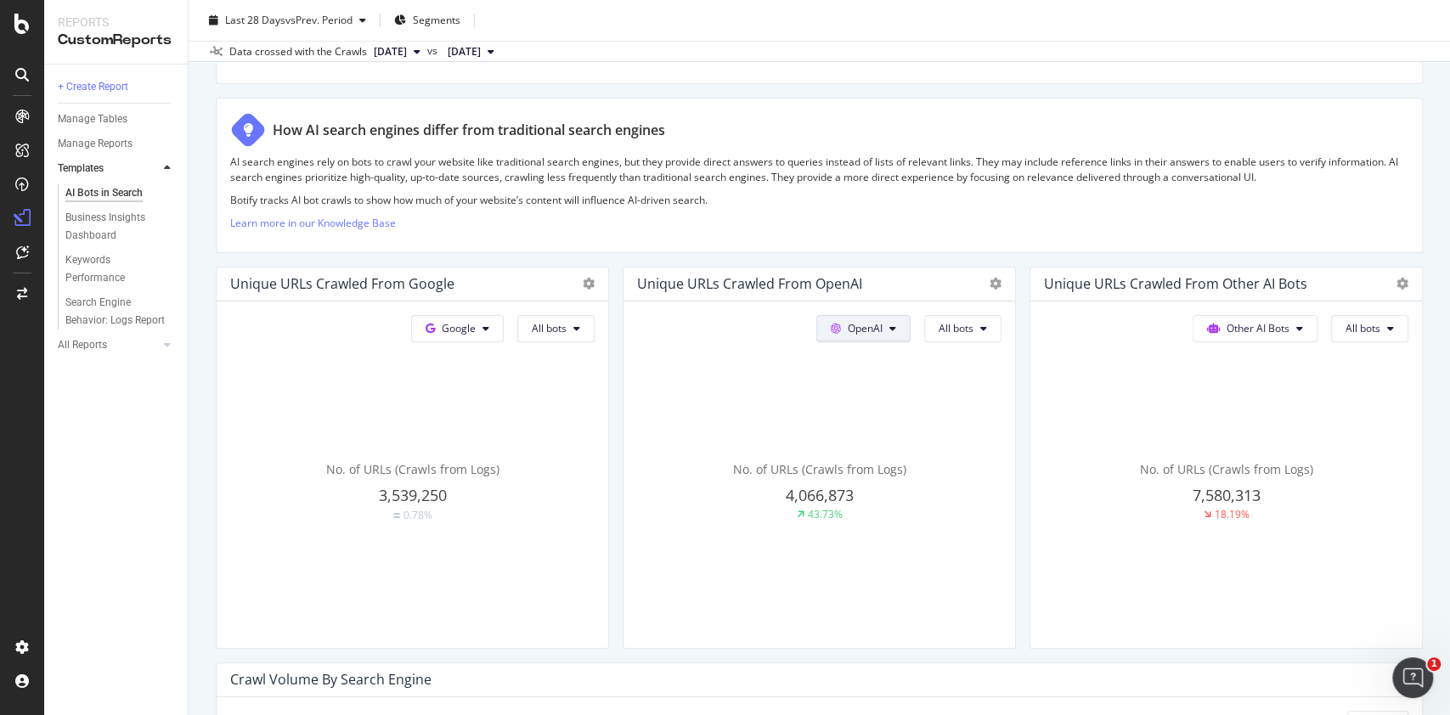
click at [874, 326] on button "OpenAI" at bounding box center [863, 328] width 94 height 27
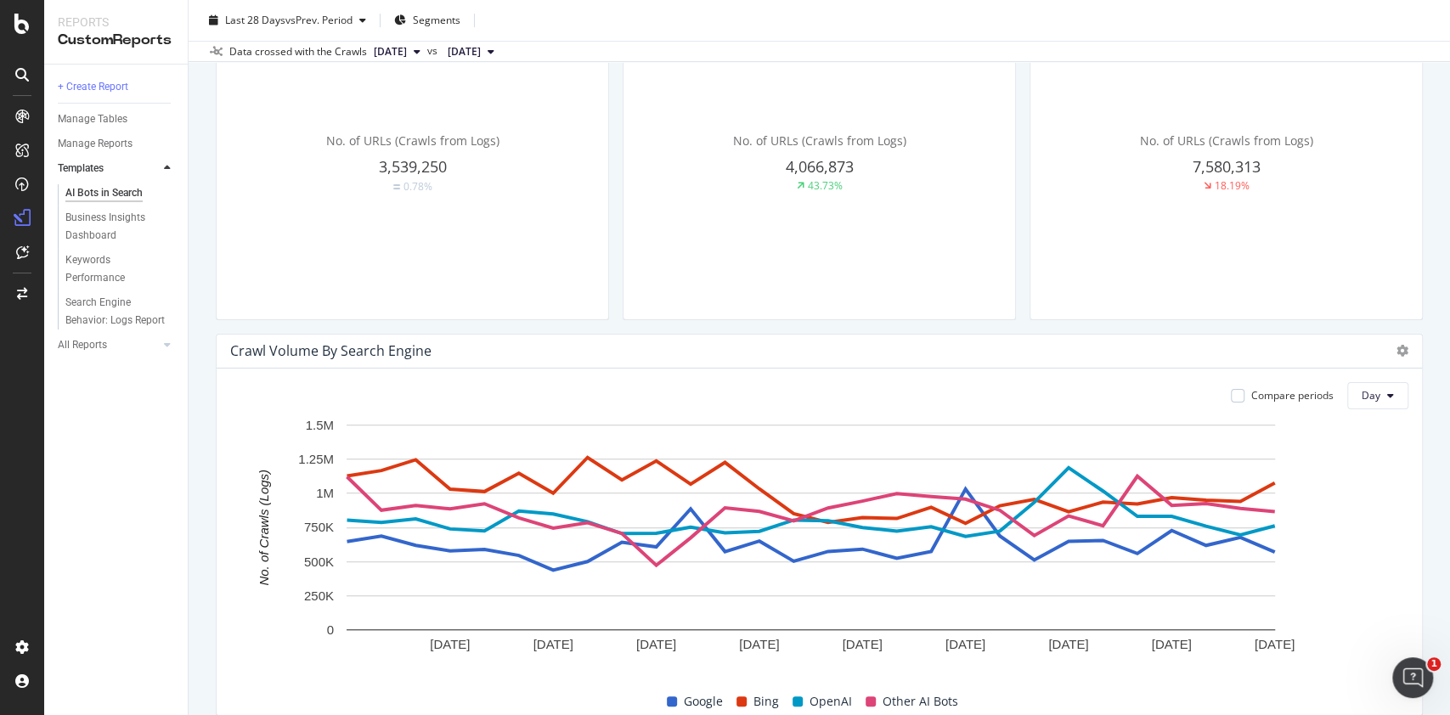
scroll to position [793, 0]
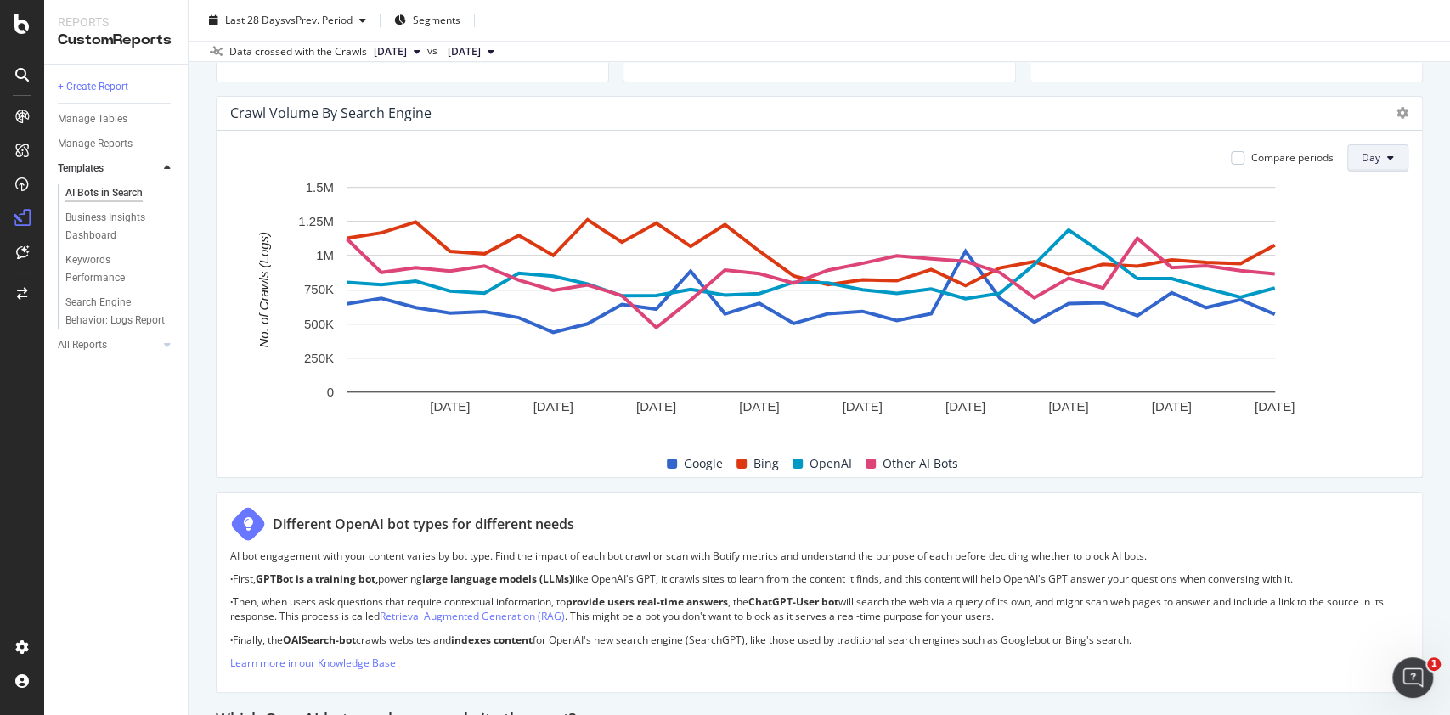
click at [1347, 155] on button "Day" at bounding box center [1377, 157] width 61 height 27
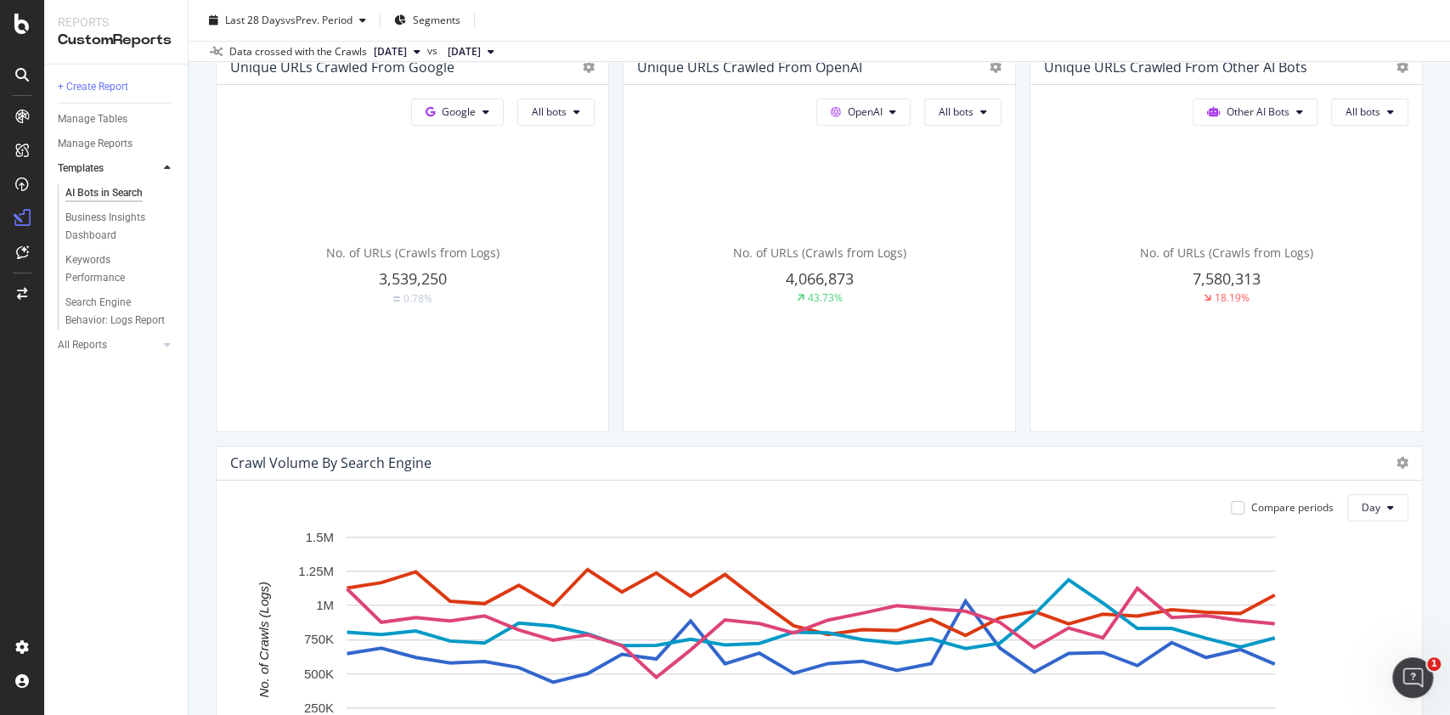
scroll to position [680, 0]
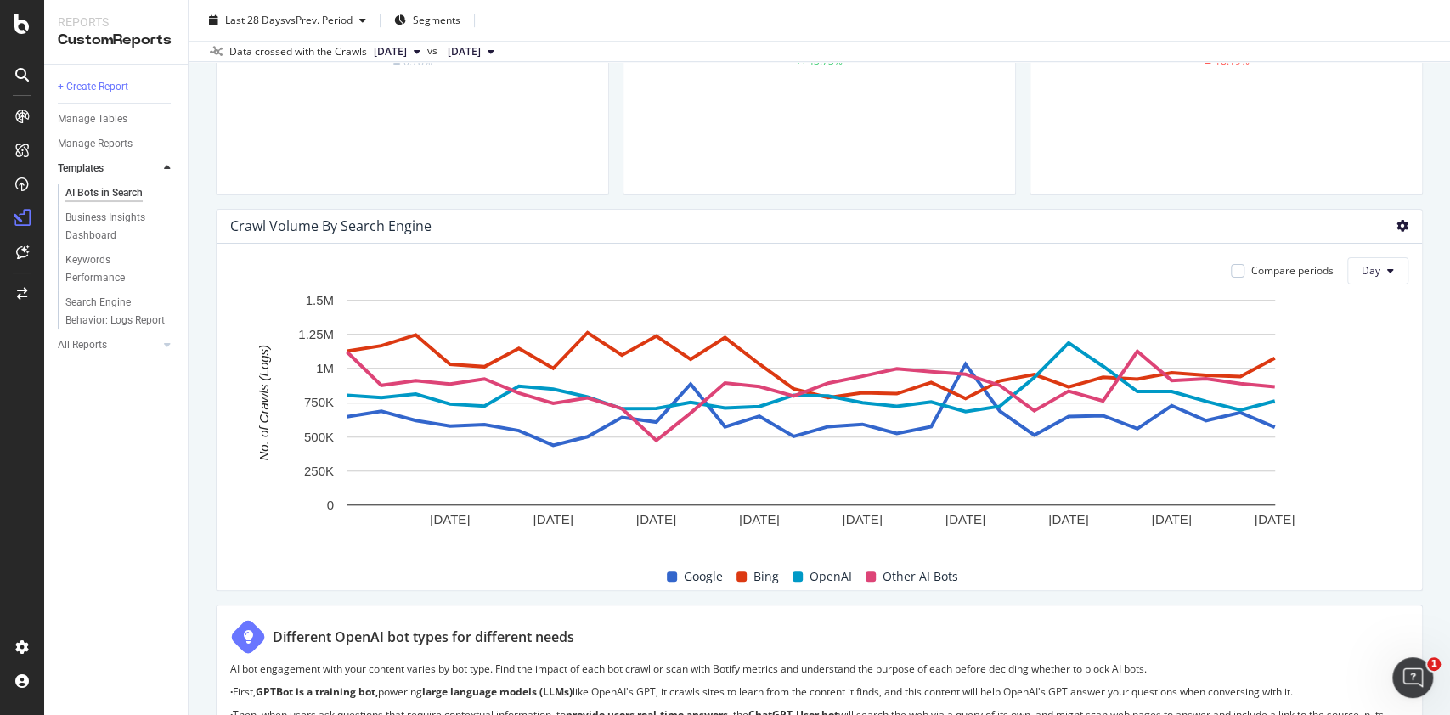
click at [1397, 226] on icon at bounding box center [1403, 226] width 12 height 12
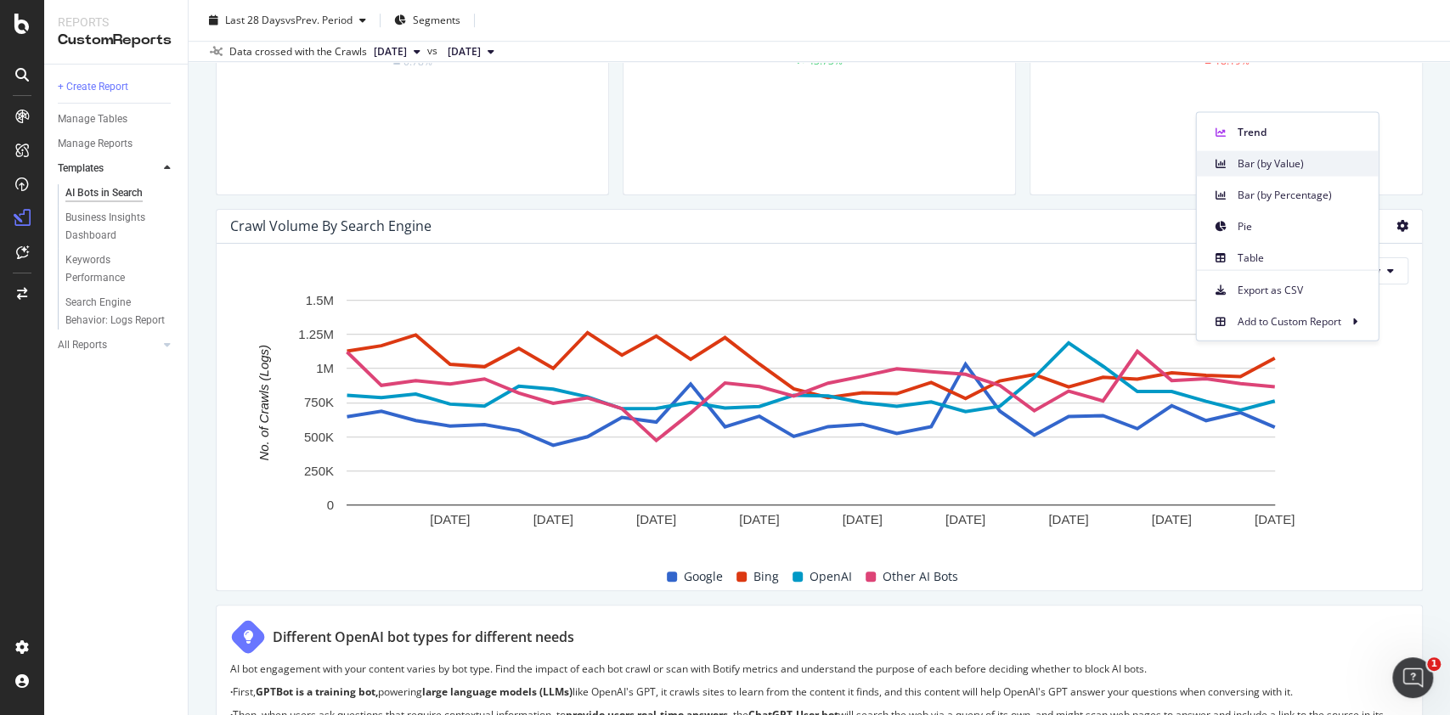
click at [1250, 162] on span "Bar (by Value)" at bounding box center [1300, 162] width 127 height 15
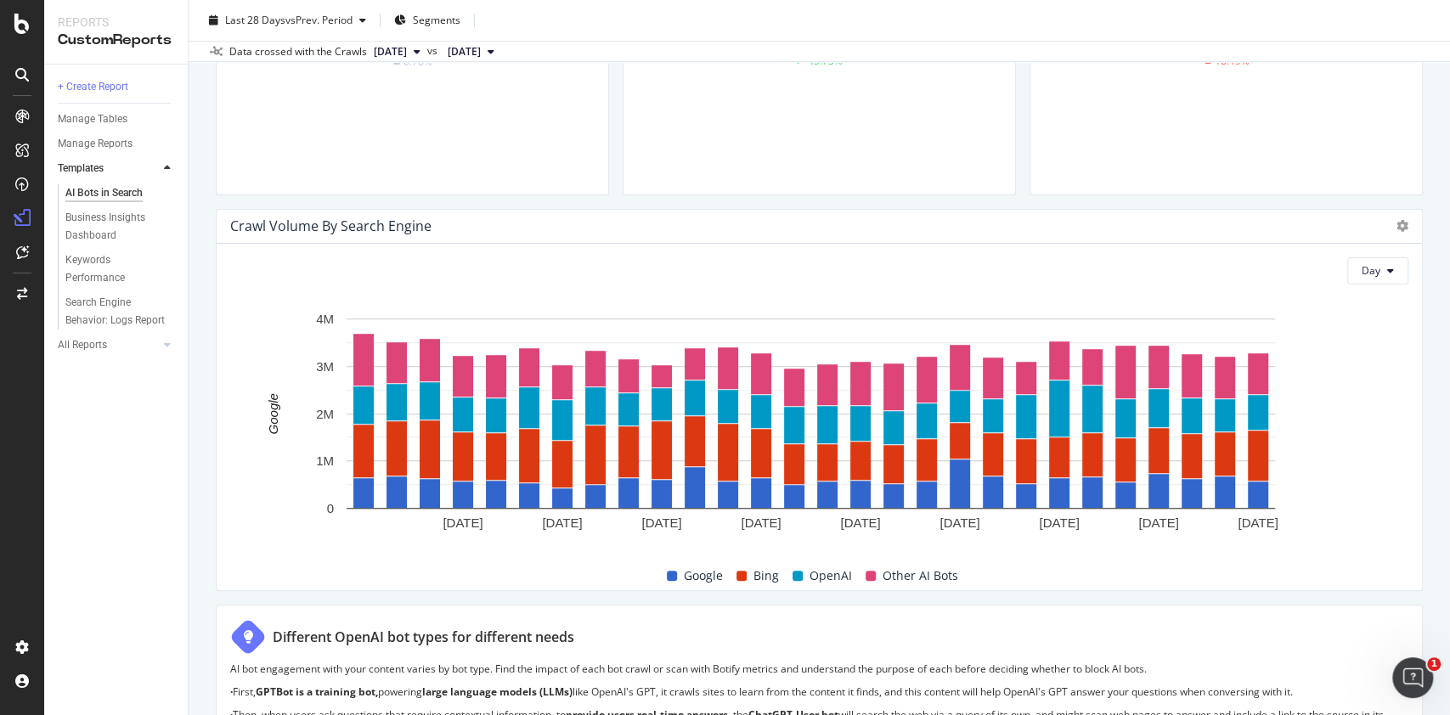
click at [1391, 227] on div "Crawl Volume By Search Engine" at bounding box center [819, 227] width 1205 height 34
click at [1391, 226] on div "Crawl Volume By Search Engine" at bounding box center [819, 227] width 1205 height 34
click at [1397, 224] on icon at bounding box center [1403, 226] width 12 height 12
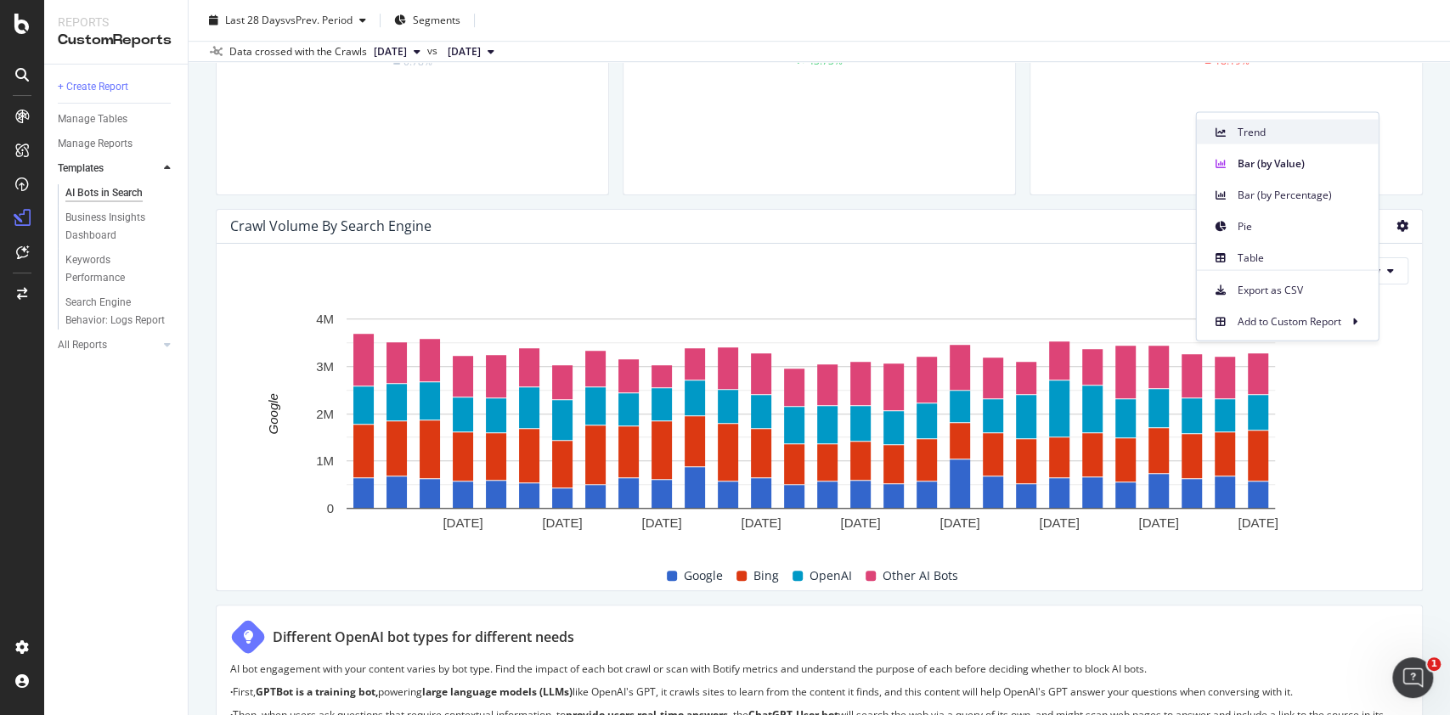
click at [1267, 132] on span "Trend" at bounding box center [1300, 131] width 127 height 15
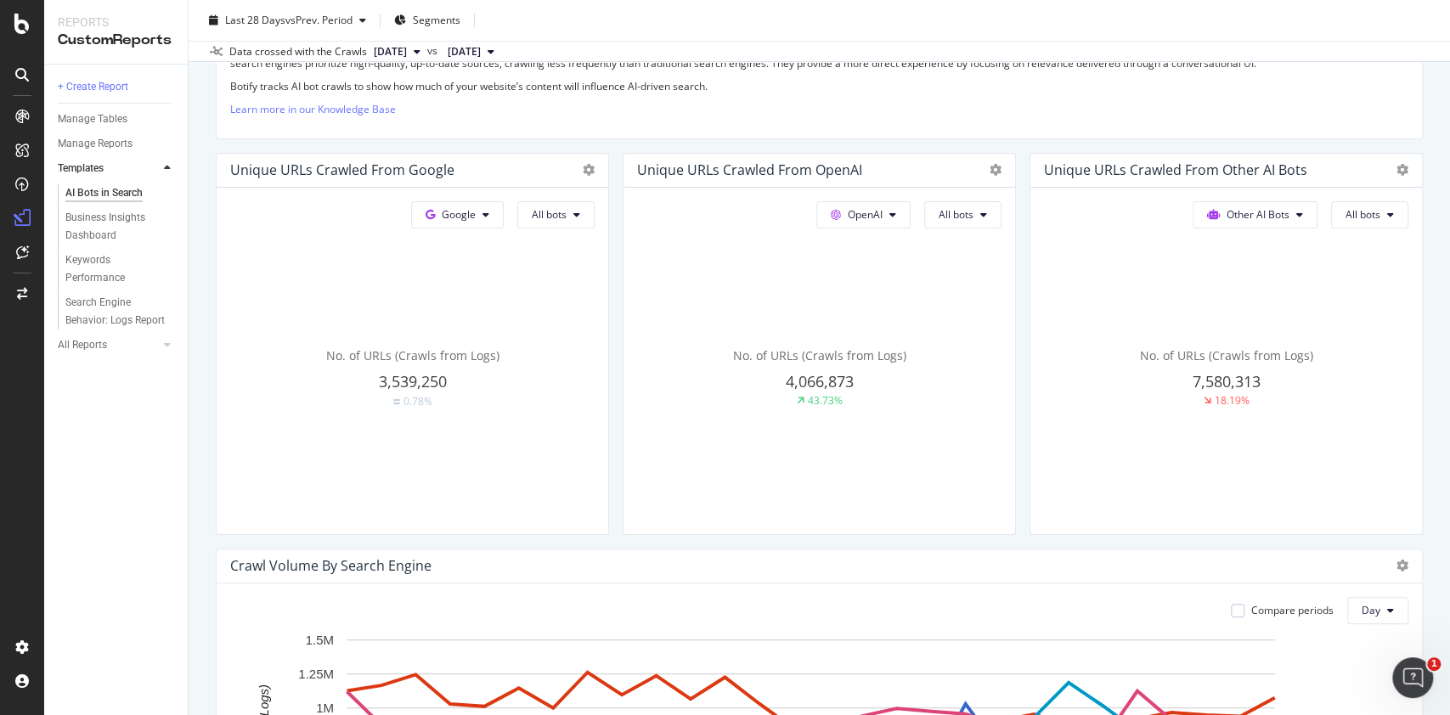
scroll to position [0, 0]
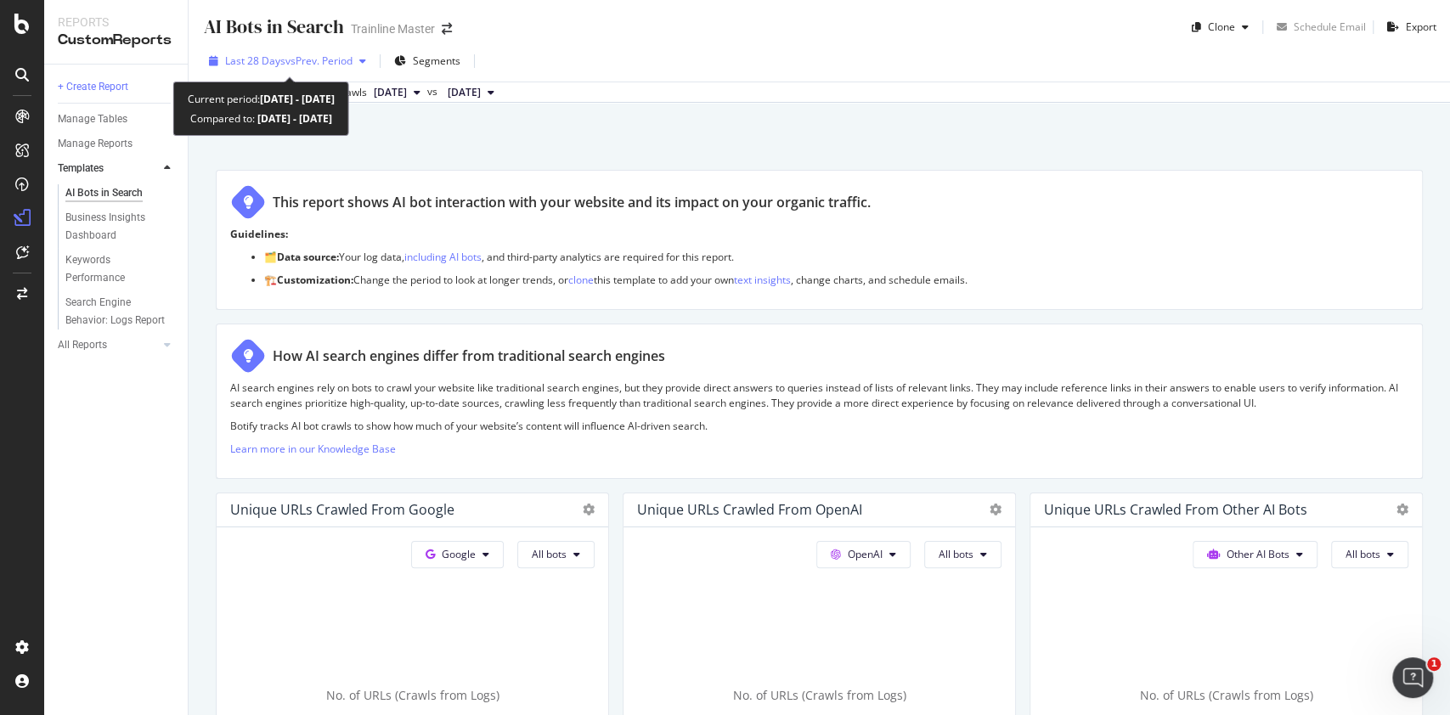
click at [310, 64] on span "vs Prev. Period" at bounding box center [318, 61] width 67 height 14
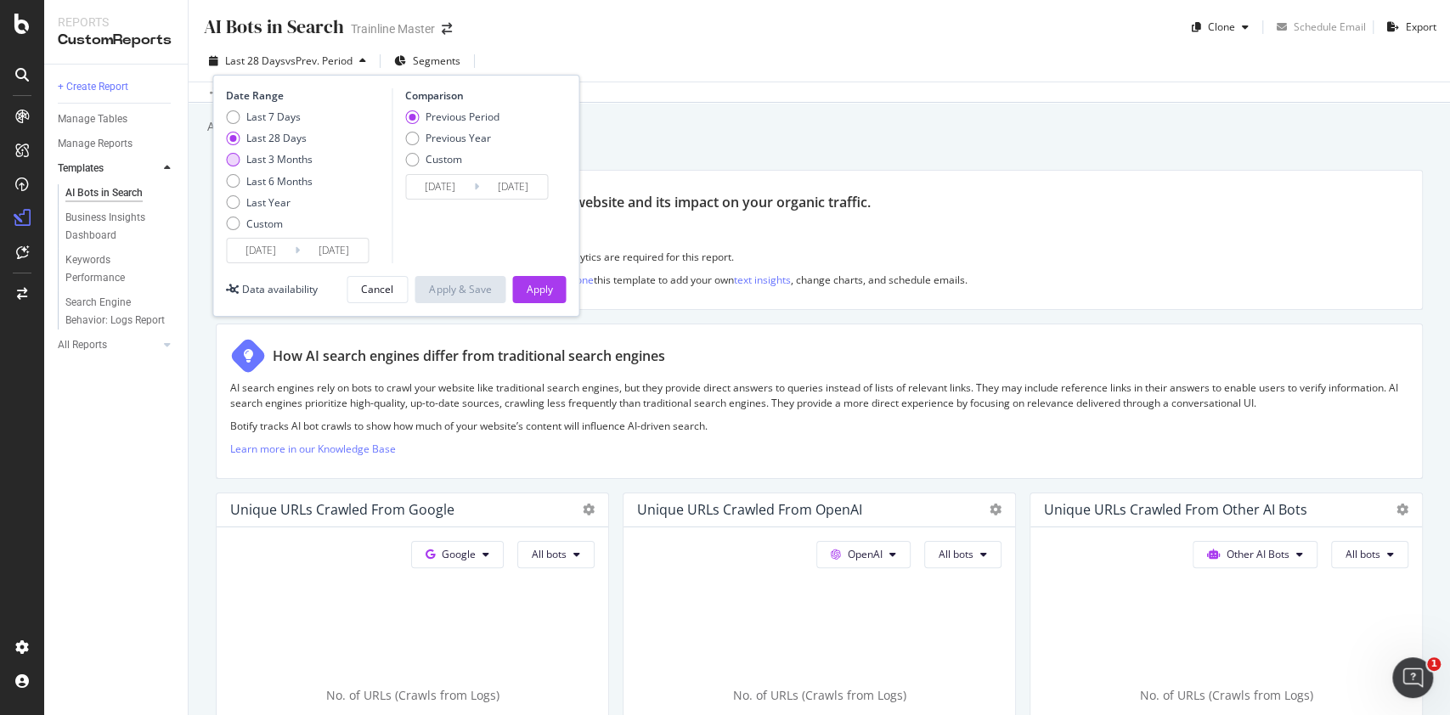
click at [306, 161] on div "Last 3 Months" at bounding box center [279, 159] width 66 height 14
type input "2025/06/15"
type input "2025/03/15"
type input "2025/06/14"
click at [560, 313] on div "Date Range Last 7 Days Last 28 Days Last 3 Months Last 6 Months Last Year Custo…" at bounding box center [395, 196] width 367 height 242
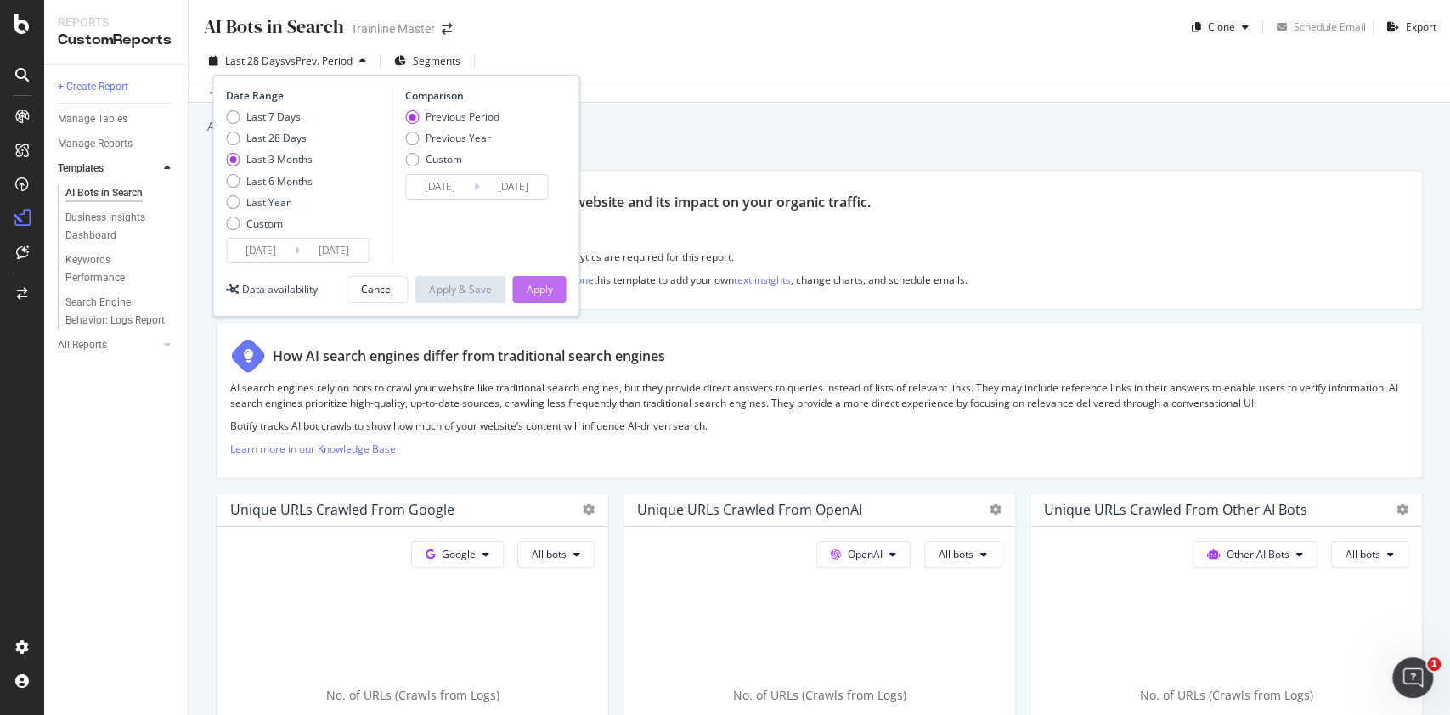
click at [561, 296] on button "Apply" at bounding box center [539, 289] width 54 height 27
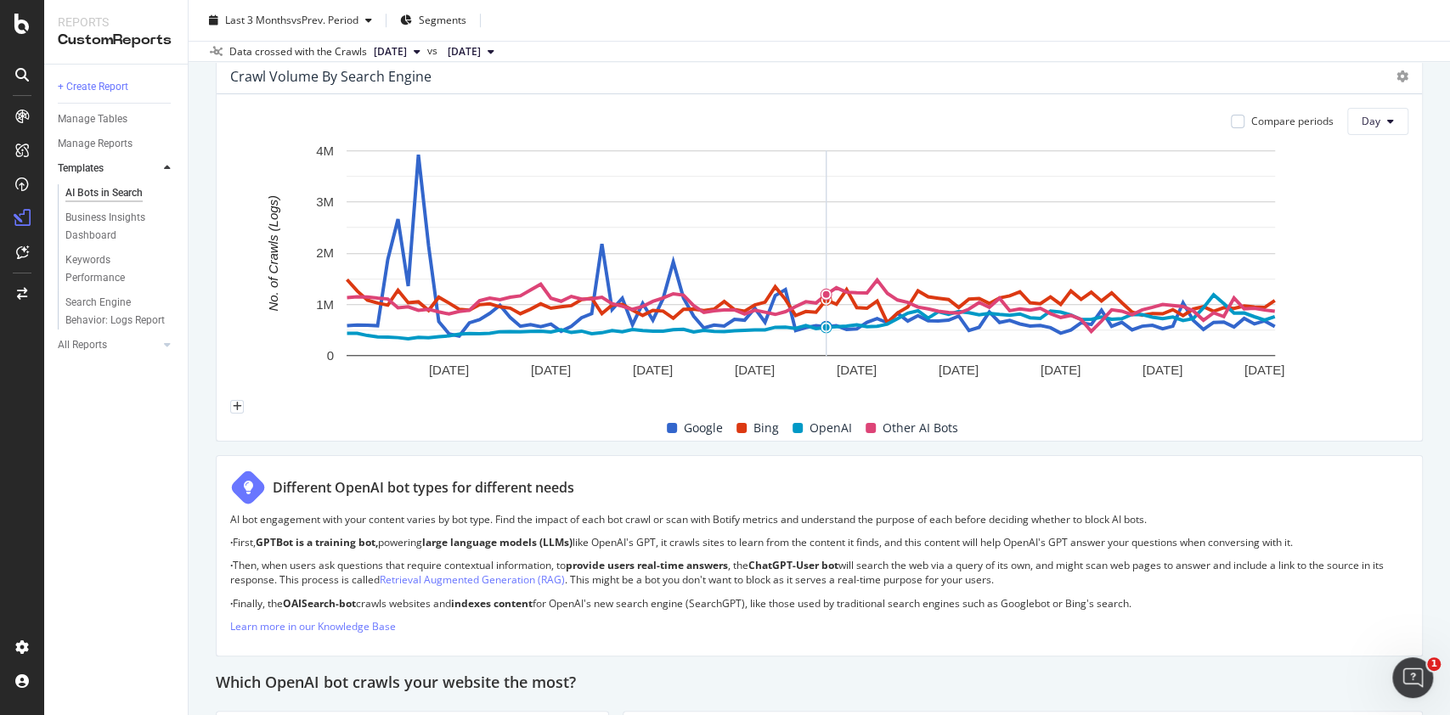
scroll to position [680, 0]
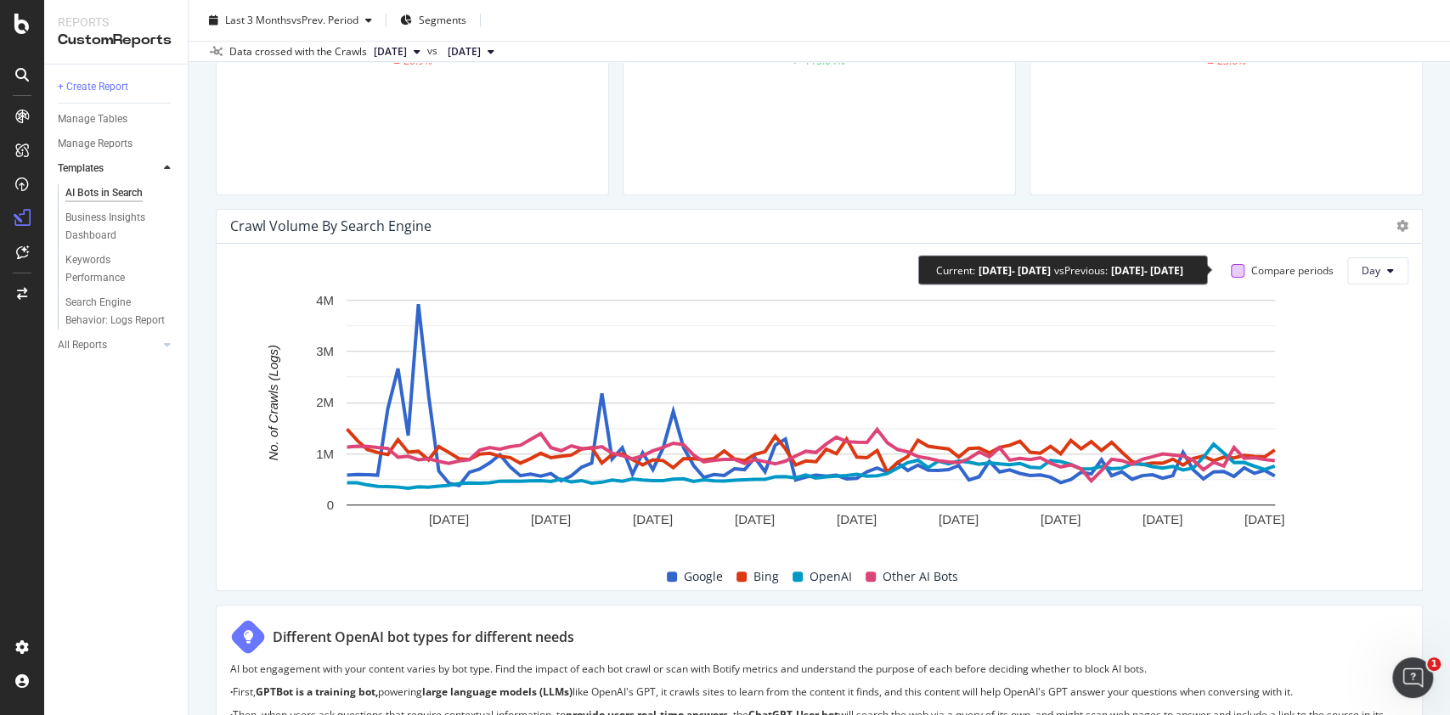
click at [1231, 271] on div at bounding box center [1238, 271] width 14 height 14
click at [1231, 270] on div at bounding box center [1238, 271] width 14 height 14
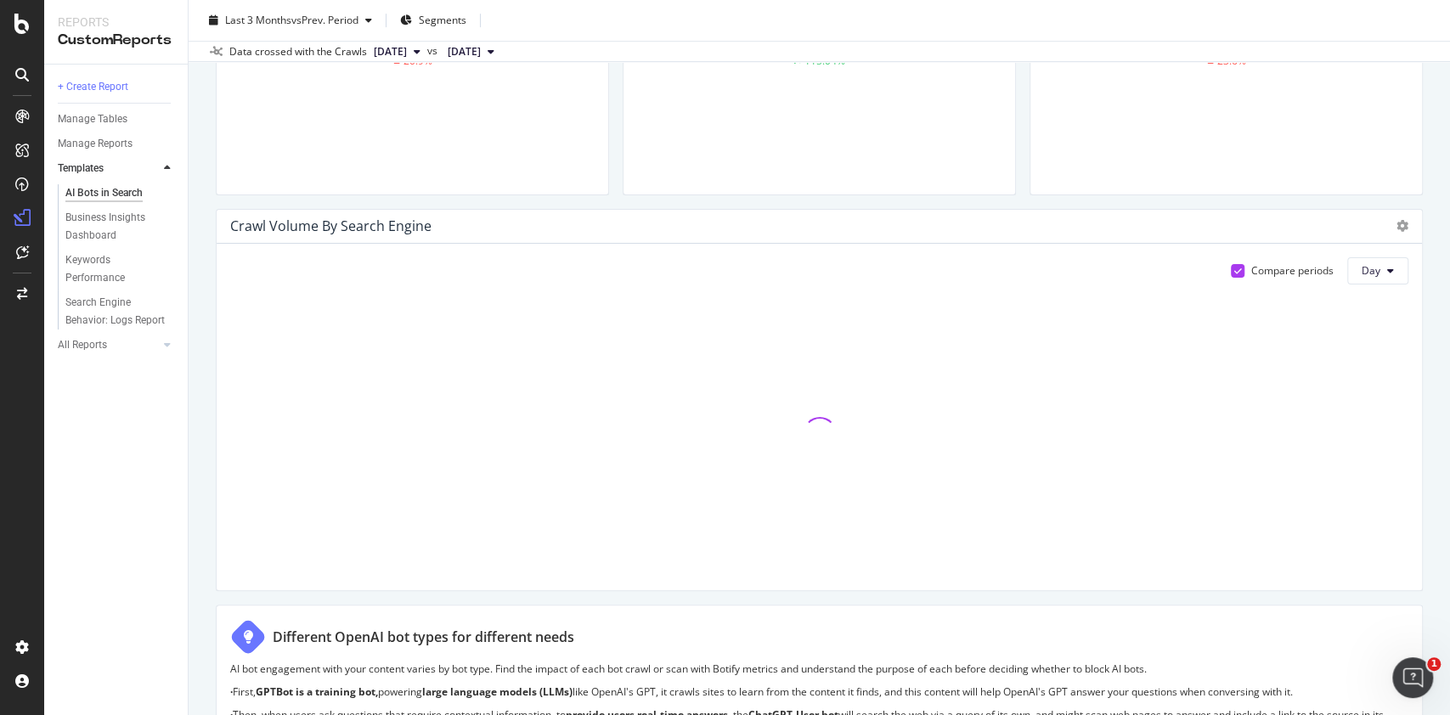
scroll to position [906, 0]
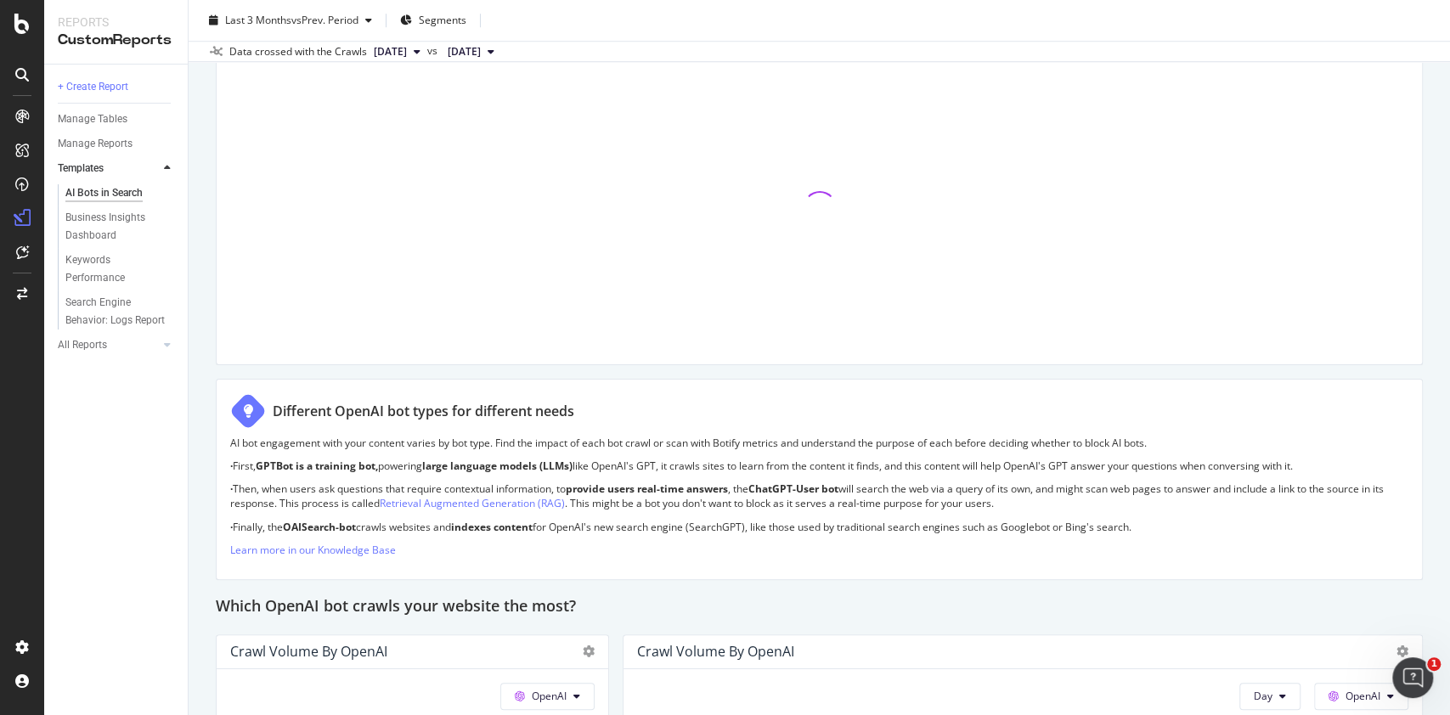
click at [1358, 276] on div "Compare periods Day" at bounding box center [819, 191] width 1205 height 347
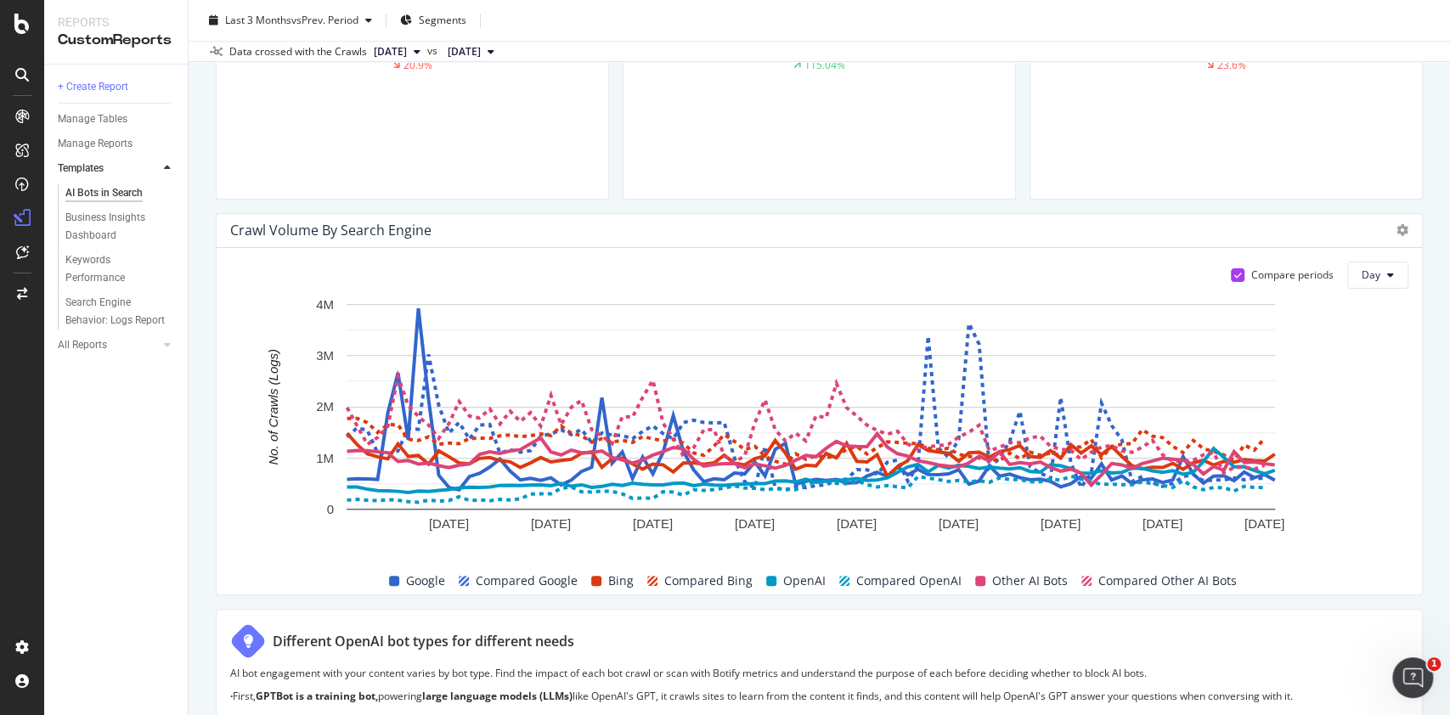
scroll to position [680, 0]
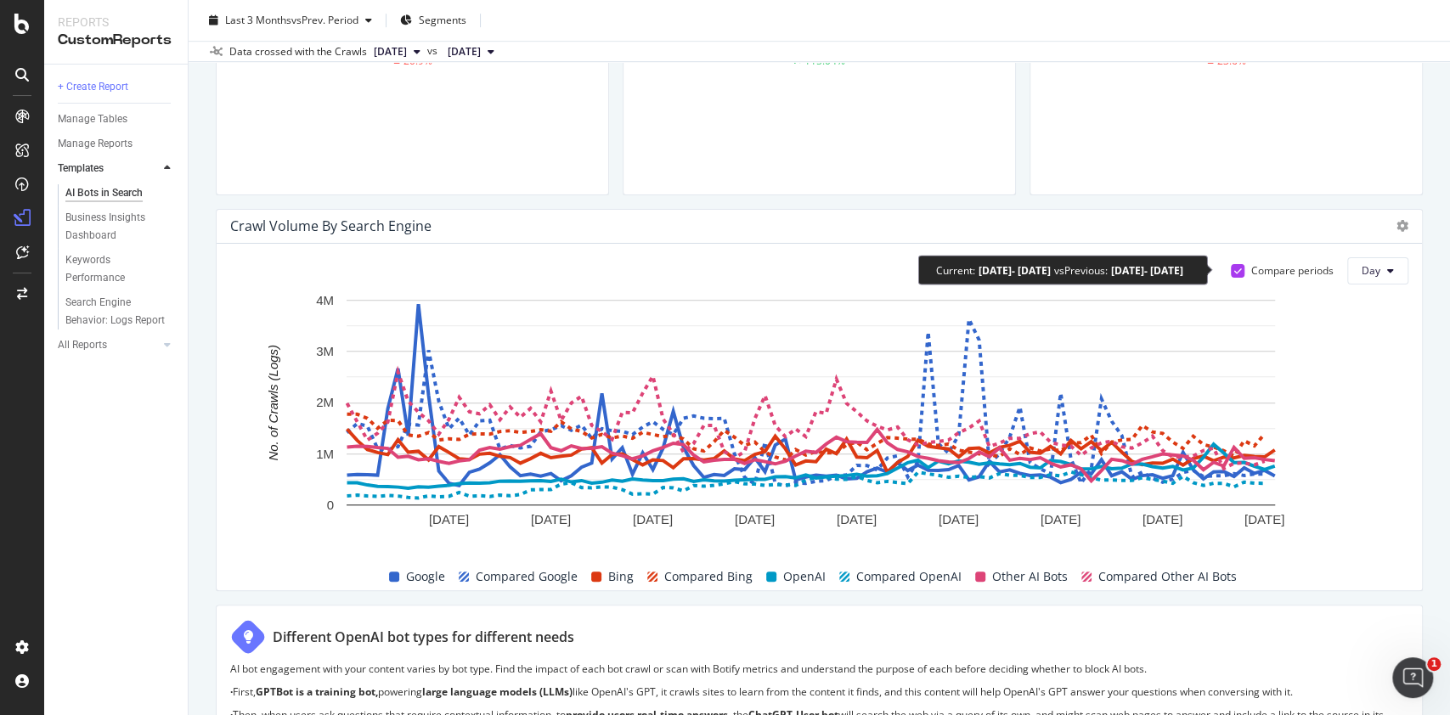
click at [1234, 267] on icon at bounding box center [1238, 271] width 8 height 8
